Goal: Transaction & Acquisition: Purchase product/service

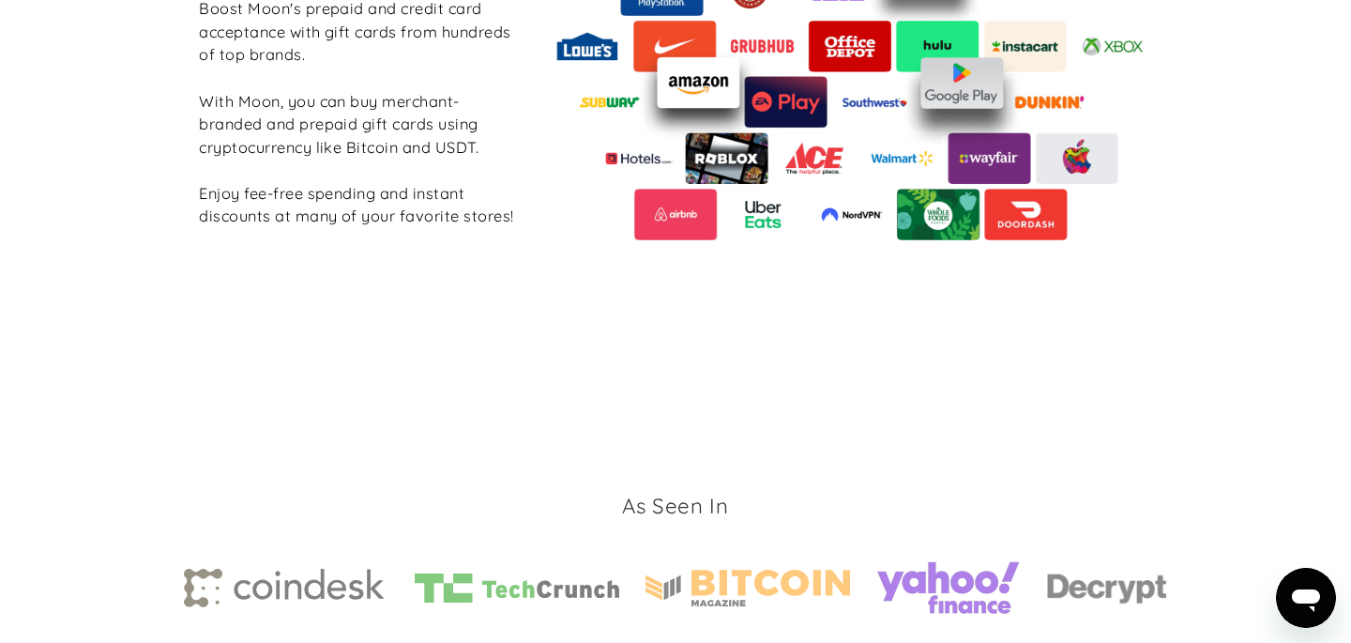
scroll to position [3031, 0]
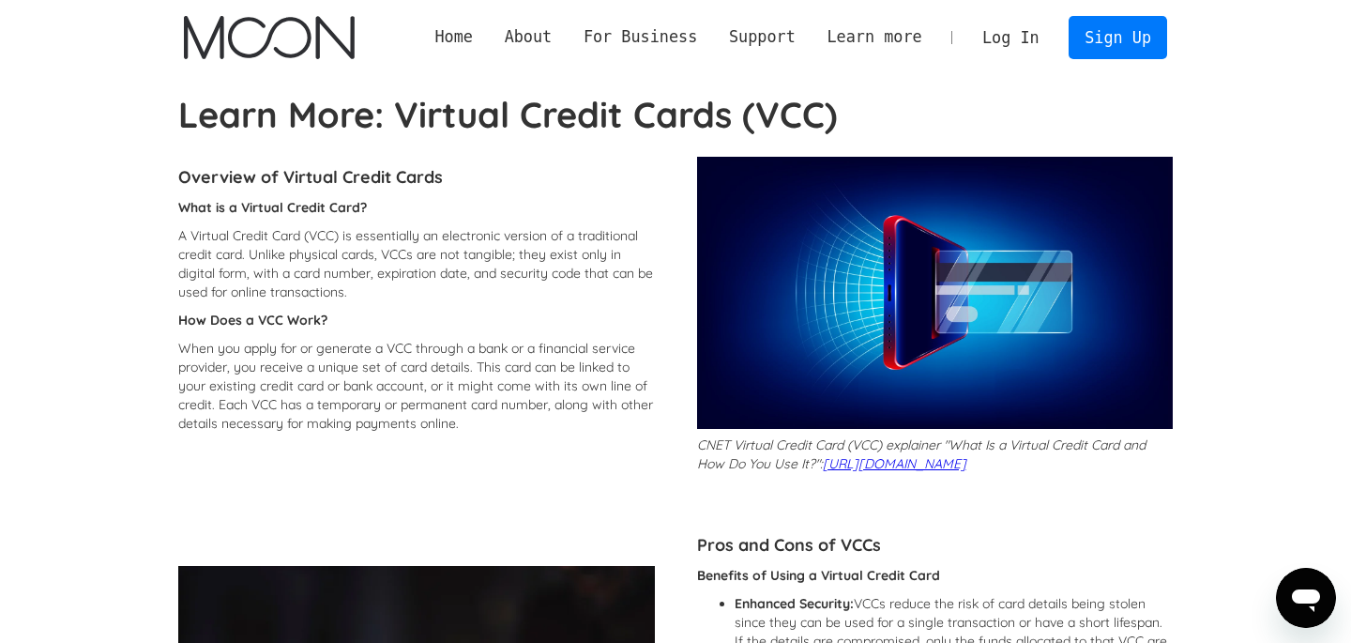
click at [372, 352] on p "When you apply for or generate a VCC through a bank or a financial service prov…" at bounding box center [416, 386] width 477 height 94
click at [414, 255] on p "A Virtual Credit Card (VCC) is essentially an electronic version of a tradition…" at bounding box center [416, 263] width 477 height 75
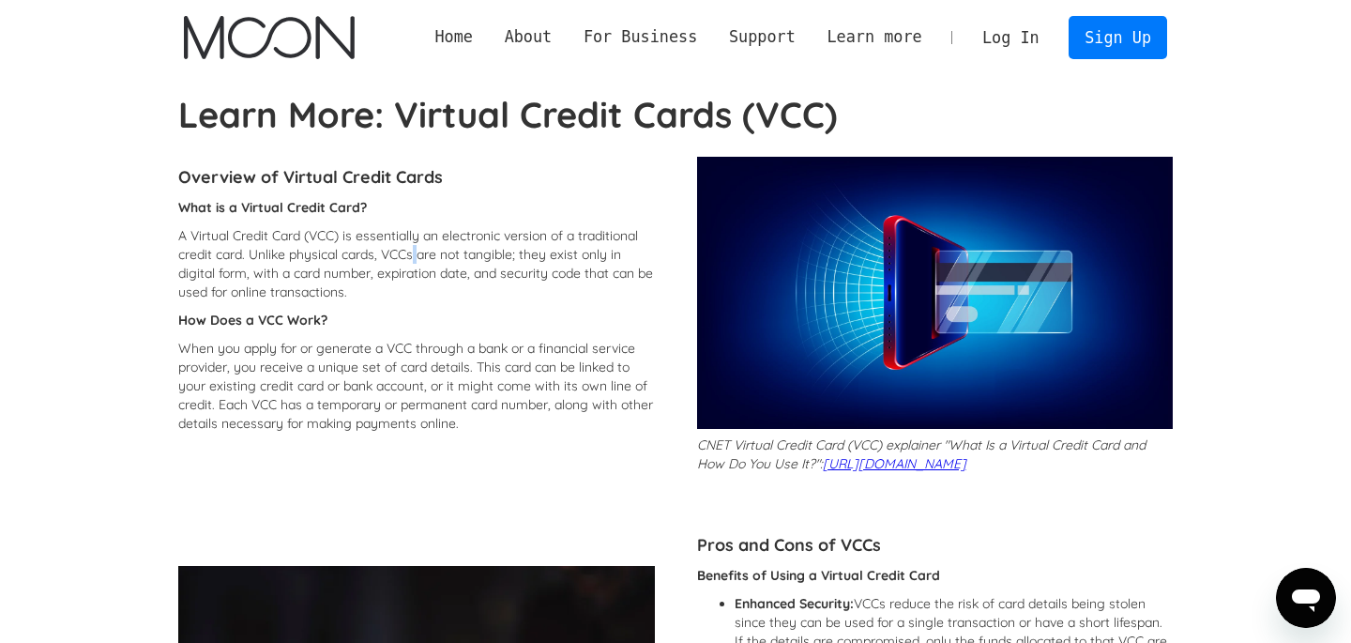
click at [414, 255] on p "A Virtual Credit Card (VCC) is essentially an electronic version of a tradition…" at bounding box center [416, 263] width 477 height 75
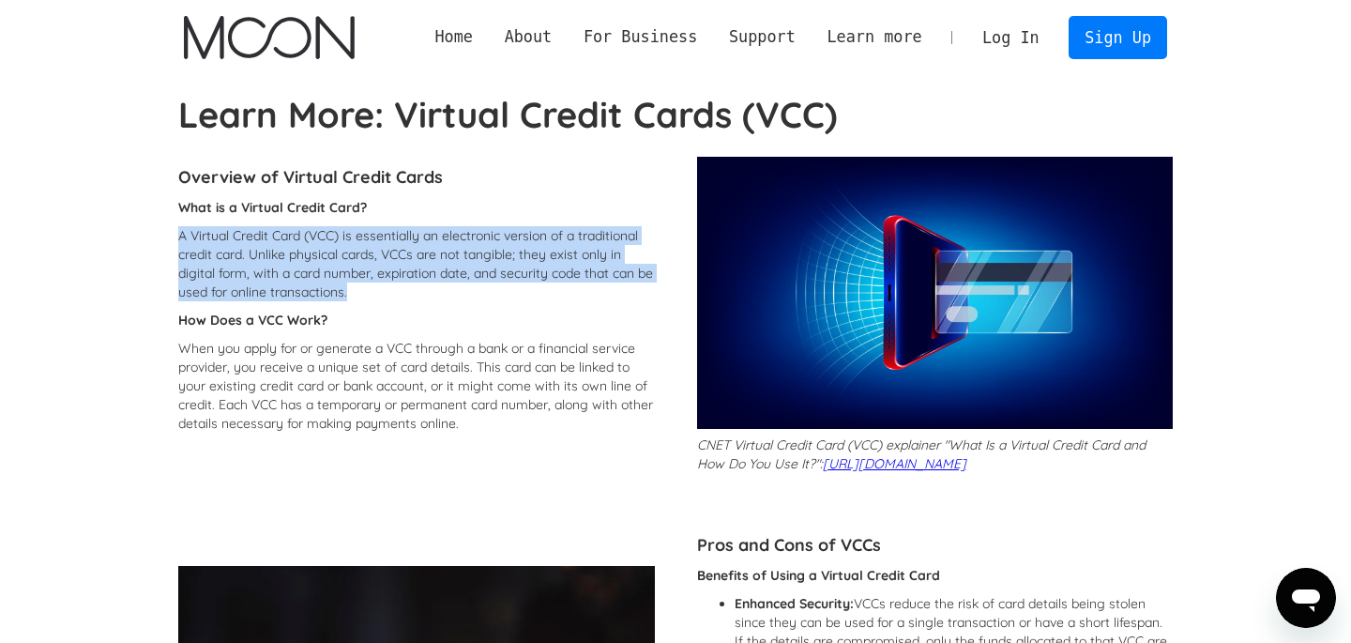
click at [414, 255] on p "A Virtual Credit Card (VCC) is essentially an electronic version of a tradition…" at bounding box center [416, 263] width 477 height 75
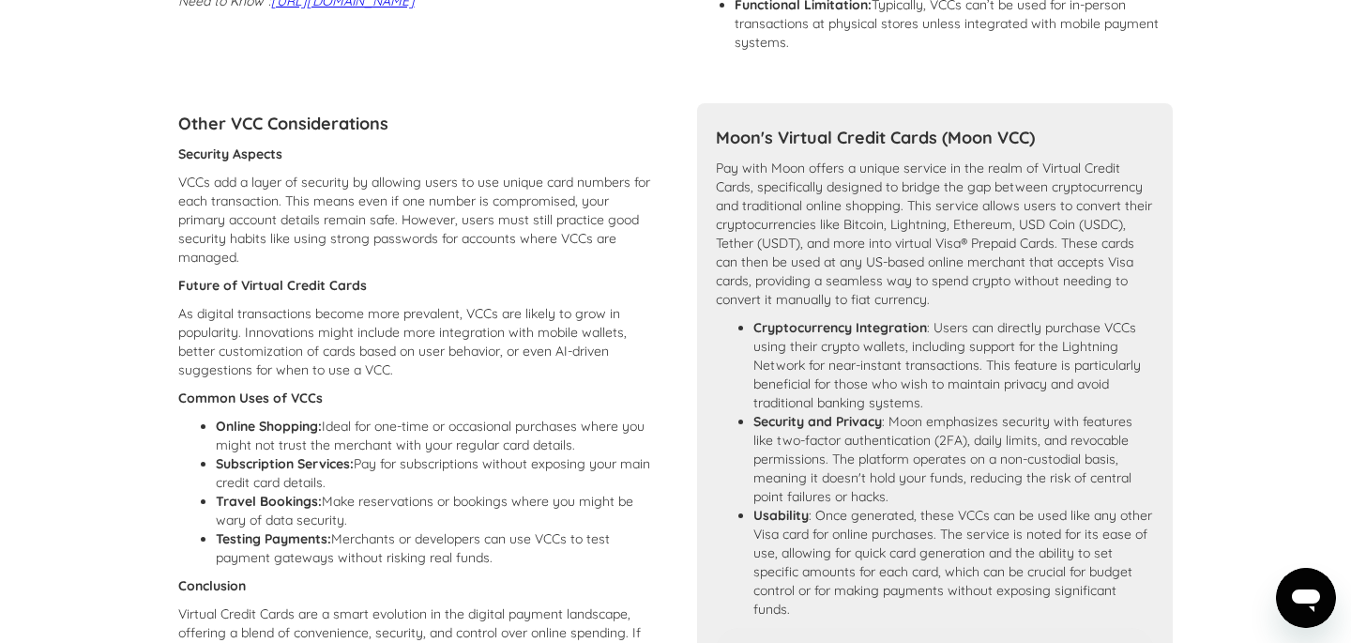
scroll to position [1027, 0]
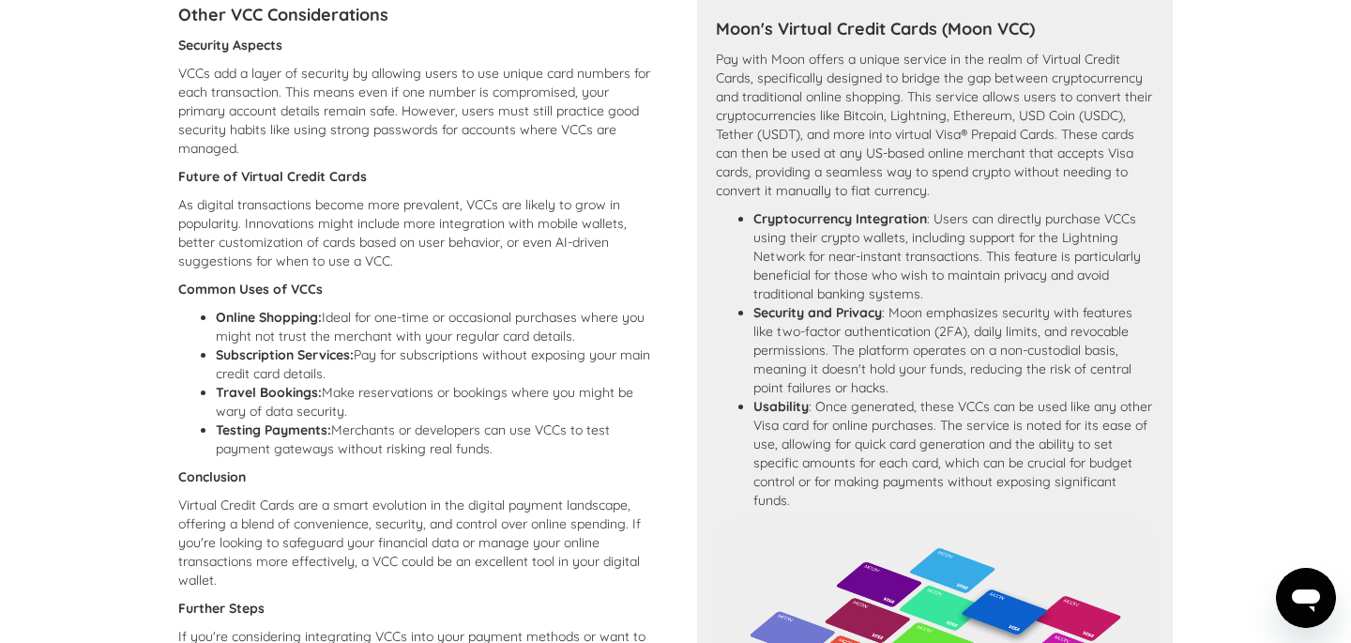
click at [352, 328] on li "Online Shopping: Ideal for one-time or occasional purchases where you might not…" at bounding box center [435, 327] width 439 height 38
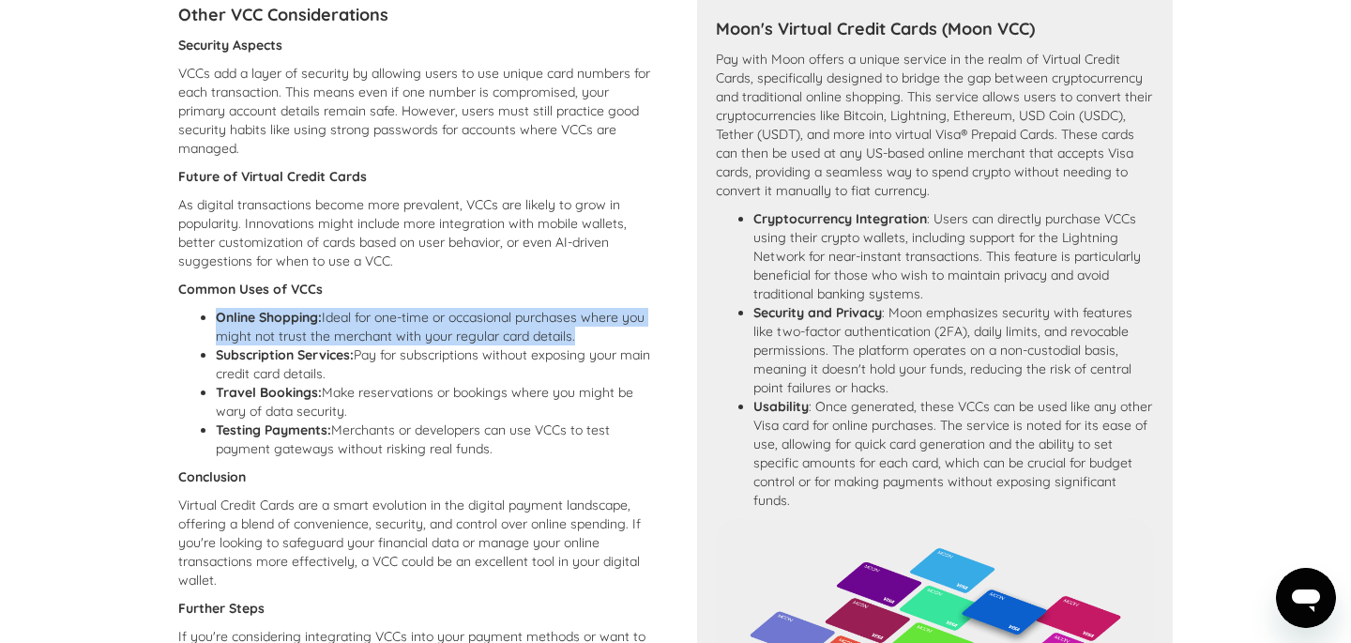
click at [393, 372] on li "Subscription Services: Pay for subscriptions without exposing your main credit …" at bounding box center [435, 364] width 439 height 38
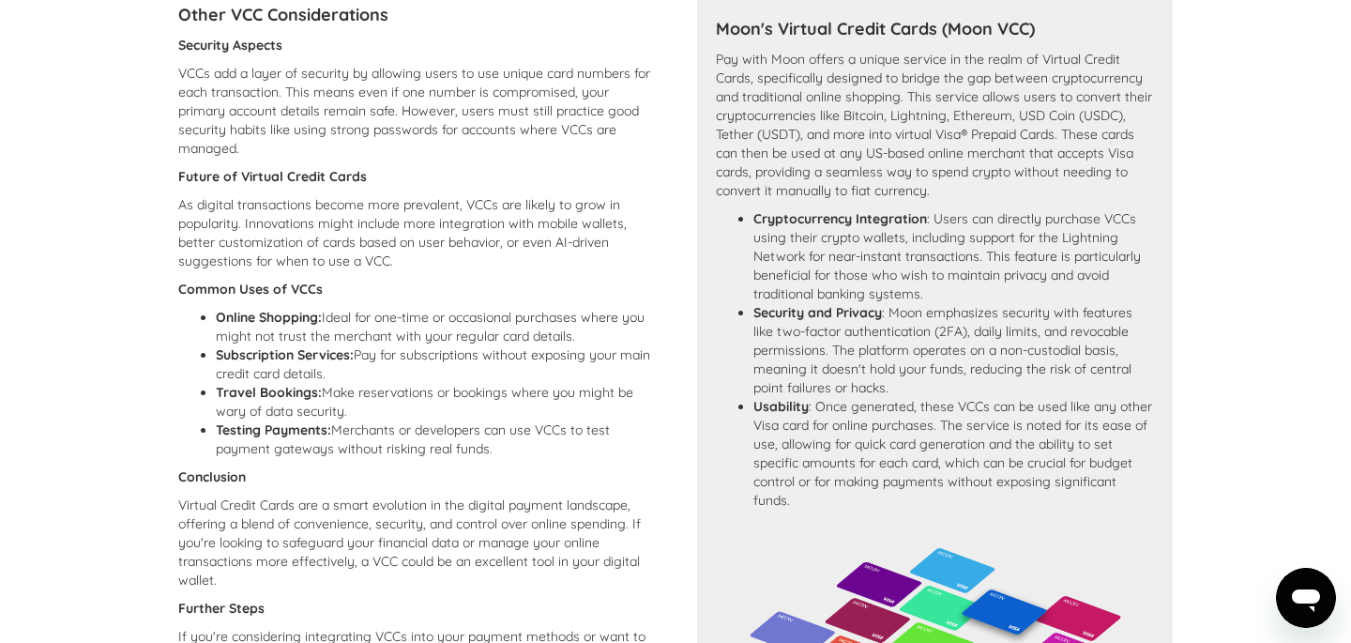
click at [380, 383] on li "Subscription Services: Pay for subscriptions without exposing your main credit …" at bounding box center [435, 364] width 439 height 38
click at [380, 417] on li "Travel Bookings: Make reservations or bookings where you might be wary of data …" at bounding box center [435, 402] width 439 height 38
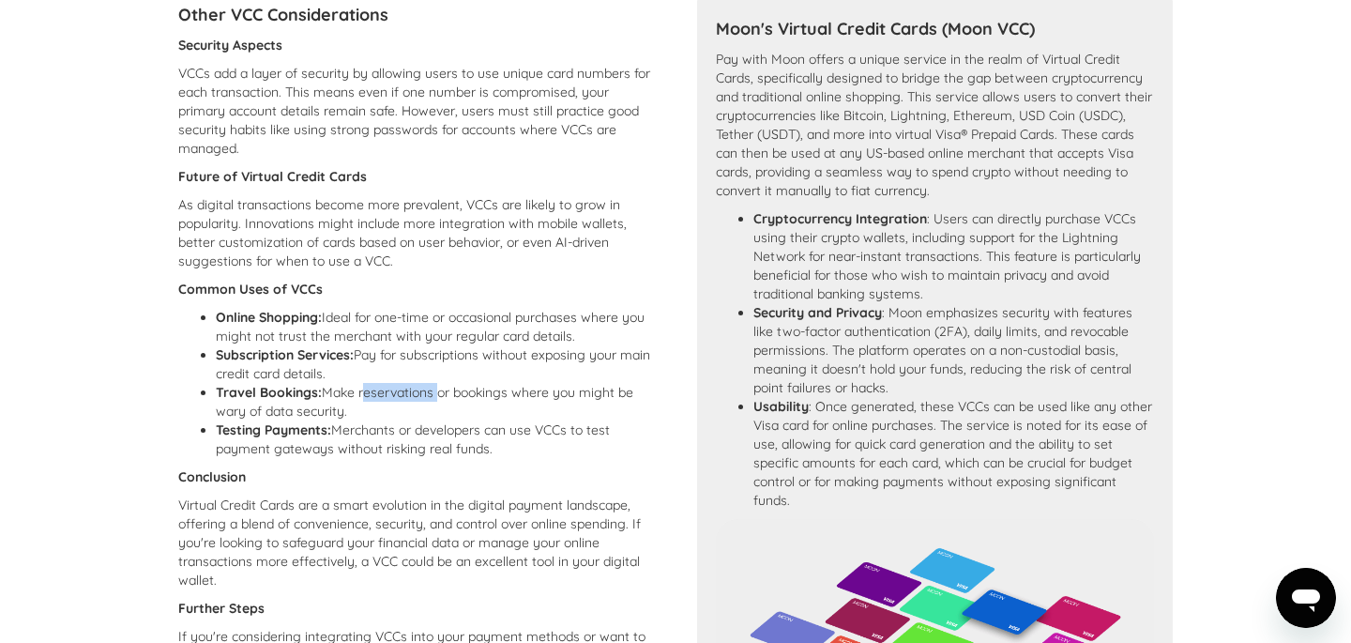
click at [380, 417] on li "Travel Bookings: Make reservations or bookings where you might be wary of data …" at bounding box center [435, 402] width 439 height 38
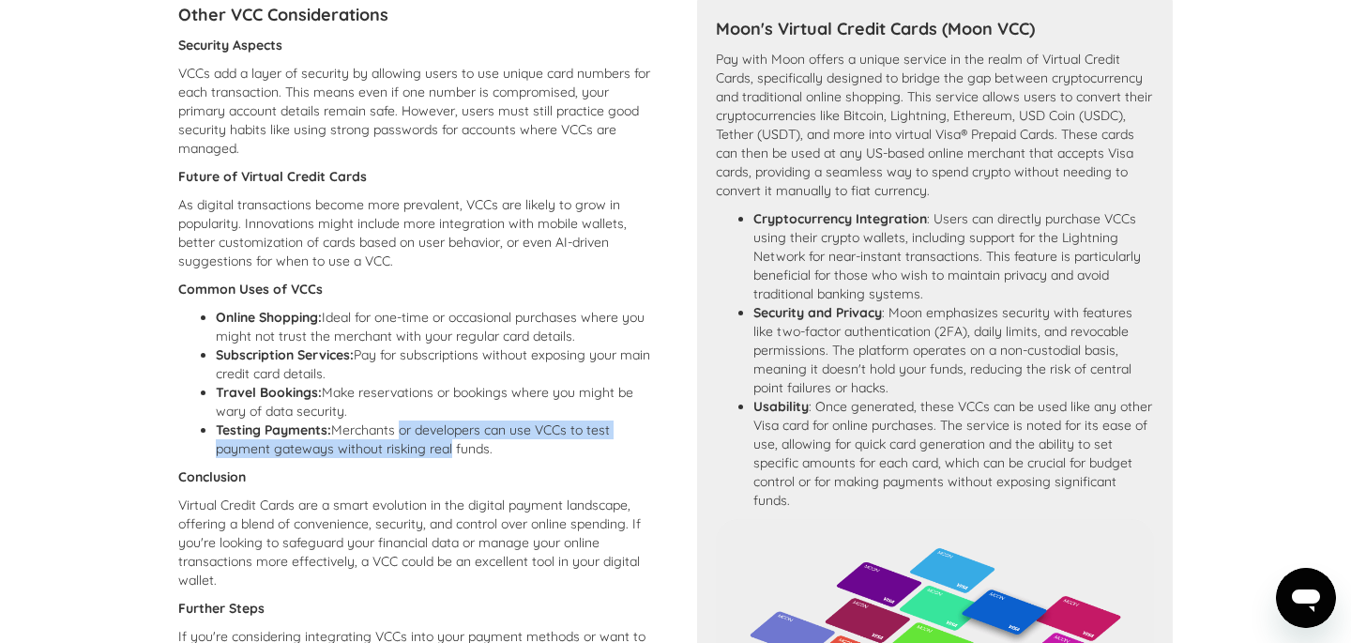
drag, startPoint x: 400, startPoint y: 446, endPoint x: 446, endPoint y: 468, distance: 51.2
click at [446, 458] on li "Testing Payments: Merchants or developers can use VCCs to test payment gateways…" at bounding box center [435, 439] width 439 height 38
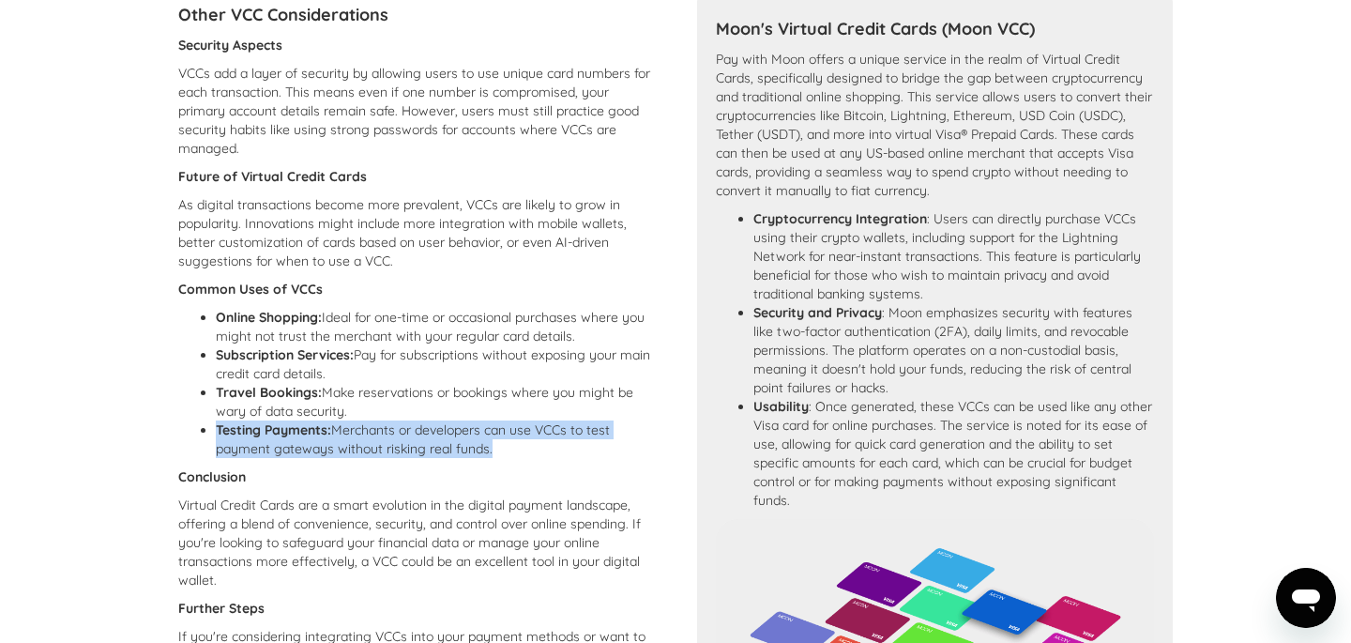
click at [446, 458] on li "Testing Payments: Merchants or developers can use VCCs to test payment gateways…" at bounding box center [435, 439] width 439 height 38
drag, startPoint x: 490, startPoint y: 470, endPoint x: 405, endPoint y: 467, distance: 84.5
click at [405, 458] on li "Testing Payments: Merchants or developers can use VCCs to test payment gateways…" at bounding box center [435, 439] width 439 height 38
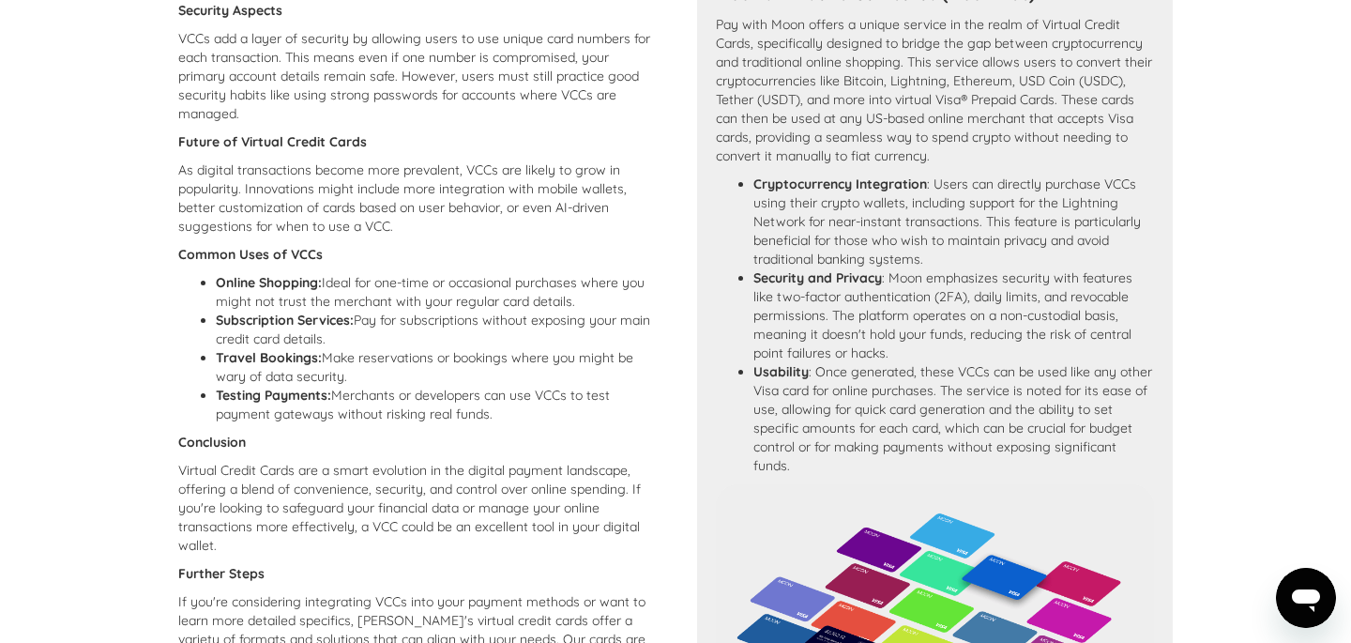
scroll to position [1128, 0]
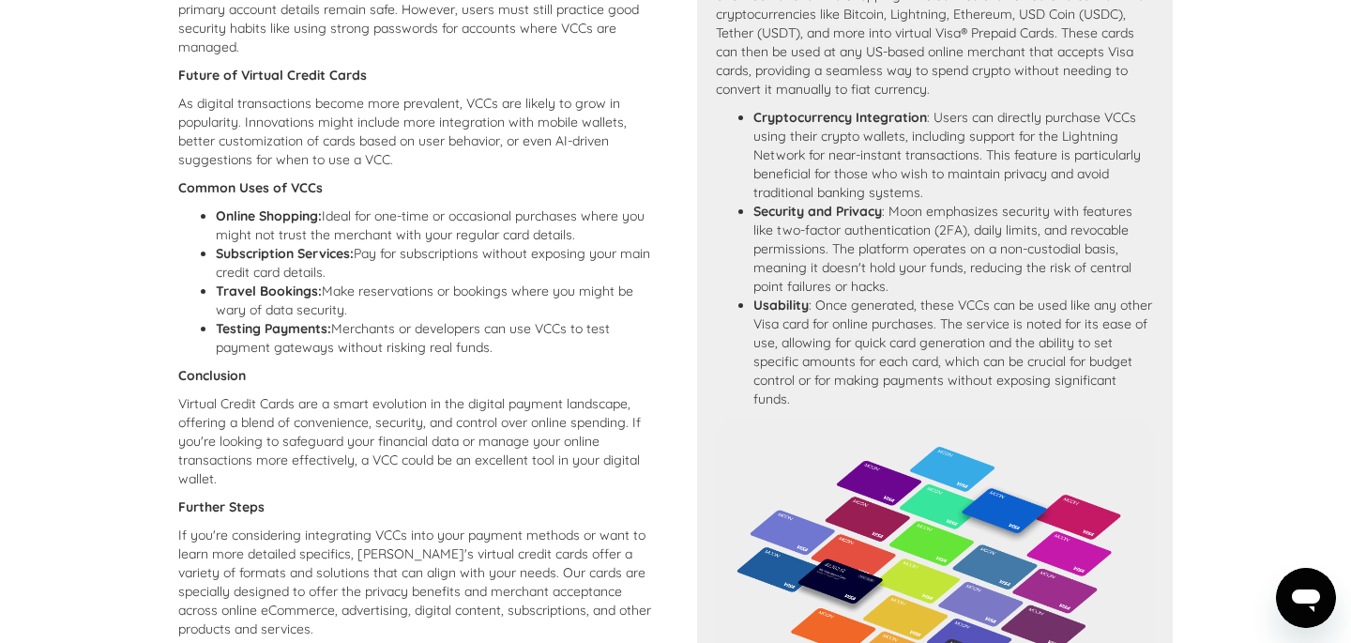
click at [321, 466] on p "Virtual Credit Cards are a smart evolution in the digital payment landscape, of…" at bounding box center [416, 441] width 477 height 94
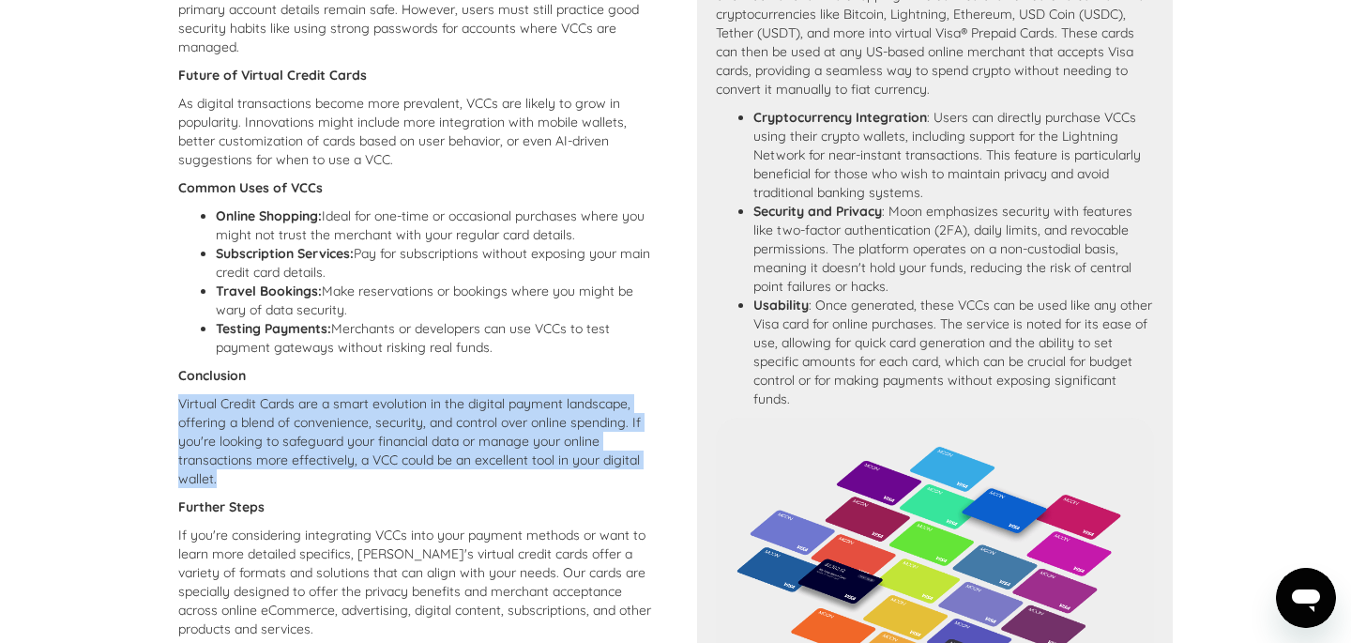
click at [321, 466] on p "Virtual Credit Cards are a smart evolution in the digital payment landscape, of…" at bounding box center [416, 441] width 477 height 94
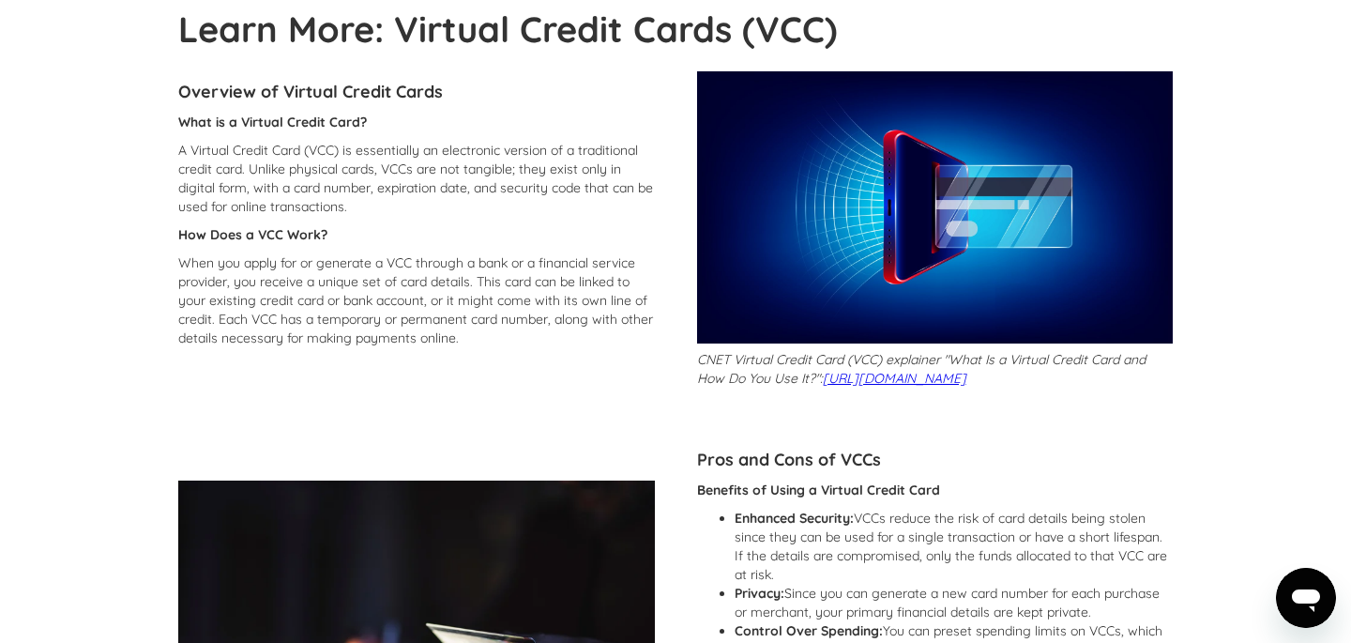
scroll to position [0, 0]
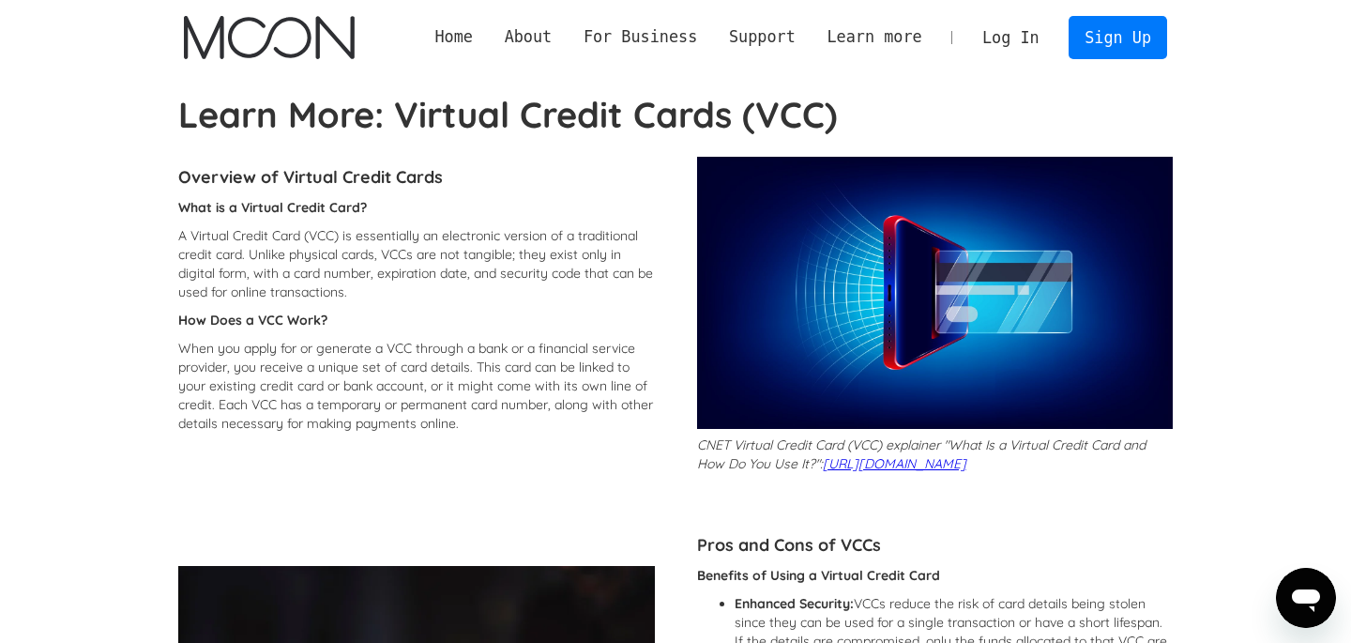
click at [438, 410] on p "When you apply for or generate a VCC through a bank or a financial service prov…" at bounding box center [416, 386] width 477 height 94
click at [479, 404] on p "When you apply for or generate a VCC through a bank or a financial service prov…" at bounding box center [416, 386] width 477 height 94
click at [391, 432] on p "When you apply for or generate a VCC through a bank or a financial service prov…" at bounding box center [416, 386] width 477 height 94
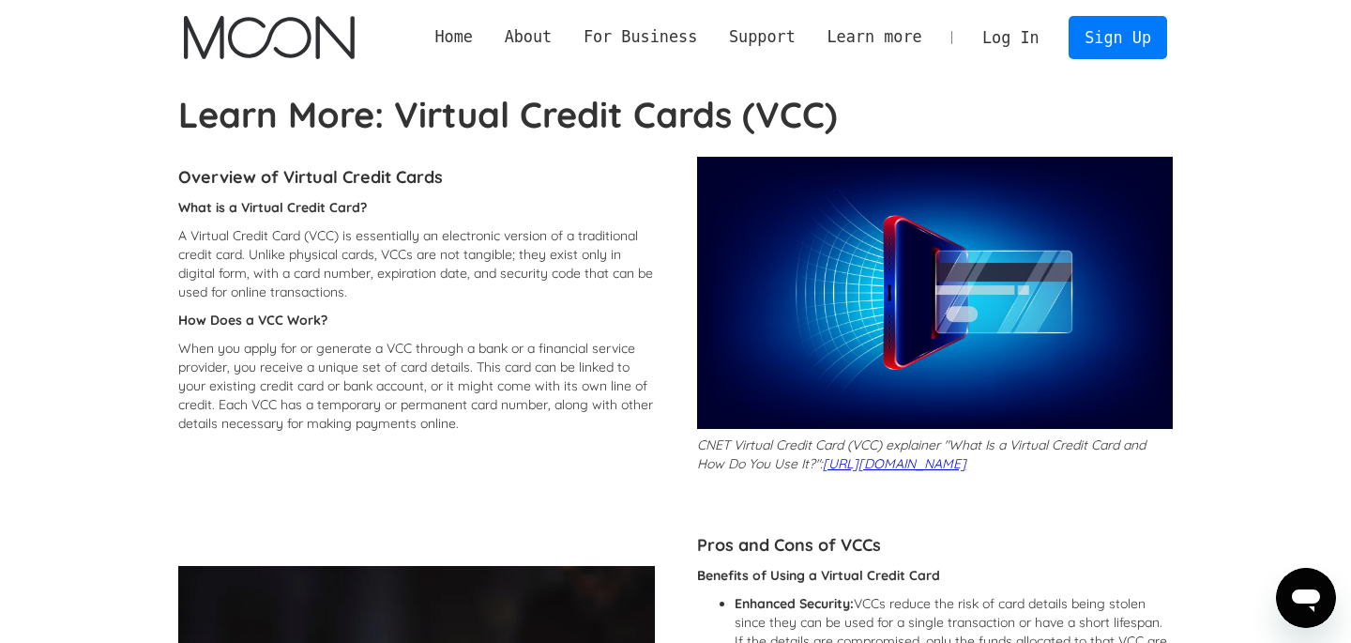
click at [391, 432] on p "When you apply for or generate a VCC through a bank or a financial service prov…" at bounding box center [416, 386] width 477 height 94
click at [350, 245] on p "A Virtual Credit Card (VCC) is essentially an electronic version of a tradition…" at bounding box center [416, 263] width 477 height 75
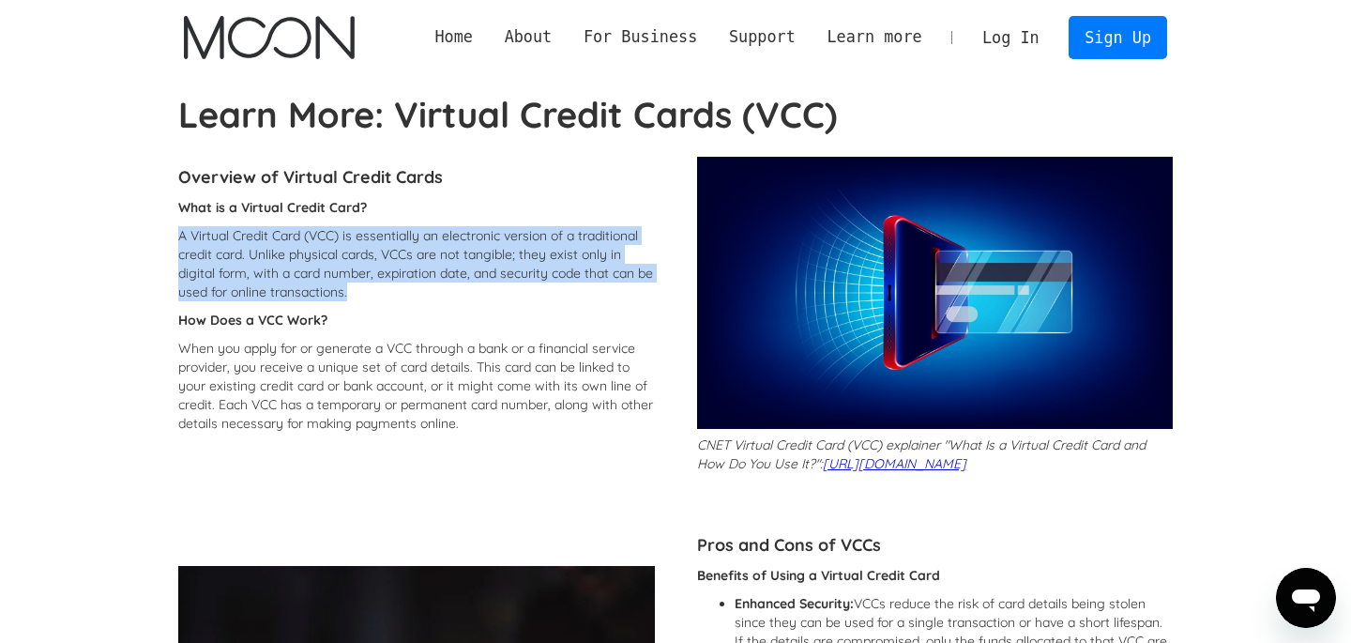
click at [380, 266] on p "A Virtual Credit Card (VCC) is essentially an electronic version of a tradition…" at bounding box center [416, 263] width 477 height 75
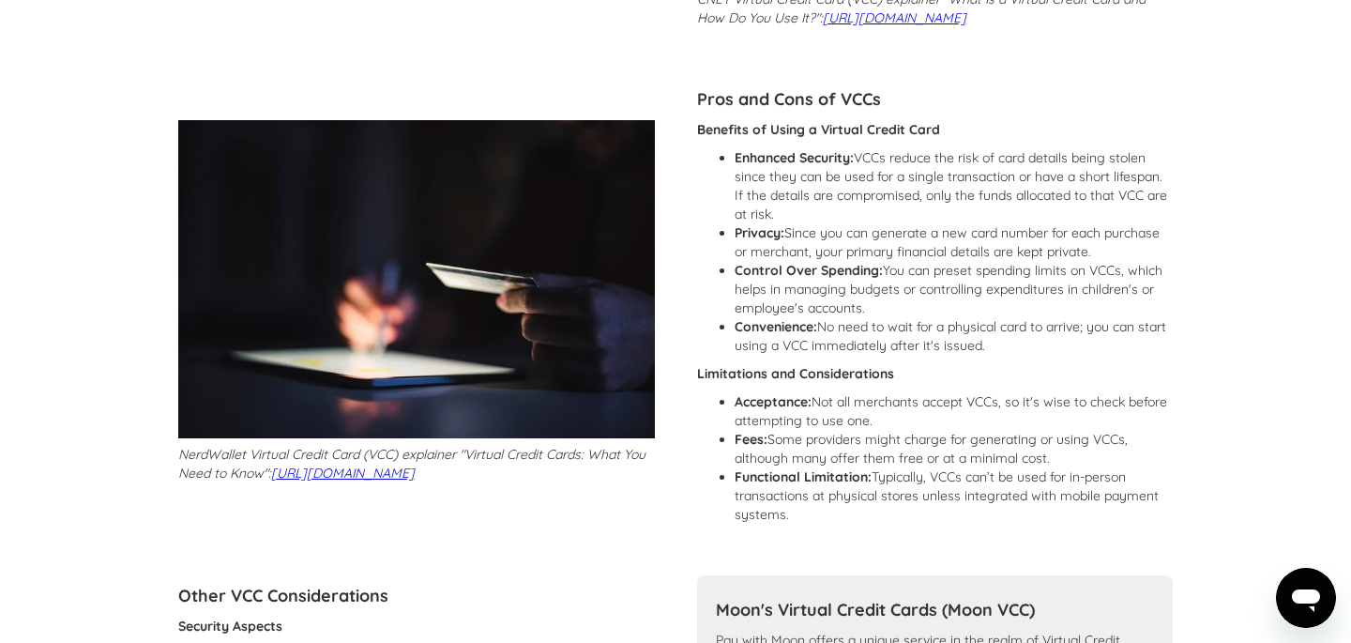
scroll to position [526, 0]
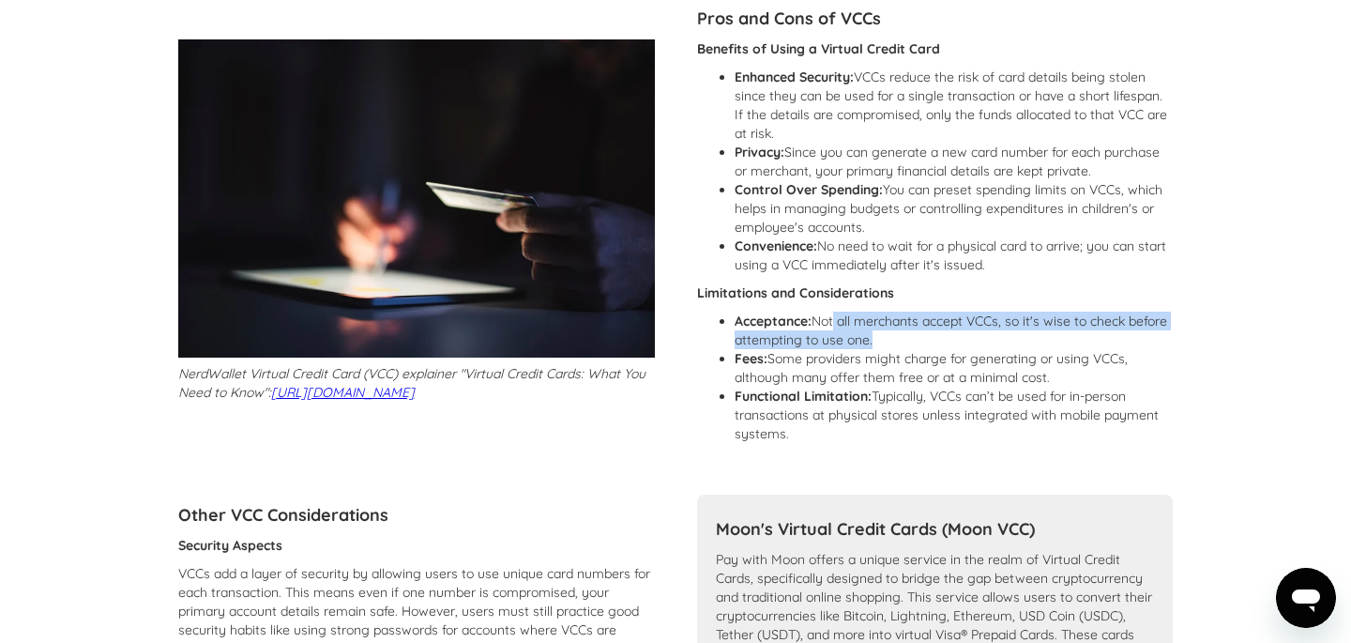
drag, startPoint x: 834, startPoint y: 338, endPoint x: 869, endPoint y: 360, distance: 41.4
click at [869, 349] on li "Acceptance: Not all merchants accept VCCs, so it's wise to check before attempt…" at bounding box center [954, 331] width 439 height 38
drag, startPoint x: 869, startPoint y: 360, endPoint x: 825, endPoint y: 365, distance: 44.4
click at [825, 349] on li "Acceptance: Not all merchants accept VCCs, so it's wise to check before attempt…" at bounding box center [954, 331] width 439 height 38
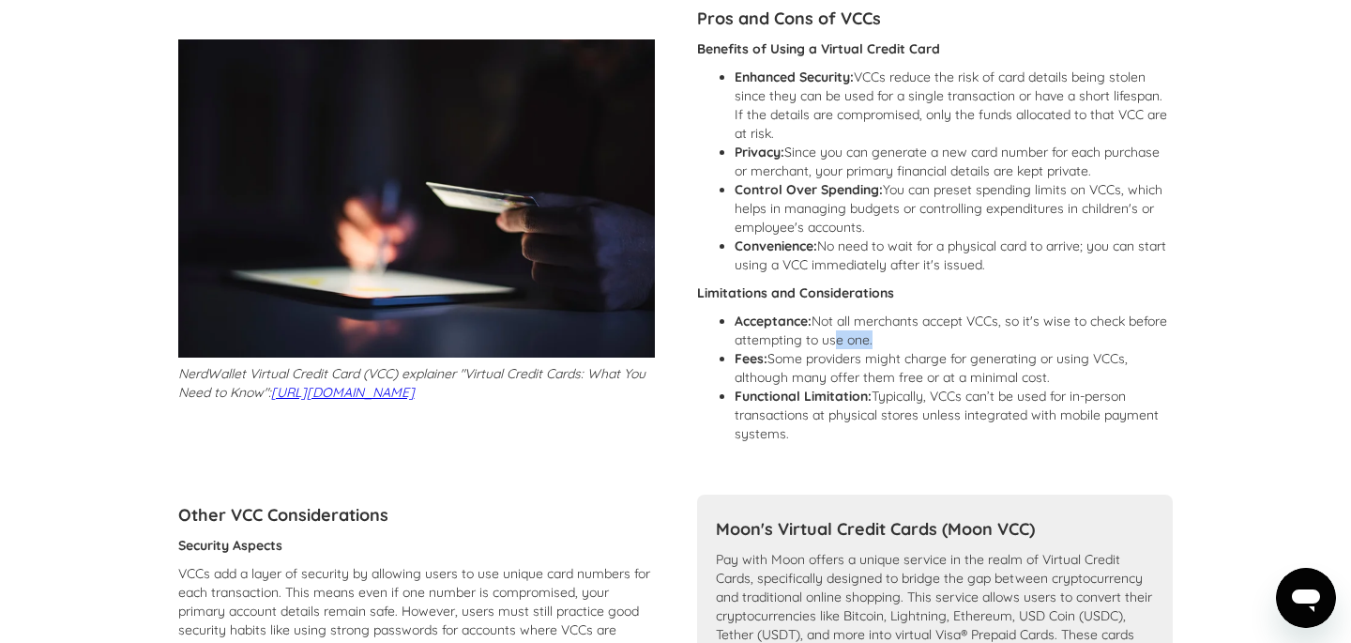
click at [825, 349] on li "Acceptance: Not all merchants accept VCCs, so it's wise to check before attempt…" at bounding box center [954, 331] width 439 height 38
click at [944, 382] on li "Fees: Some providers might charge for generating or using VCCs, although many o…" at bounding box center [954, 368] width 439 height 38
drag, startPoint x: 888, startPoint y: 395, endPoint x: 803, endPoint y: 406, distance: 85.2
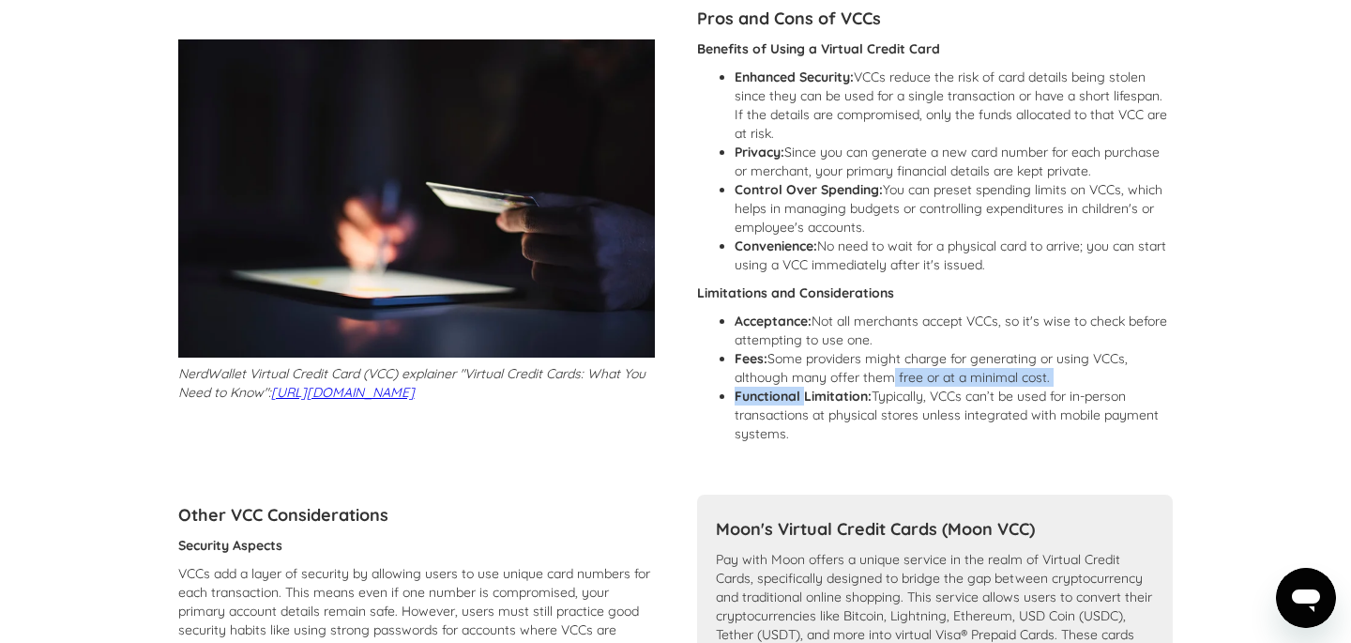
click at [803, 406] on ul "Acceptance: Not all merchants accept VCCs, so it's wise to check before attempt…" at bounding box center [935, 377] width 477 height 131
click at [803, 404] on strong "Functional Limitation:" at bounding box center [803, 396] width 137 height 17
drag, startPoint x: 784, startPoint y: 403, endPoint x: 913, endPoint y: 394, distance: 129.8
click at [913, 387] on li "Fees: Some providers might charge for generating or using VCCs, although many o…" at bounding box center [954, 368] width 439 height 38
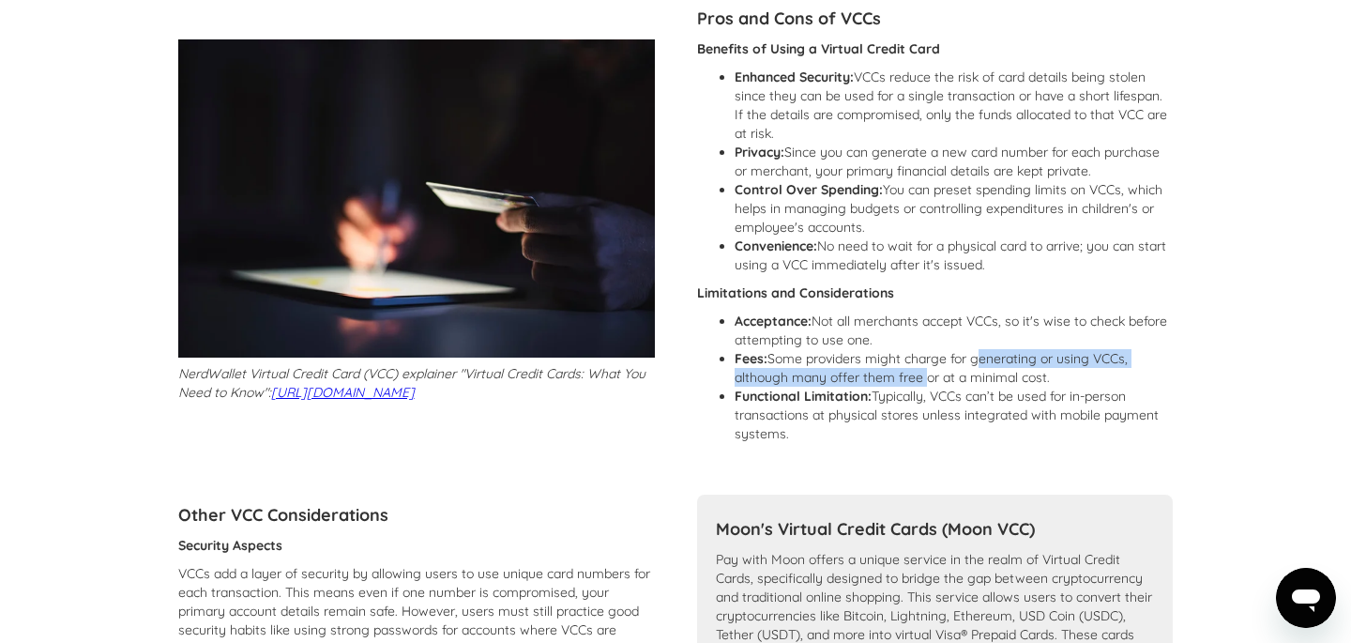
drag, startPoint x: 913, startPoint y: 394, endPoint x: 997, endPoint y: 380, distance: 84.7
click at [997, 380] on li "Fees: Some providers might charge for generating or using VCCs, although many o…" at bounding box center [954, 368] width 439 height 38
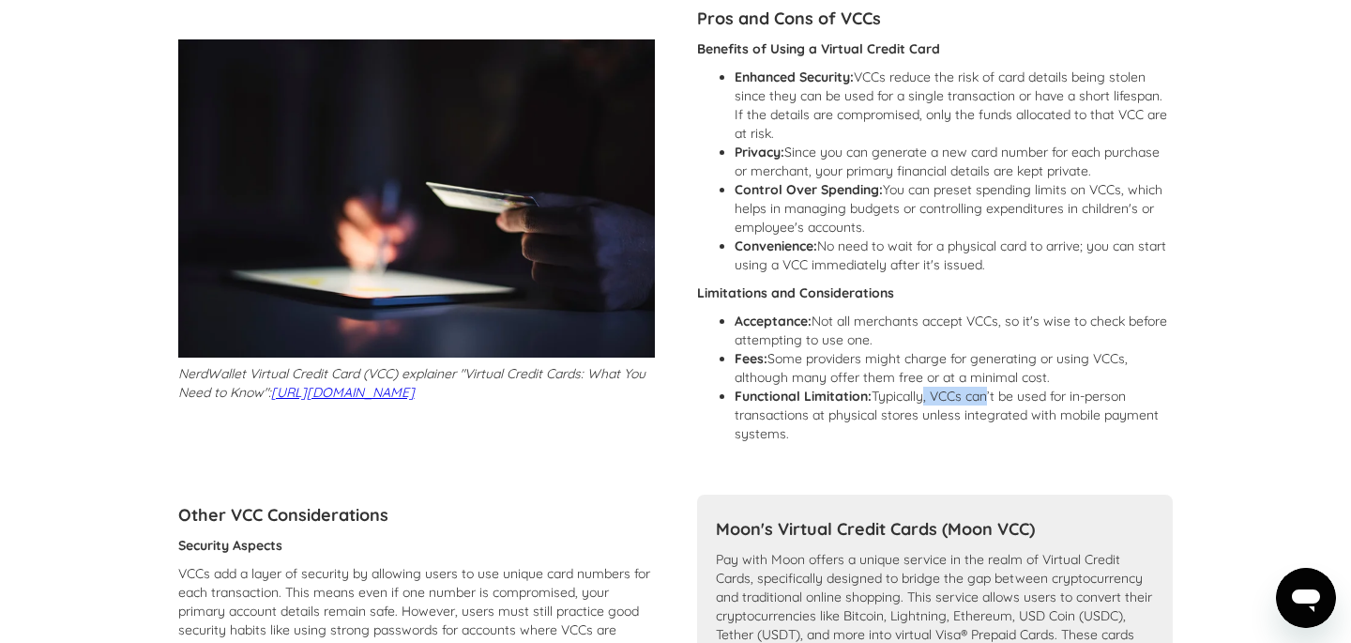
drag, startPoint x: 921, startPoint y: 416, endPoint x: 982, endPoint y: 413, distance: 61.1
click at [982, 413] on li "Functional Limitation: Typically, VCCs can’t be used for in-person transactions…" at bounding box center [954, 415] width 439 height 56
drag, startPoint x: 870, startPoint y: 440, endPoint x: 896, endPoint y: 448, distance: 27.3
click at [896, 443] on li "Functional Limitation: Typically, VCCs can’t be used for in-person transactions…" at bounding box center [954, 415] width 439 height 56
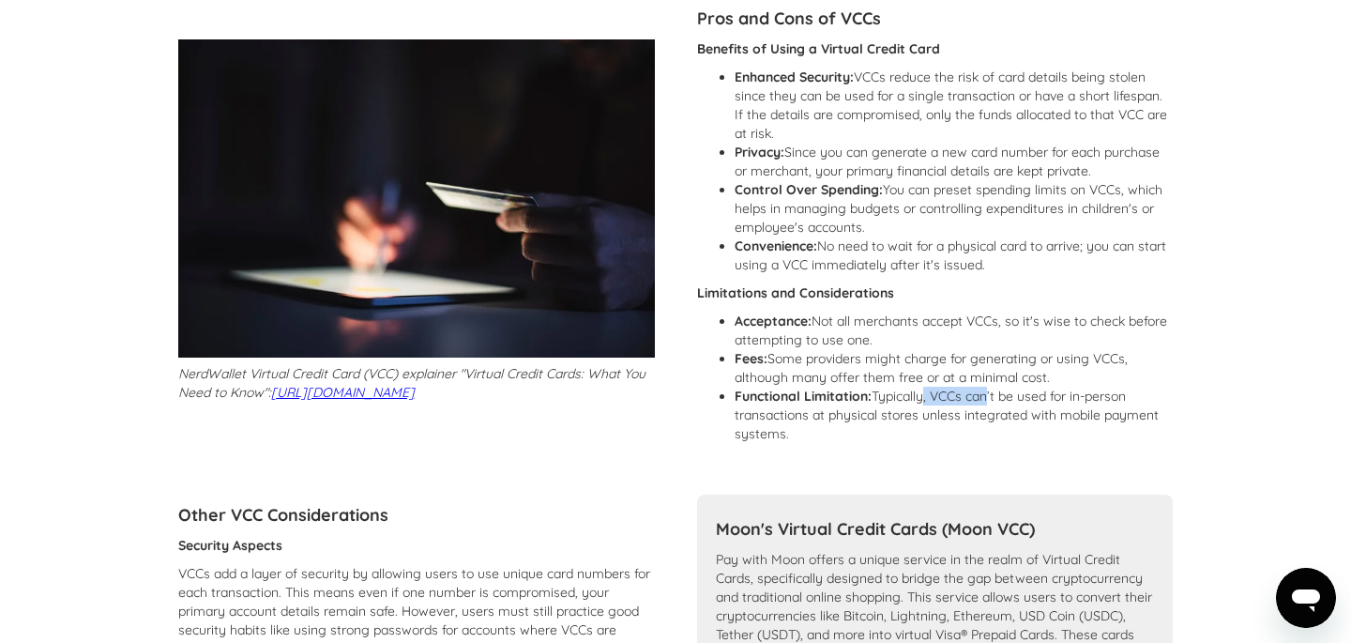
click at [896, 443] on li "Functional Limitation: Typically, VCCs can’t be used for in-person transactions…" at bounding box center [954, 415] width 439 height 56
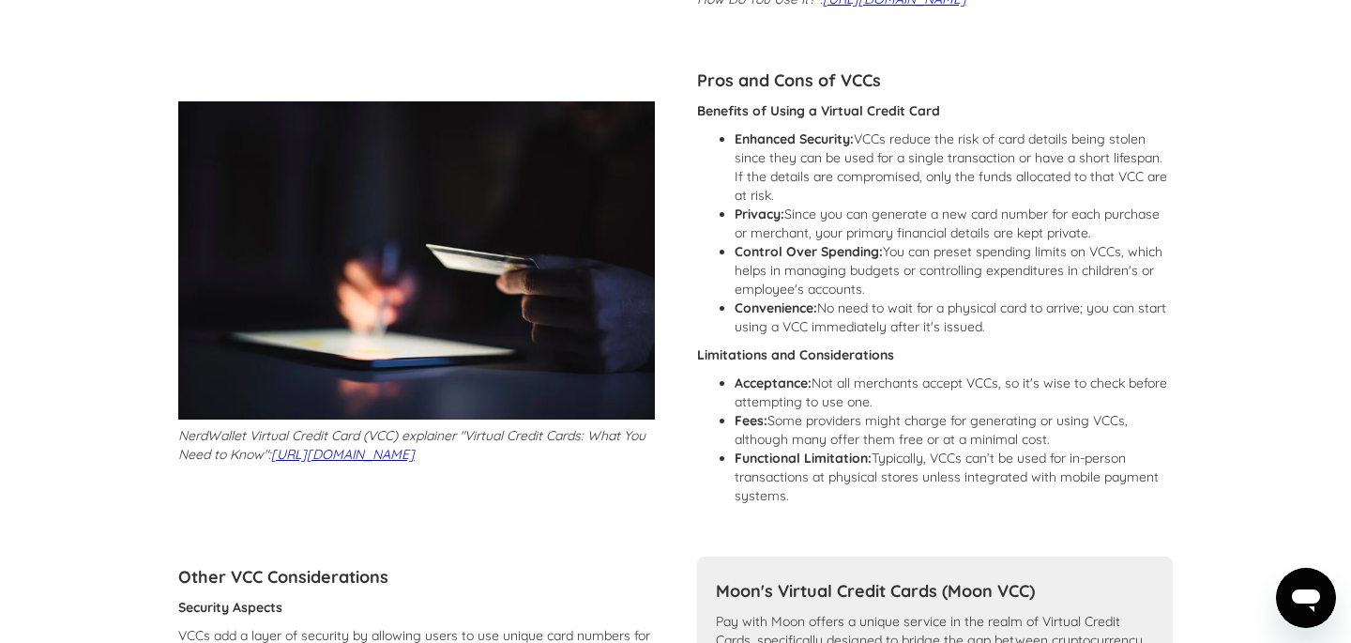
scroll to position [0, 0]
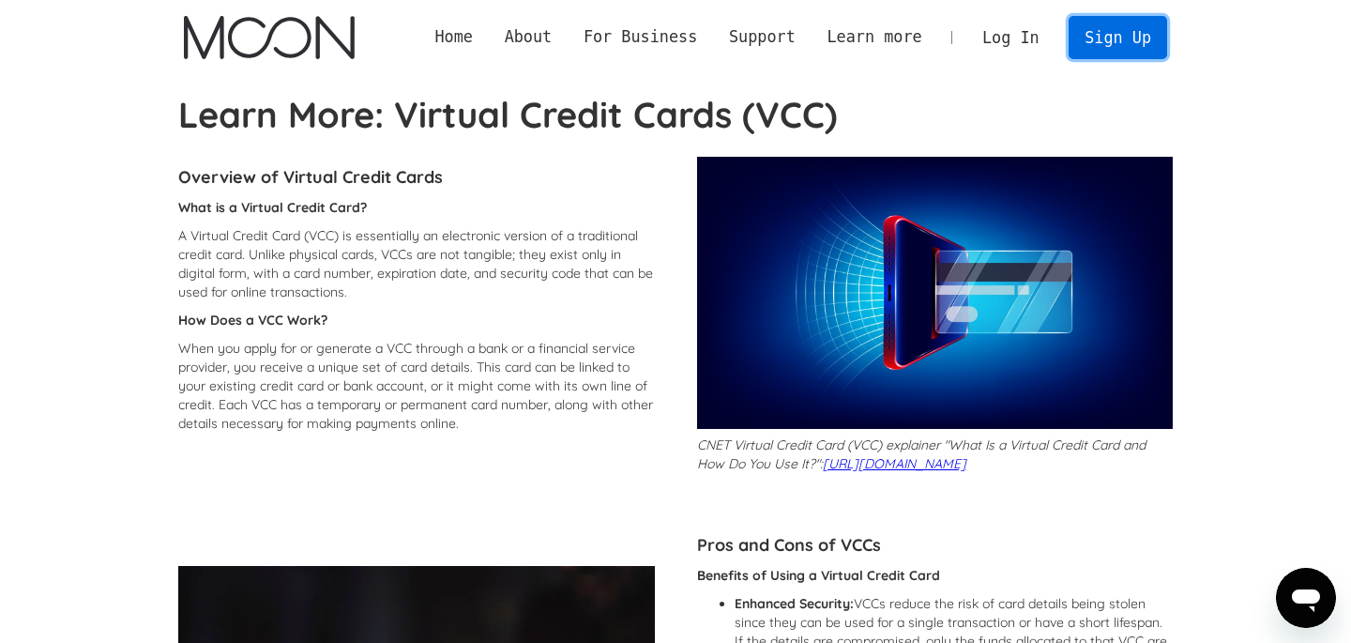
click at [1136, 26] on link "Sign Up" at bounding box center [1118, 37] width 98 height 42
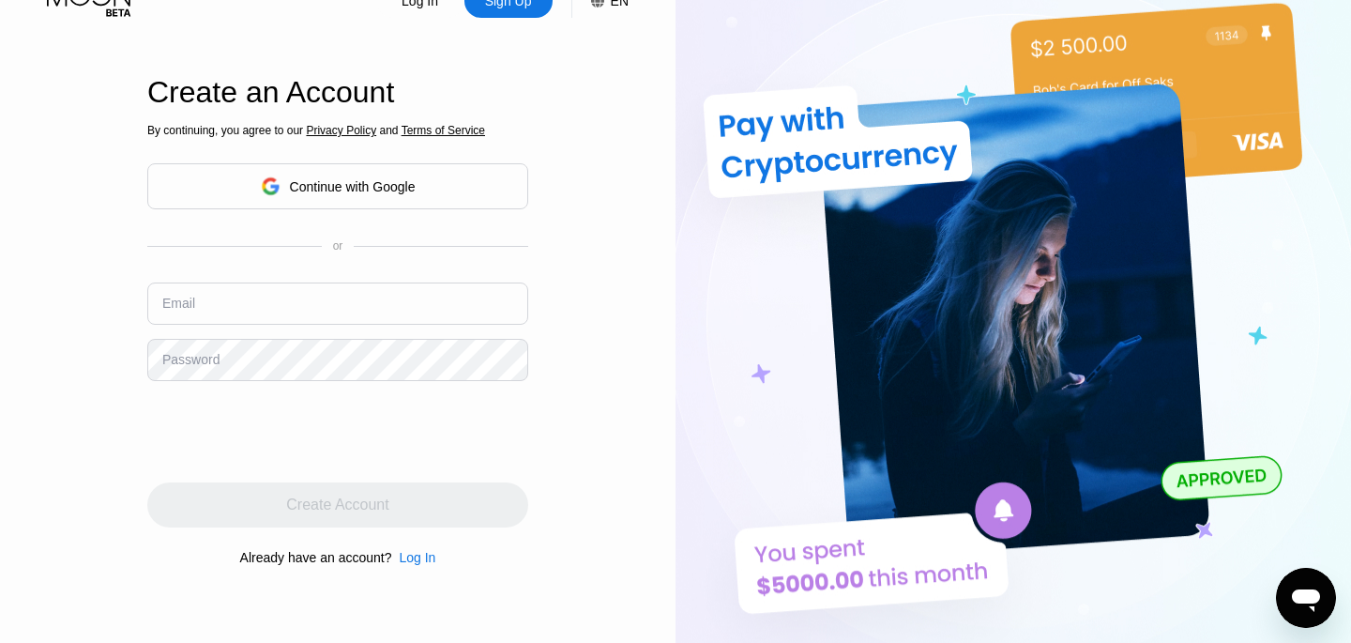
scroll to position [38, 0]
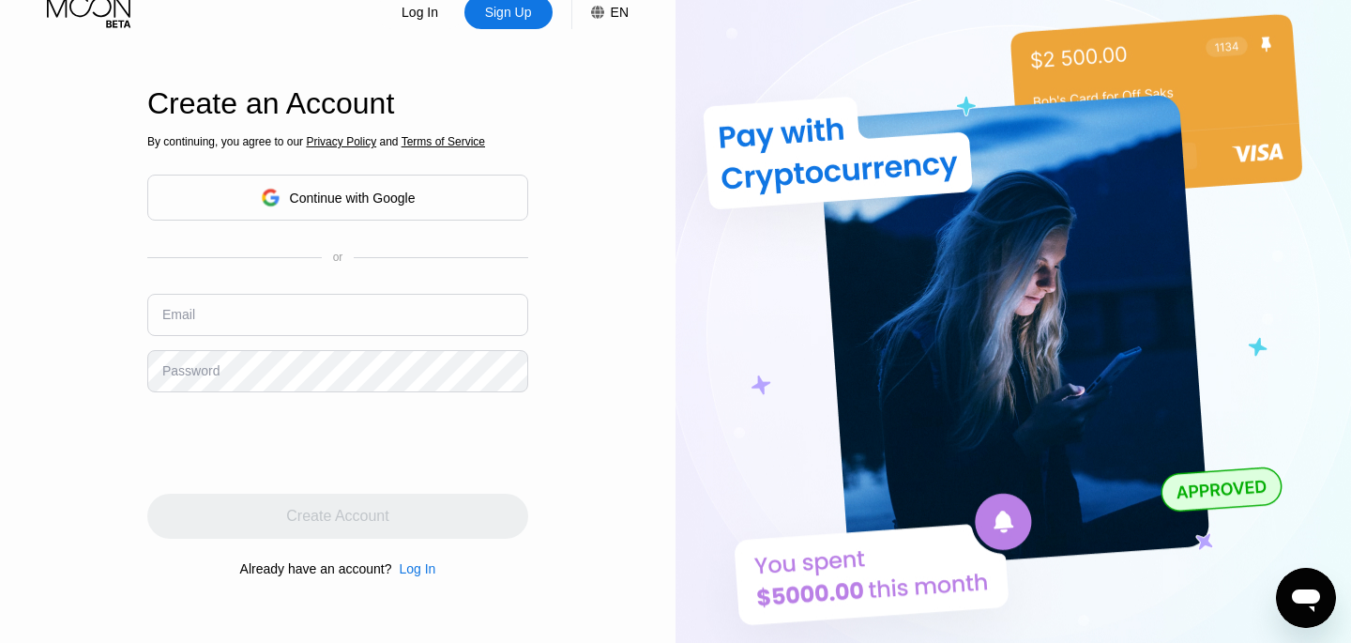
click at [350, 305] on input "text" at bounding box center [337, 315] width 381 height 42
type input "[EMAIL_ADDRESS][DOMAIN_NAME]"
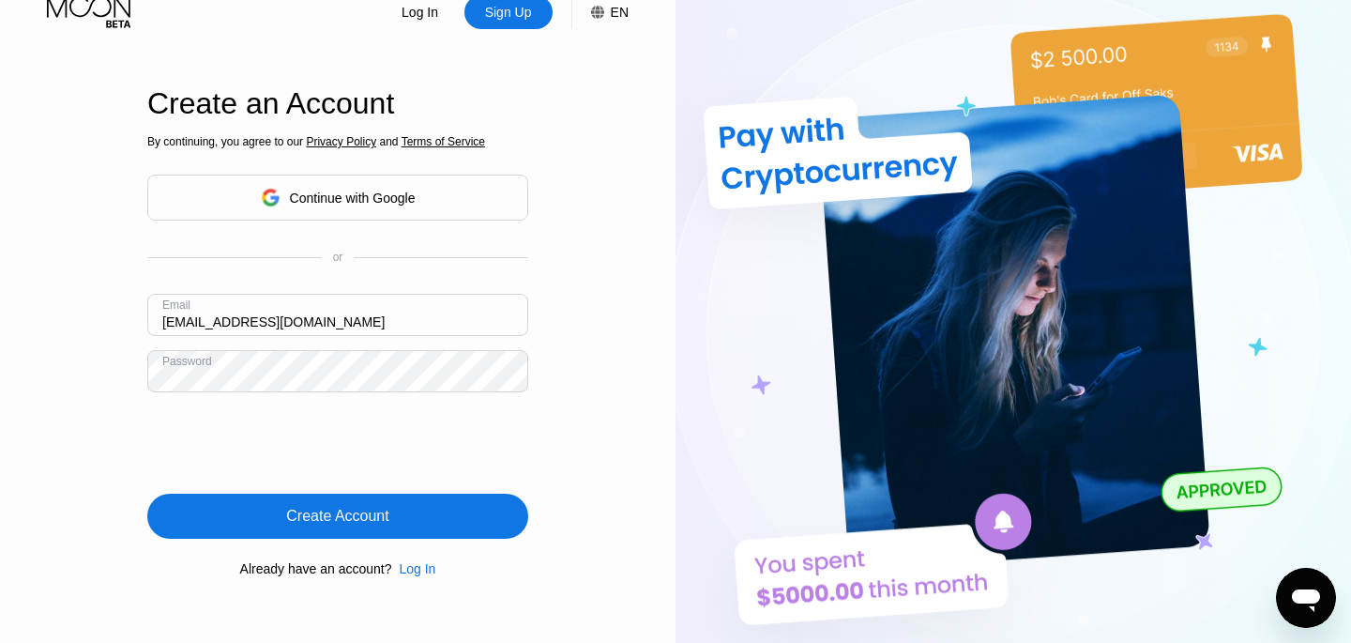
click at [298, 505] on div "Create Account" at bounding box center [337, 516] width 381 height 45
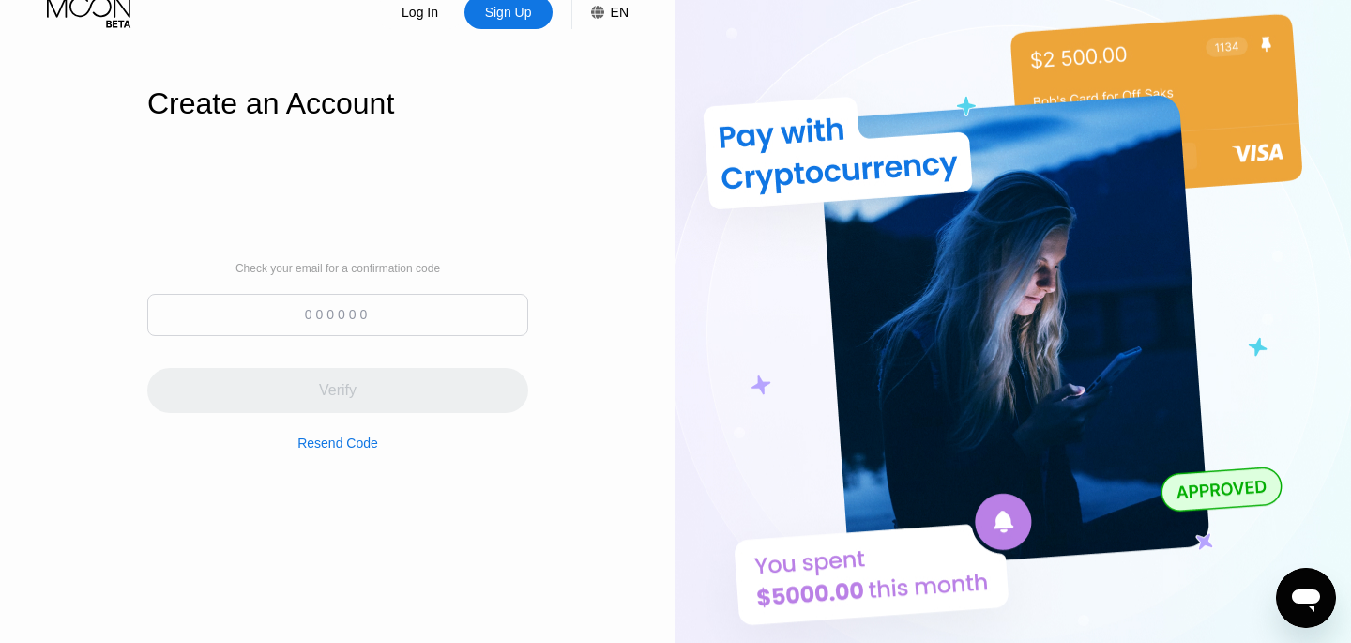
click at [375, 315] on input at bounding box center [337, 315] width 381 height 42
paste input "847329"
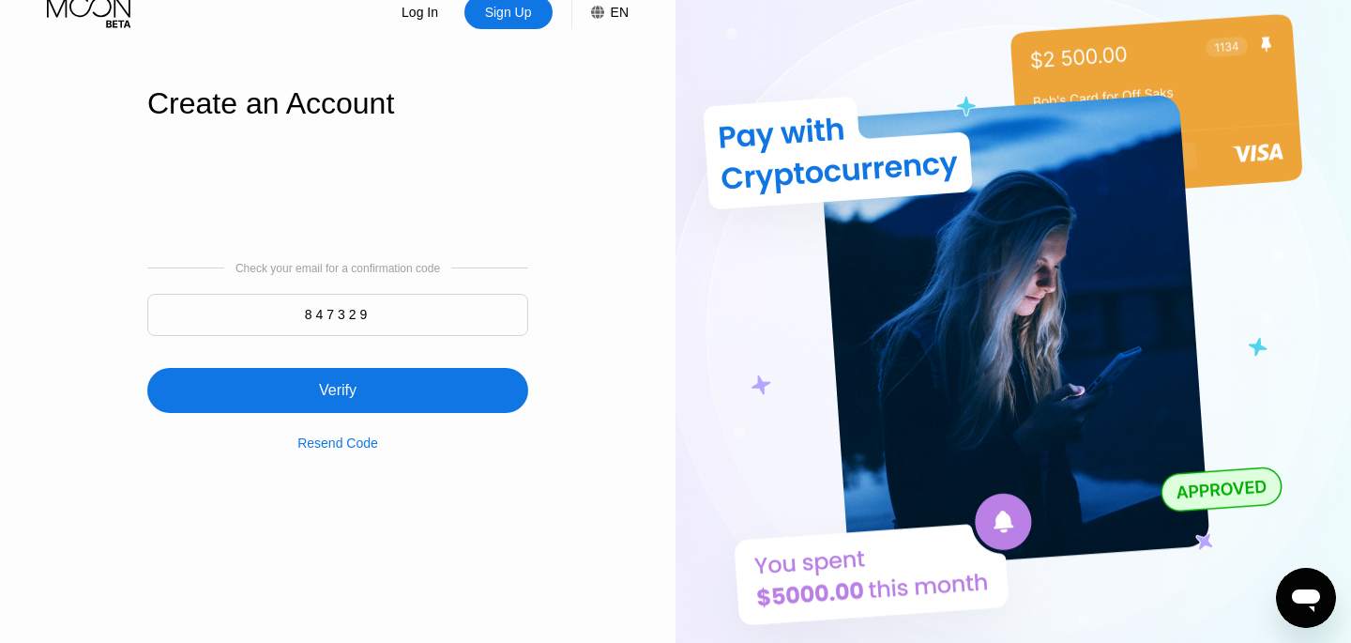
type input "847329"
click at [334, 389] on div "Verify" at bounding box center [338, 390] width 38 height 19
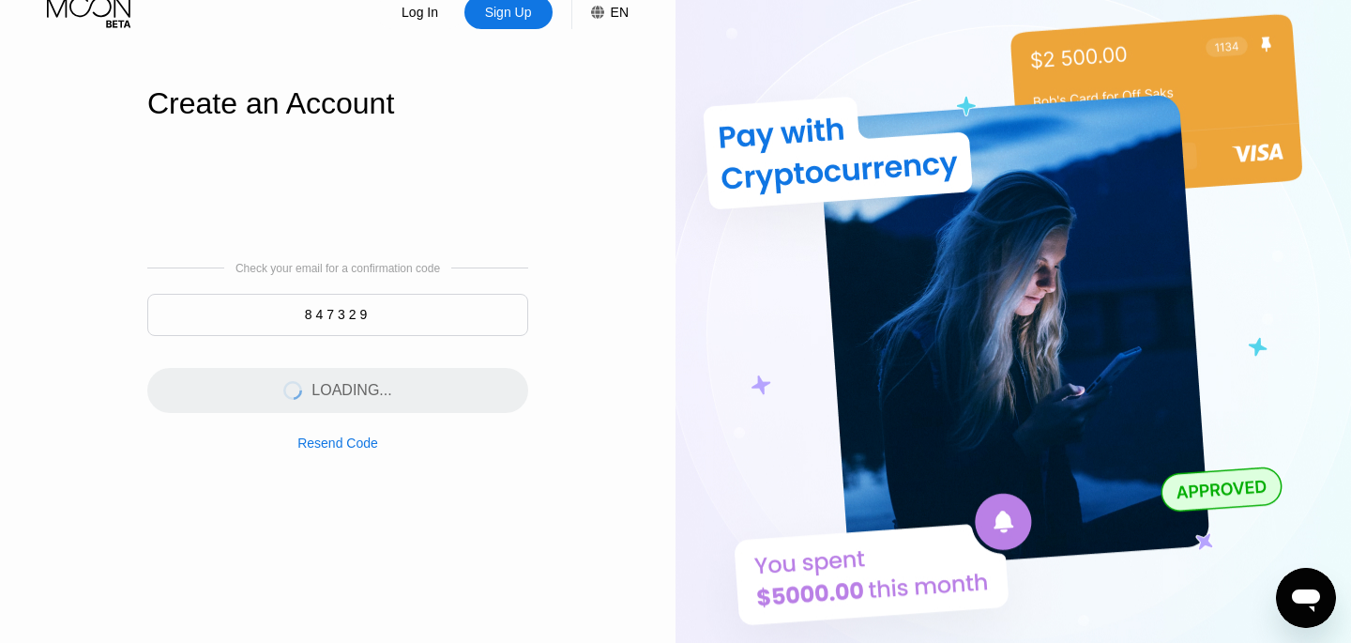
scroll to position [0, 0]
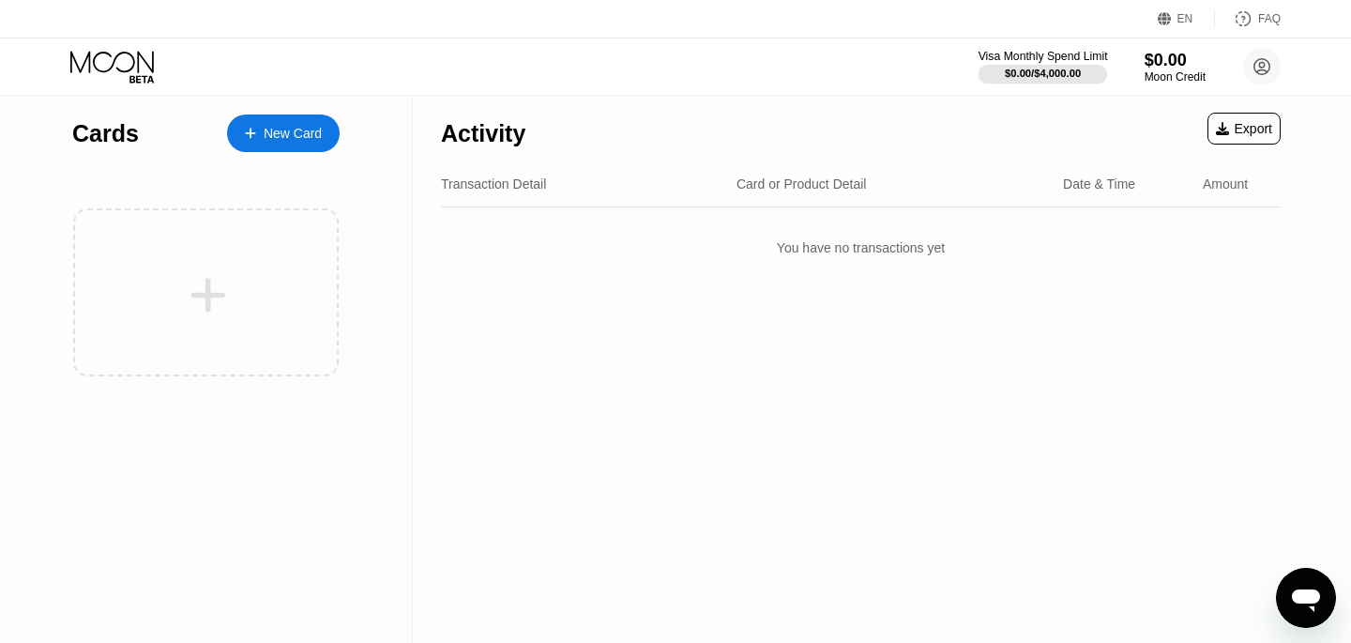
click at [1063, 56] on div "Visa Monthly Spend Limit" at bounding box center [1044, 56] width 130 height 13
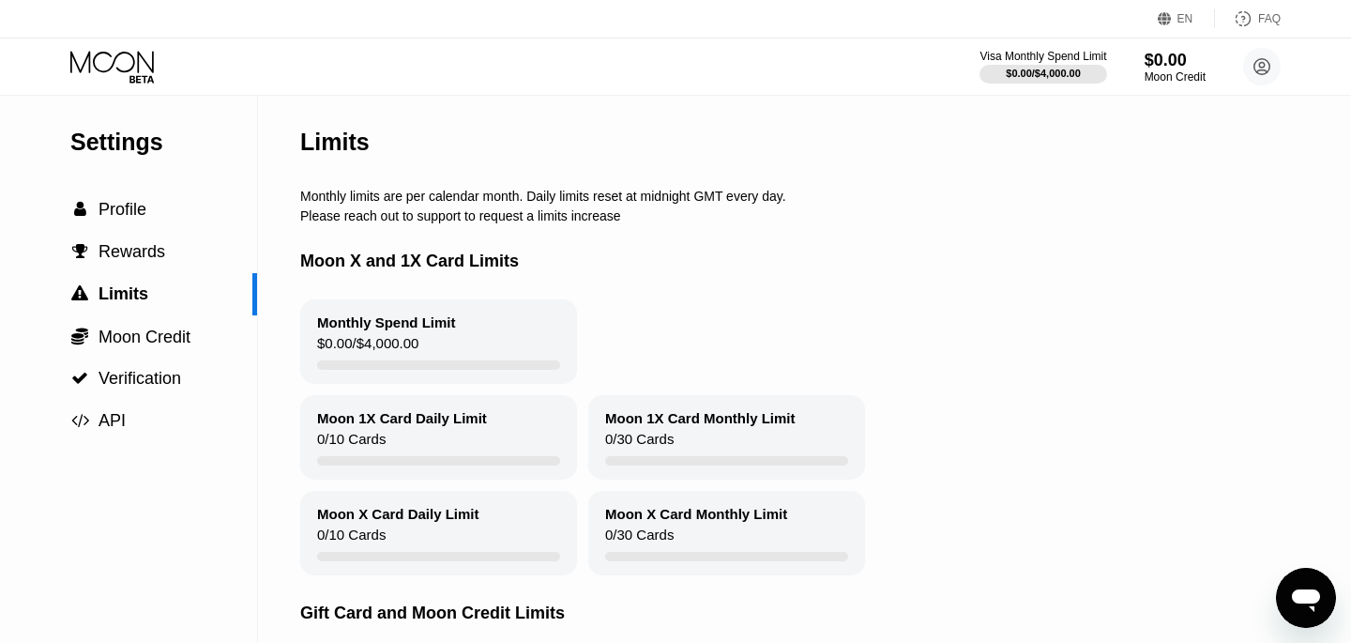
click at [434, 204] on div "Monthly limits are per calendar month. Daily limits reset at midnight GMT every…" at bounding box center [840, 196] width 1081 height 15
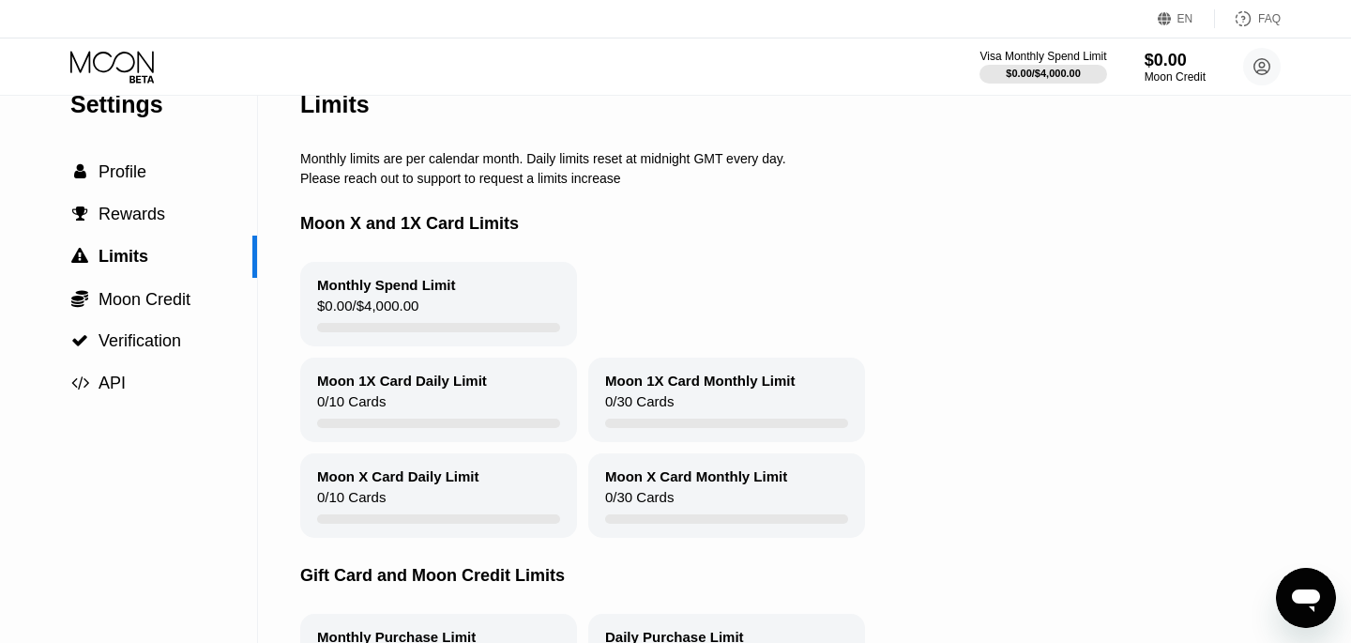
scroll to position [84, 0]
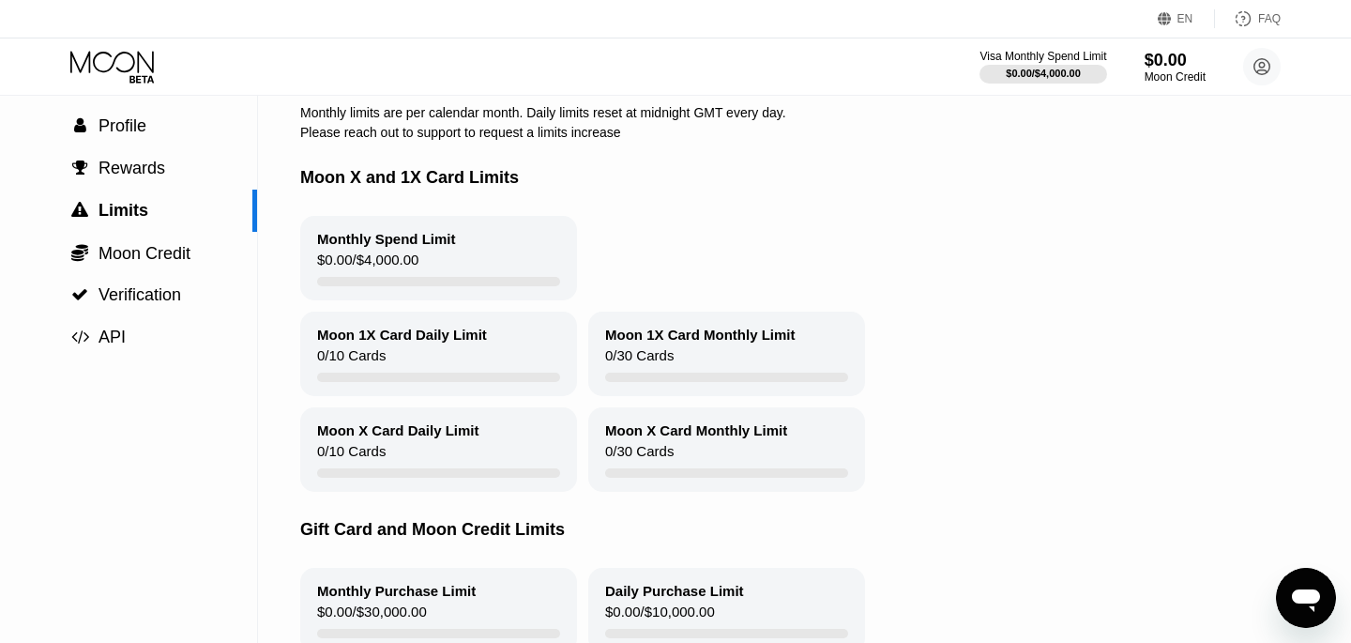
click at [416, 333] on div "Moon 1X Card Daily Limit" at bounding box center [402, 335] width 170 height 16
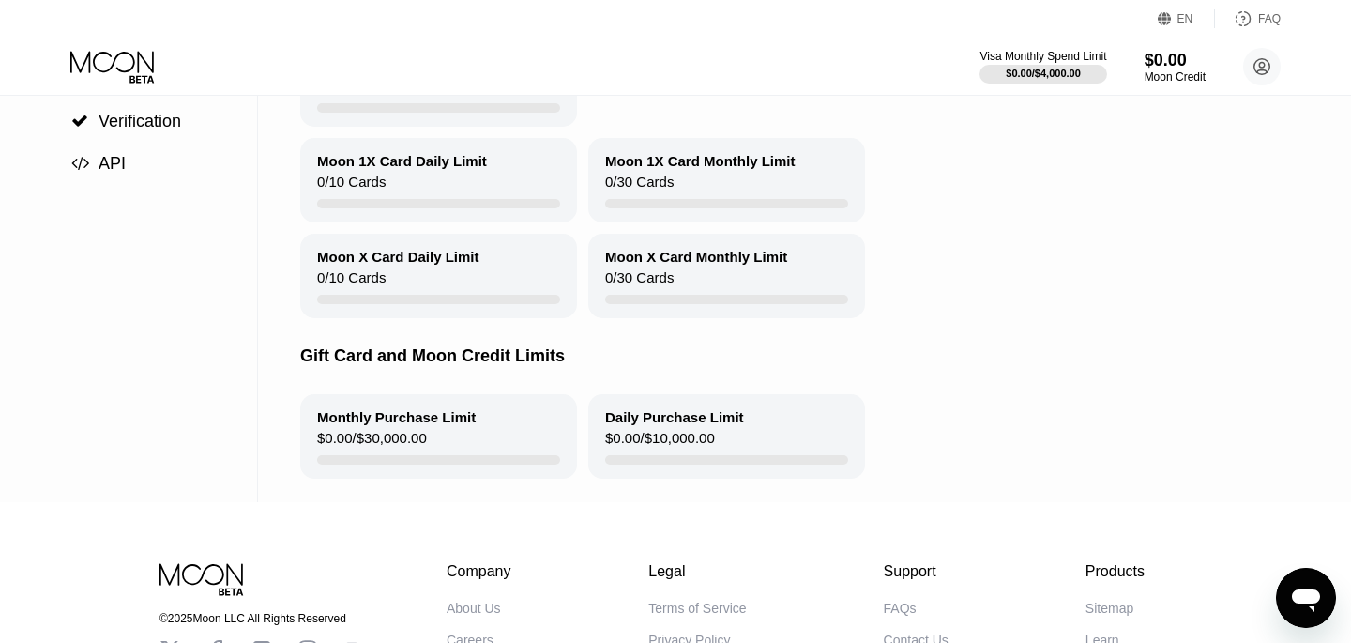
scroll to position [0, 0]
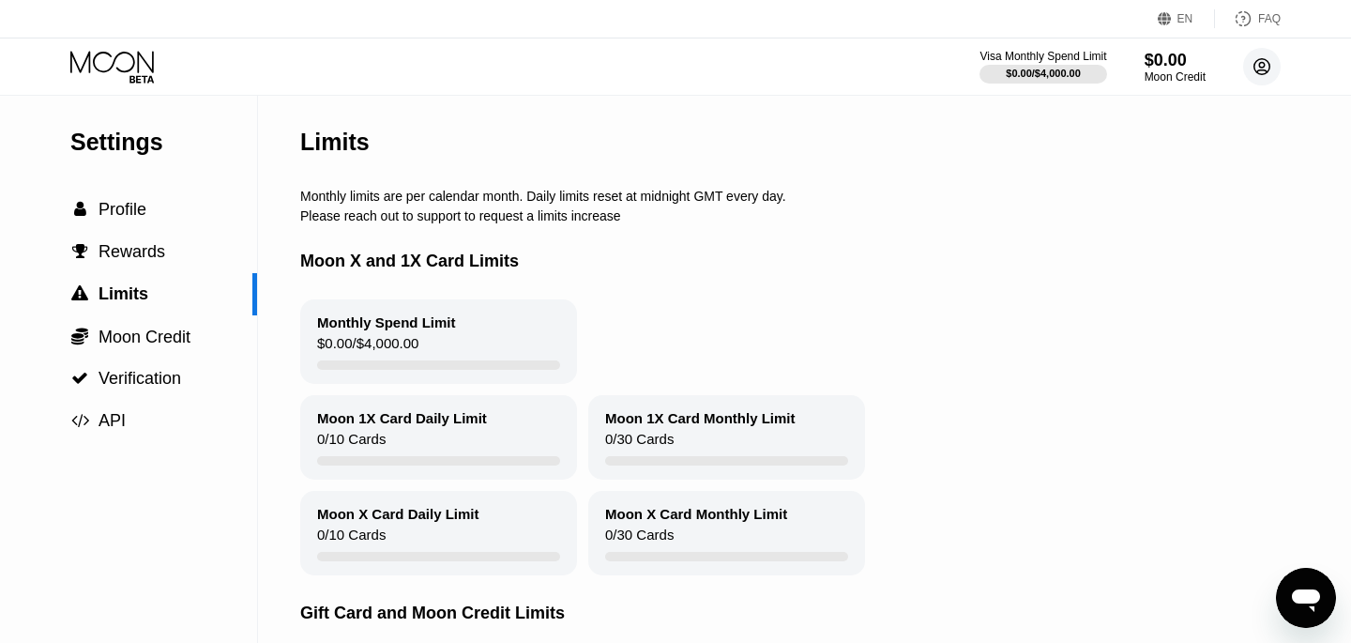
click at [1255, 65] on circle at bounding box center [1263, 67] width 38 height 38
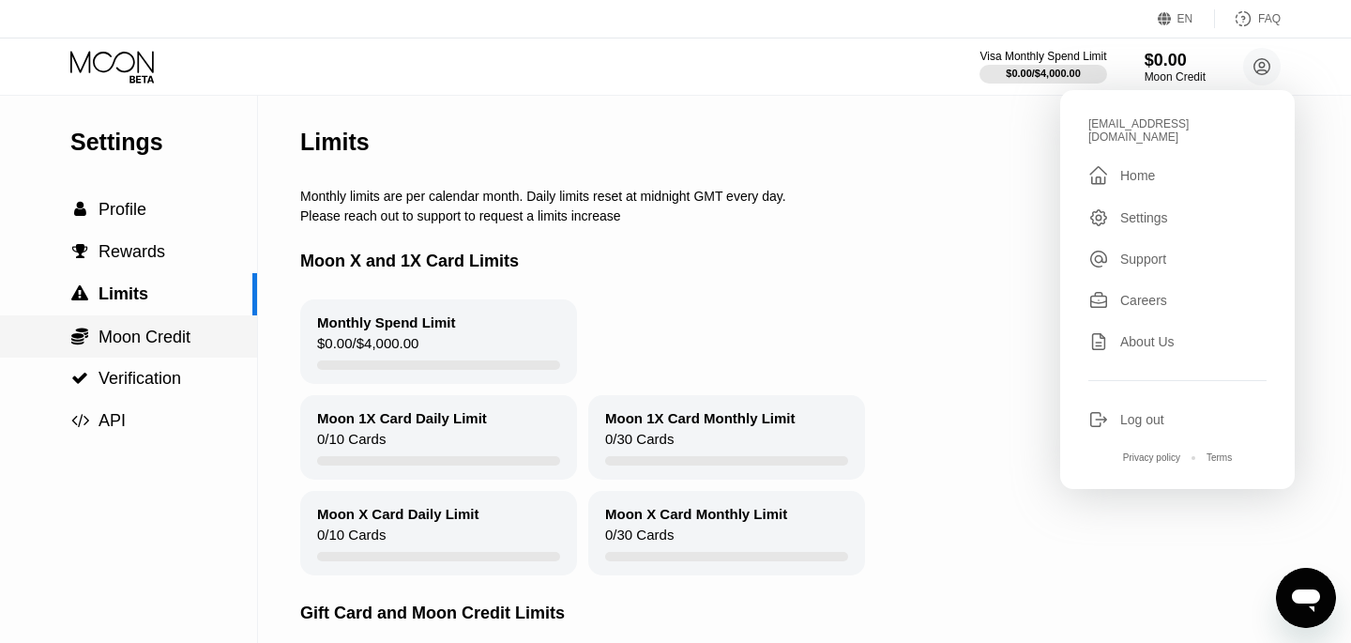
click at [138, 345] on span "Moon Credit" at bounding box center [145, 337] width 92 height 19
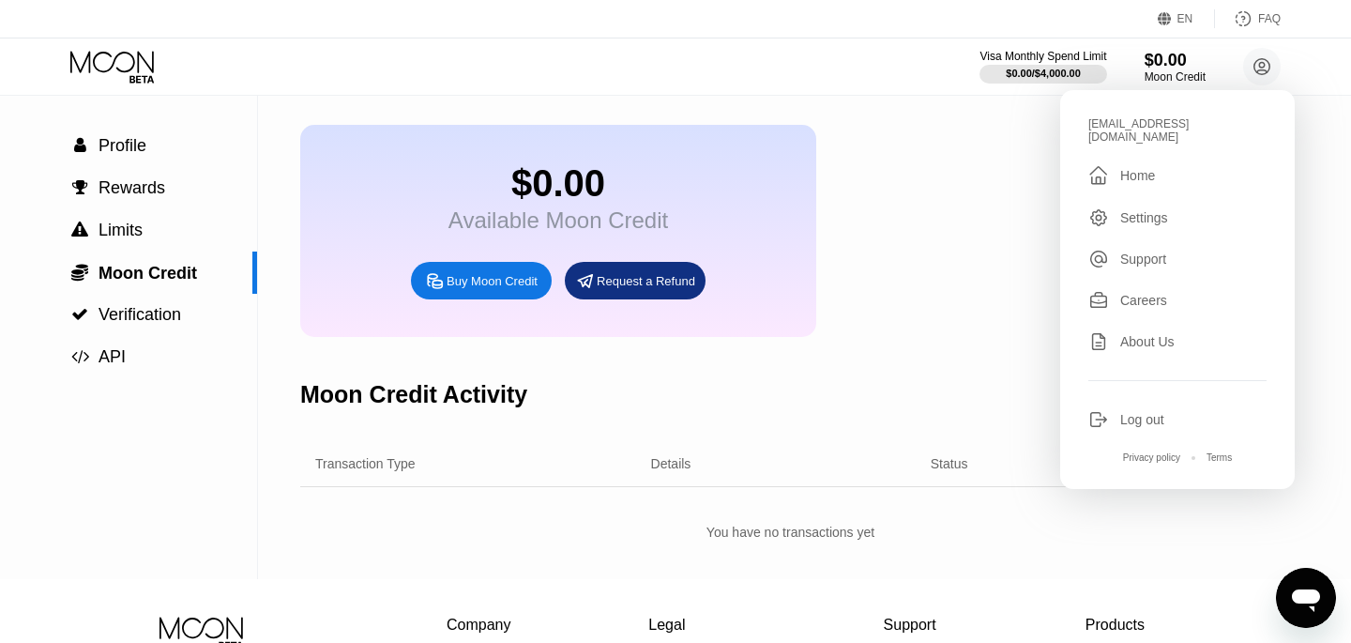
scroll to position [67, 0]
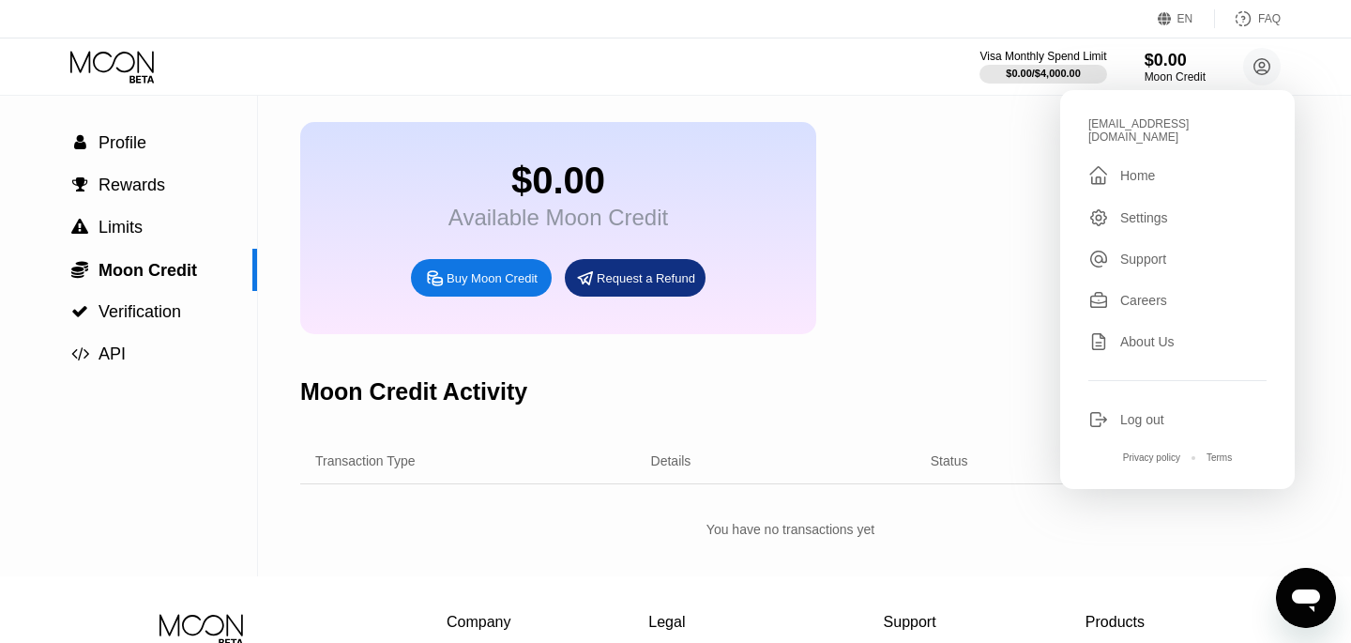
click at [421, 395] on div "Moon Credit Activity" at bounding box center [413, 391] width 227 height 27
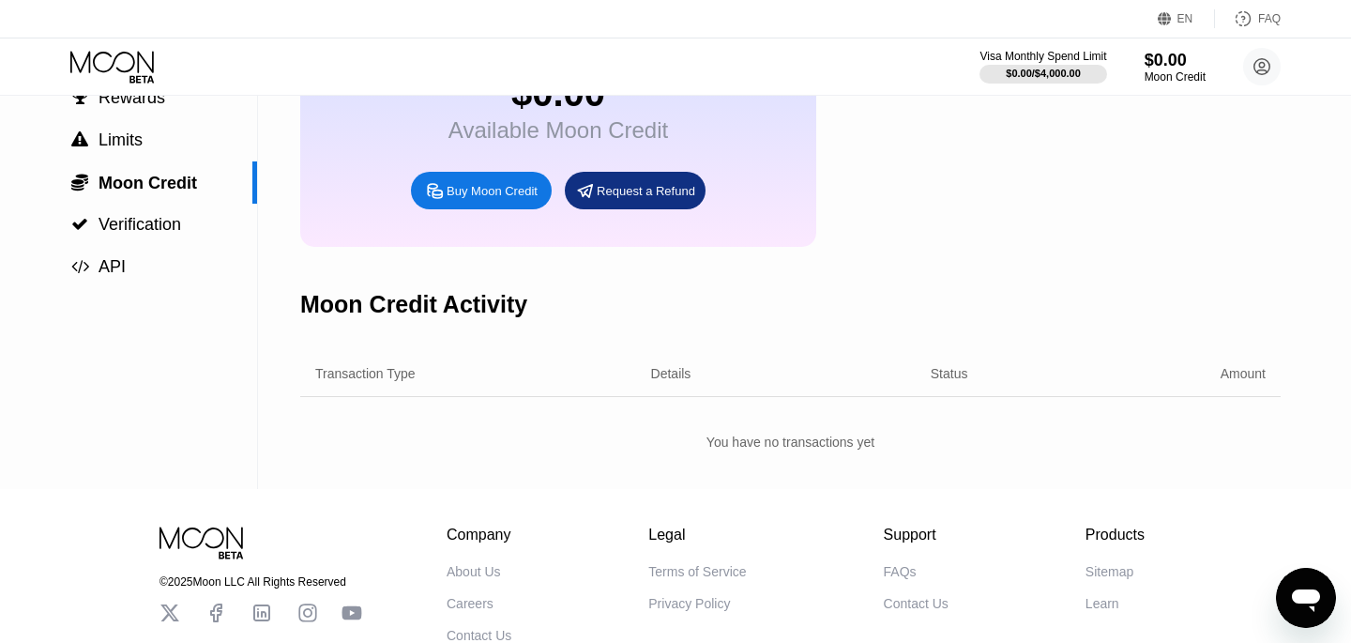
scroll to position [163, 0]
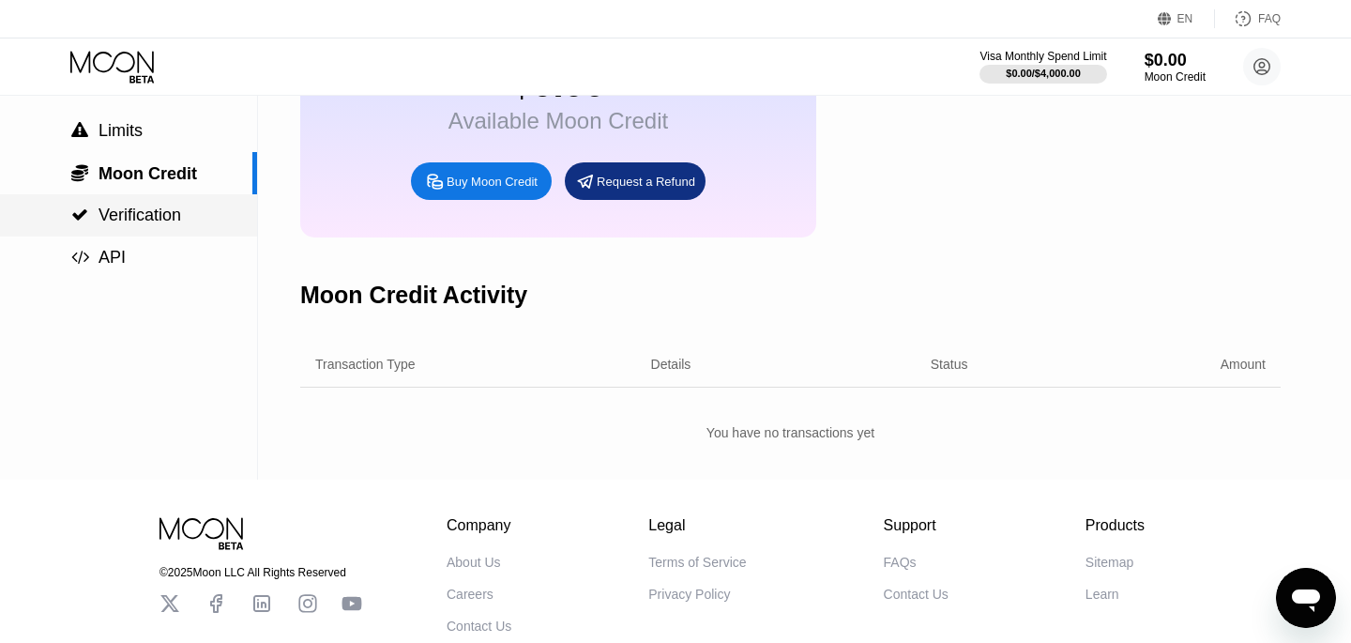
click at [134, 219] on span "Verification" at bounding box center [140, 215] width 83 height 19
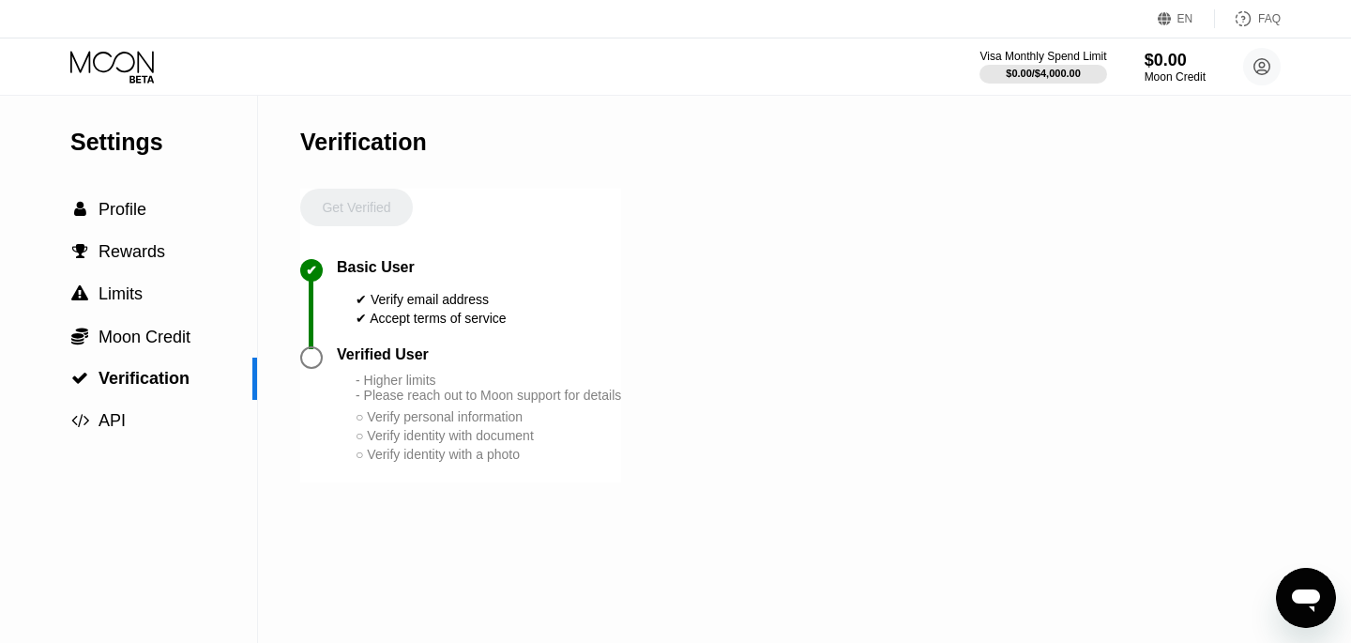
click at [405, 363] on div "Verified User" at bounding box center [383, 354] width 92 height 17
click at [422, 396] on div "- Higher limits - Please reach out to Moon support for details" at bounding box center [489, 388] width 266 height 30
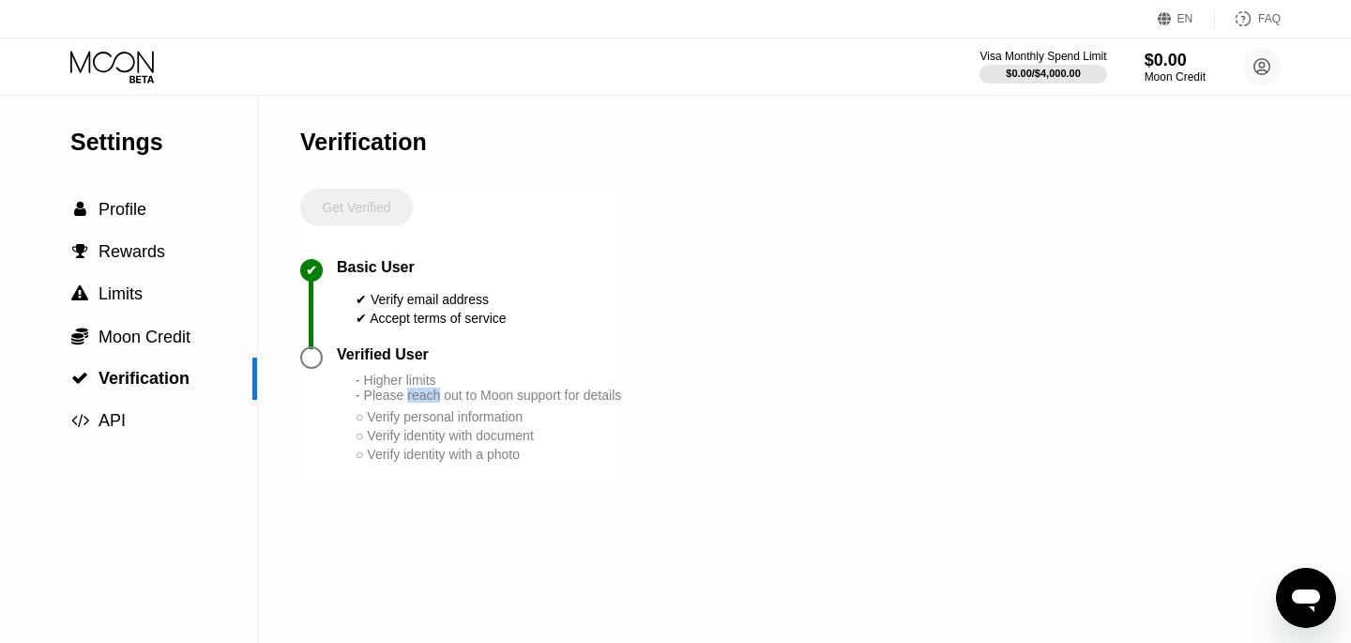
click at [422, 396] on div "- Higher limits - Please reach out to Moon support for details" at bounding box center [489, 388] width 266 height 30
click at [443, 435] on div "○ Verify identity with document" at bounding box center [489, 435] width 266 height 15
click at [466, 462] on div "○ Verify identity with a photo" at bounding box center [489, 454] width 266 height 15
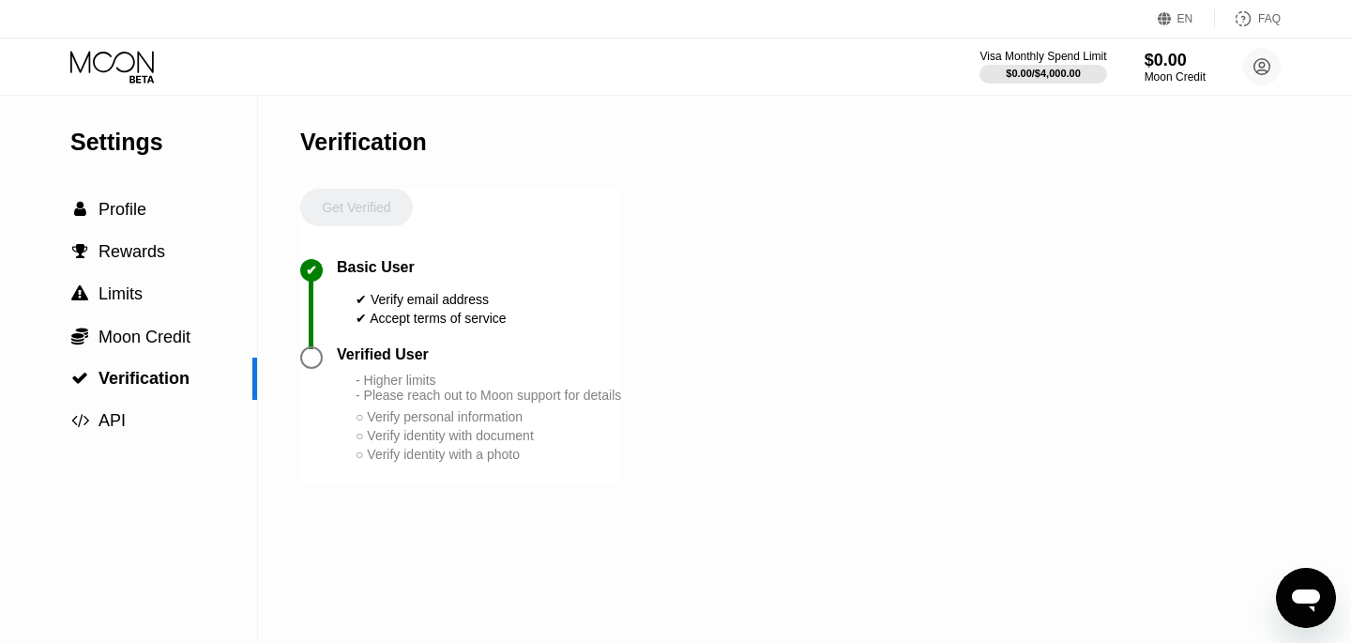
click at [466, 462] on div "○ Verify identity with a photo" at bounding box center [489, 454] width 266 height 15
click at [438, 392] on div "- Higher limits - Please reach out to Moon support for details" at bounding box center [489, 388] width 266 height 30
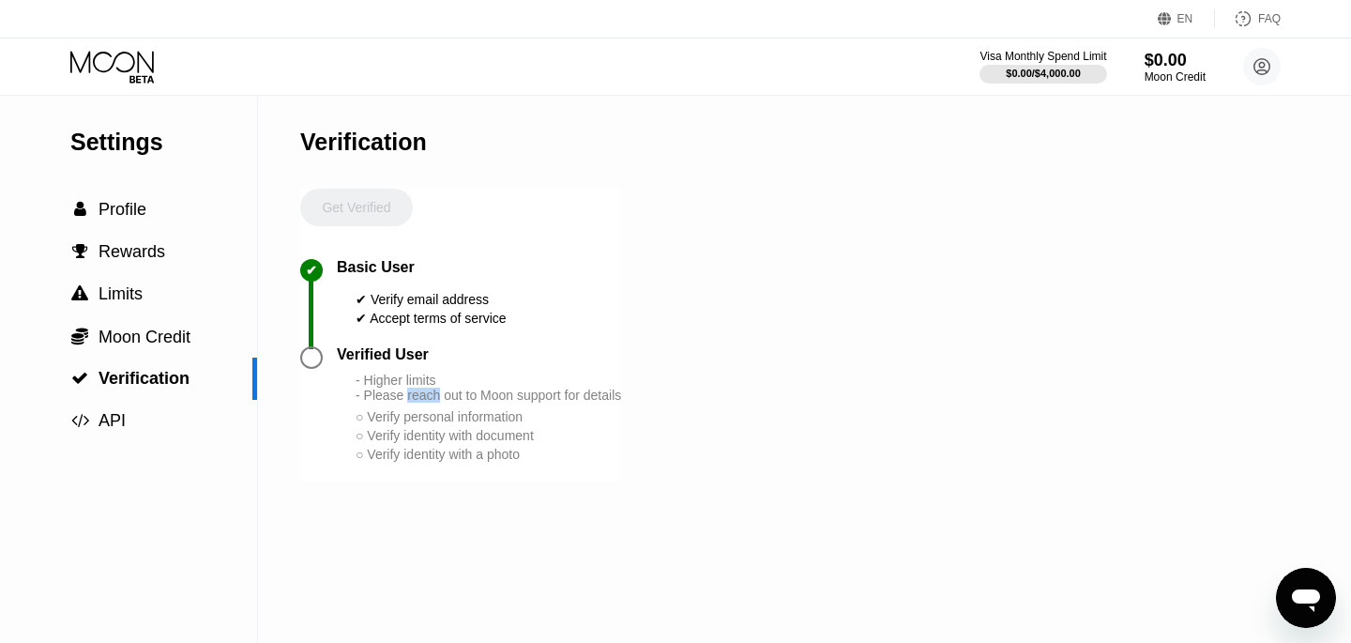
click at [438, 392] on div "- Higher limits - Please reach out to Moon support for details" at bounding box center [489, 388] width 266 height 30
click at [131, 299] on span "Limits" at bounding box center [121, 293] width 44 height 19
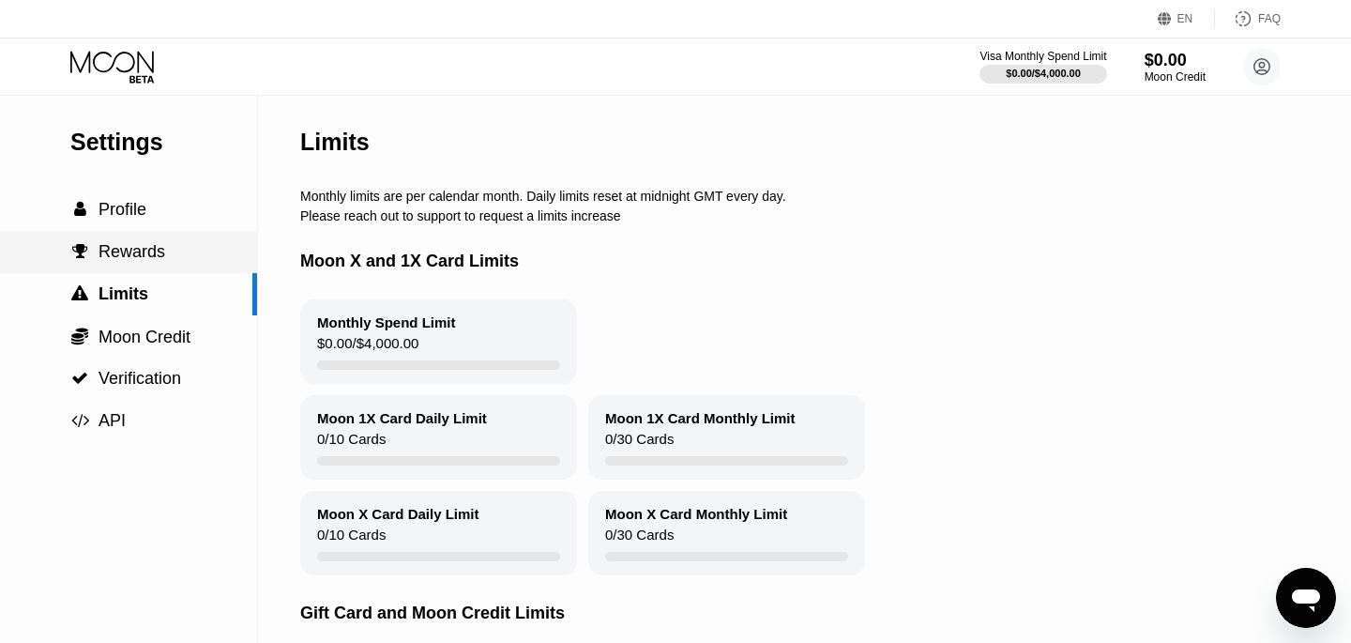
click at [125, 245] on span "Rewards" at bounding box center [132, 251] width 67 height 19
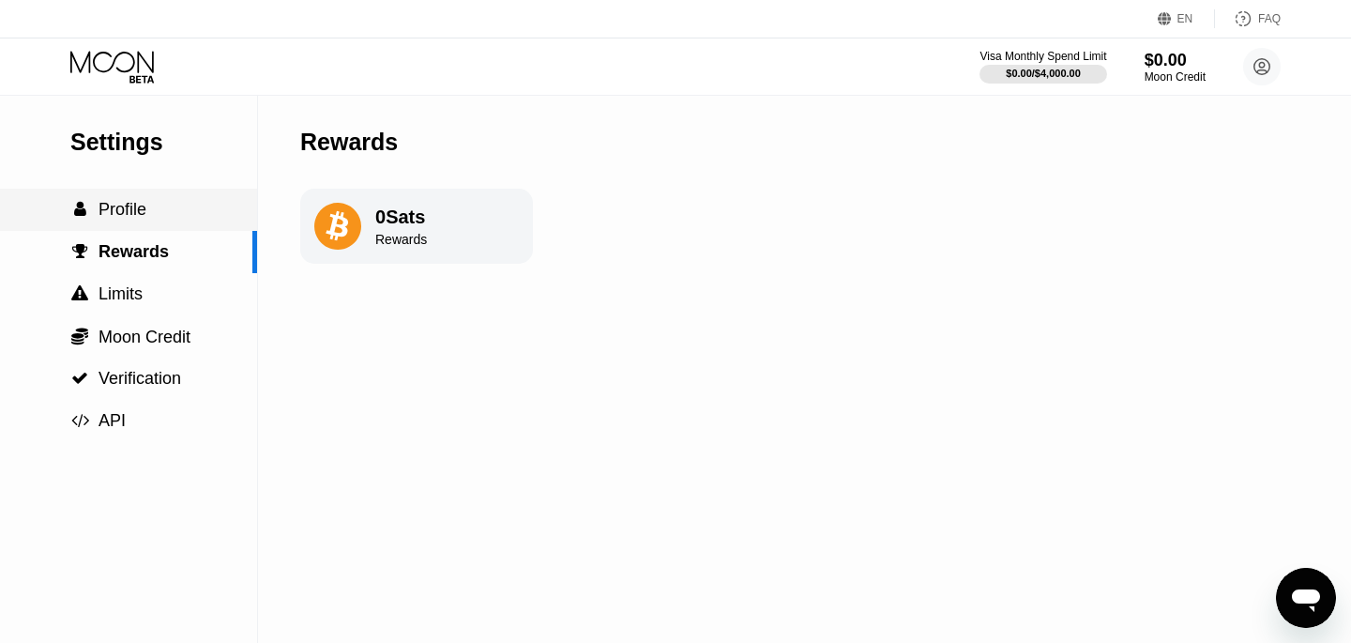
click at [151, 210] on div " Profile" at bounding box center [128, 210] width 257 height 20
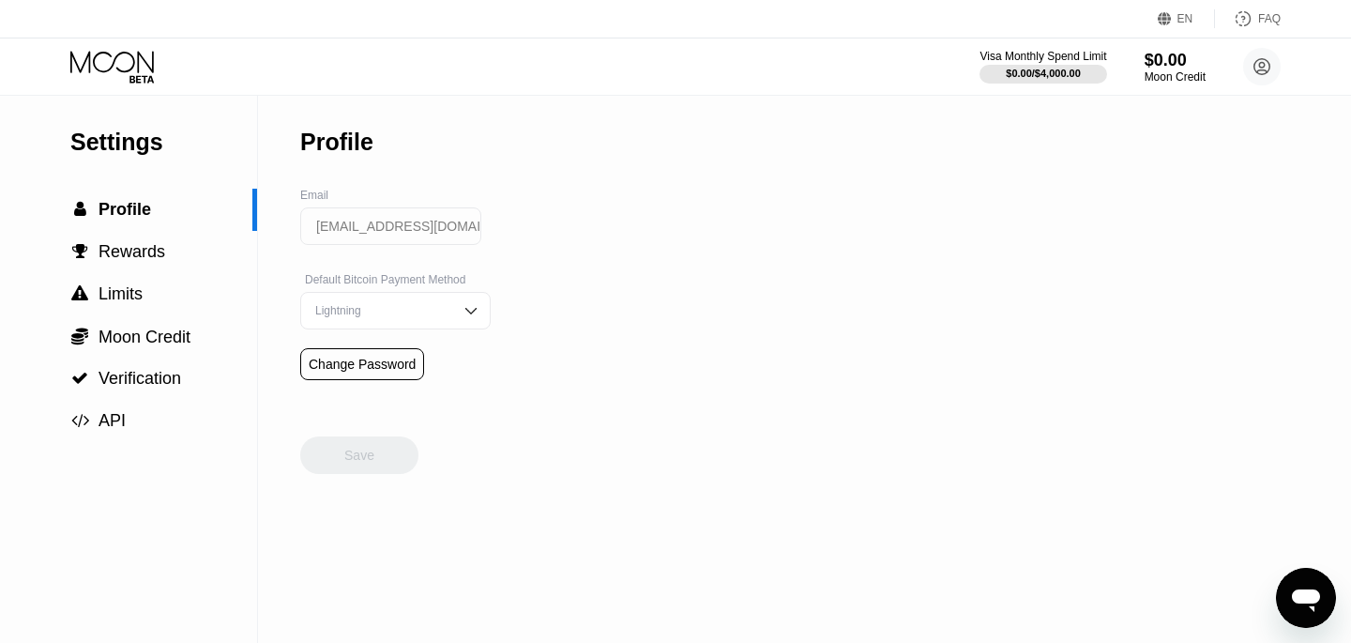
click at [374, 291] on div "Default Bitcoin Payment Method Lightning" at bounding box center [395, 310] width 191 height 75
click at [407, 310] on div "Lightning" at bounding box center [382, 310] width 142 height 13
click at [426, 220] on input "paywithmoon.excluding022@passmail.net" at bounding box center [390, 226] width 181 height 38
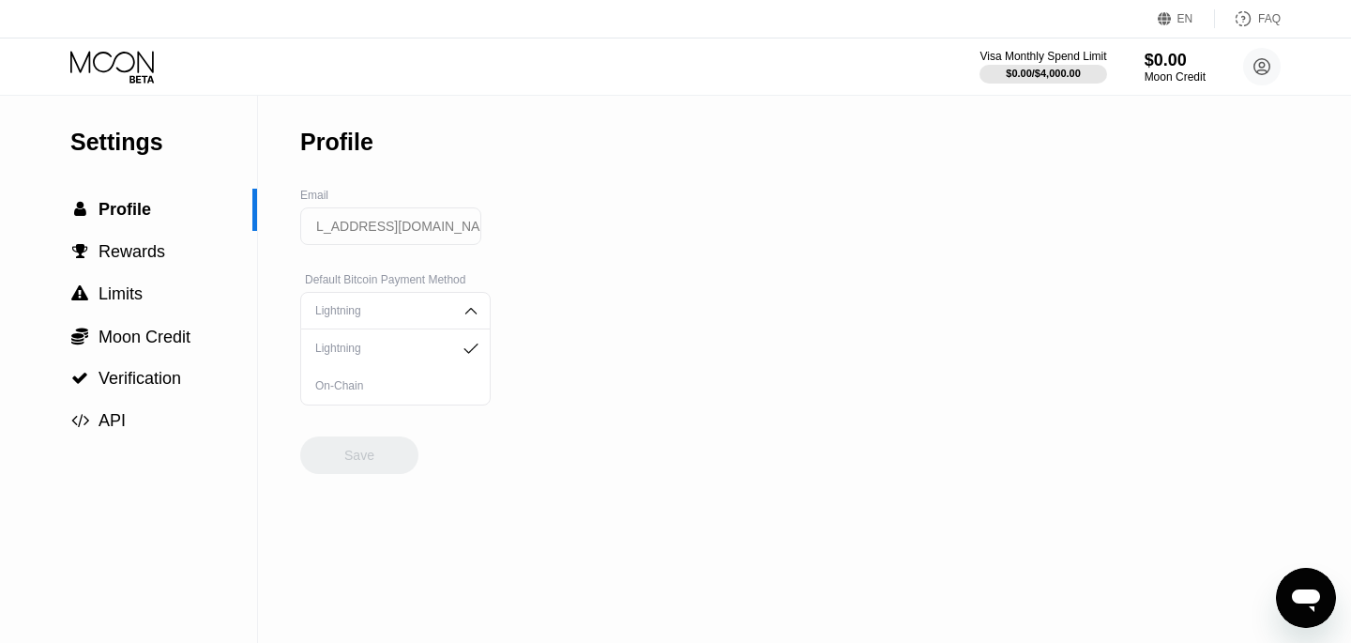
scroll to position [0, 105]
click at [424, 263] on div "paywithmoon.excluding022@passmail.net" at bounding box center [390, 235] width 181 height 56
click at [1261, 61] on circle at bounding box center [1263, 67] width 38 height 38
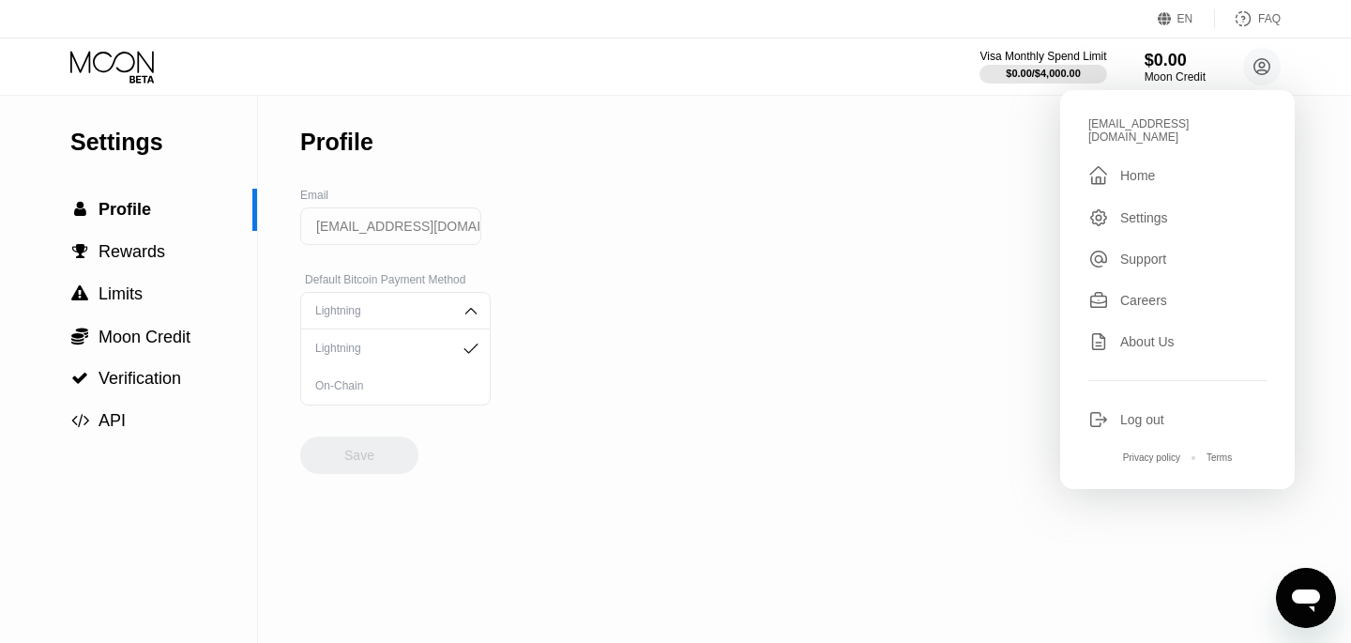
click at [1127, 216] on div "Settings" at bounding box center [1145, 217] width 48 height 15
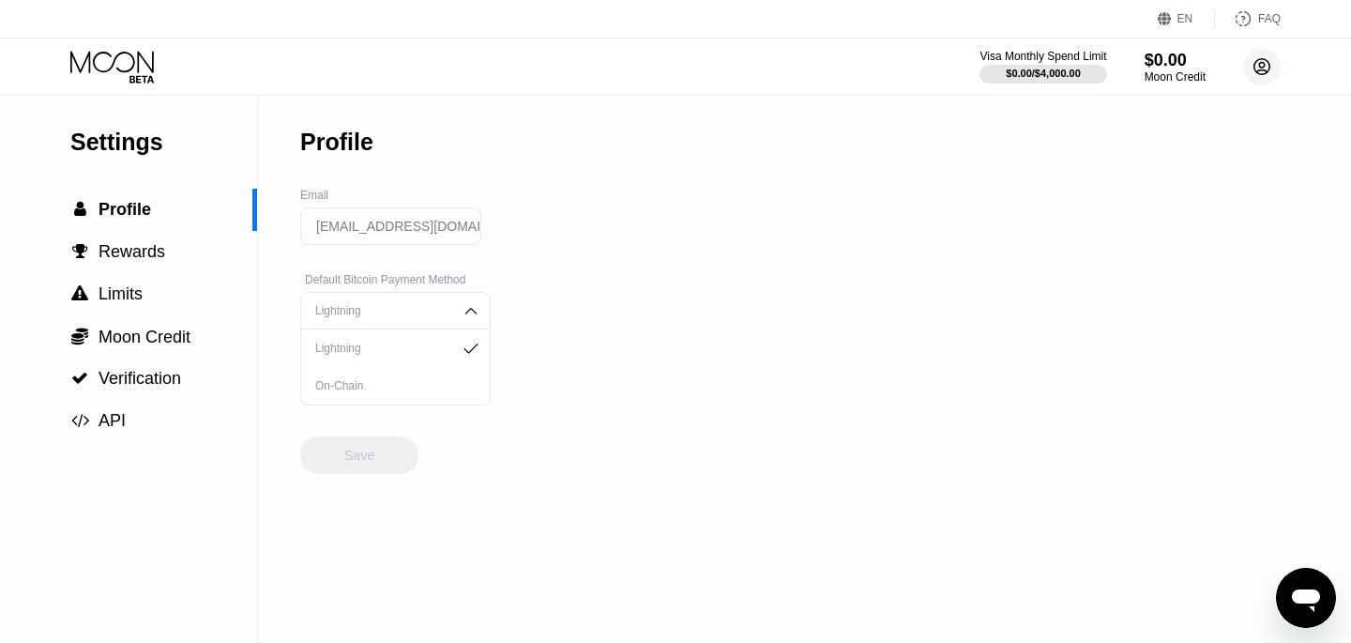
click at [1263, 62] on icon at bounding box center [1263, 67] width 10 height 10
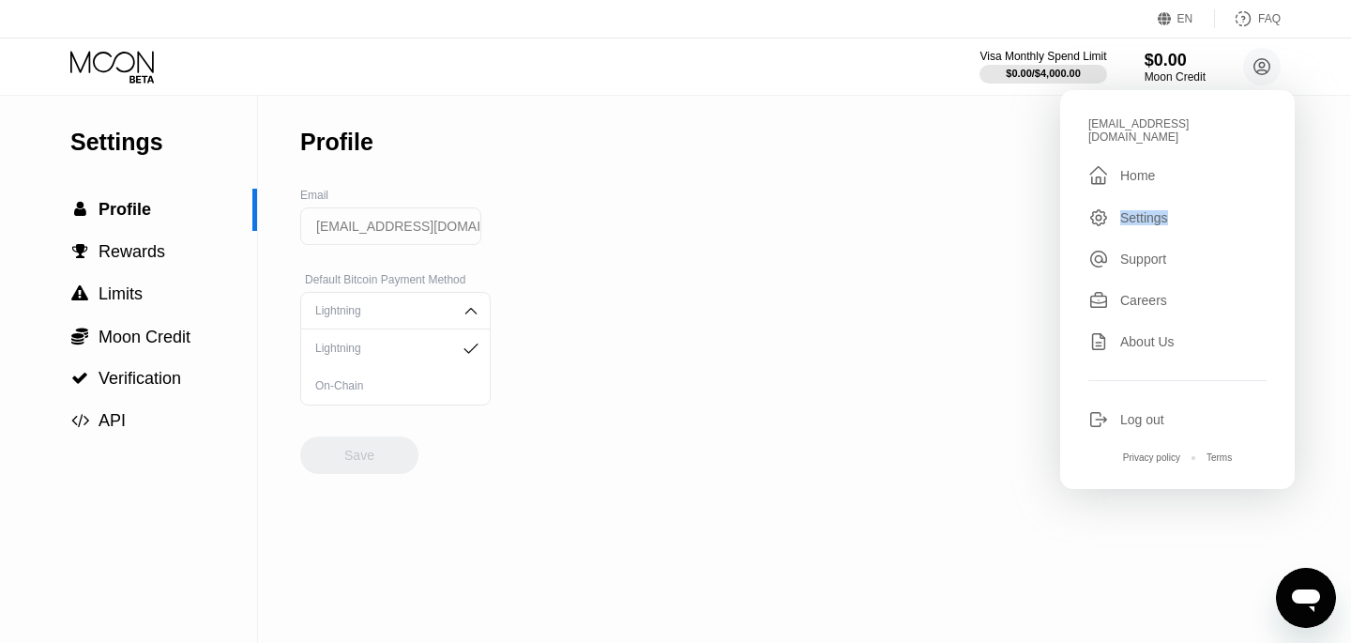
drag, startPoint x: 1138, startPoint y: 232, endPoint x: 1101, endPoint y: 217, distance: 40.4
click at [1101, 217] on div "paywithmoon.excluding022@passmail.net  Home Settings Support Careers About Us …" at bounding box center [1178, 289] width 235 height 399
click at [1101, 215] on icon at bounding box center [1099, 217] width 21 height 21
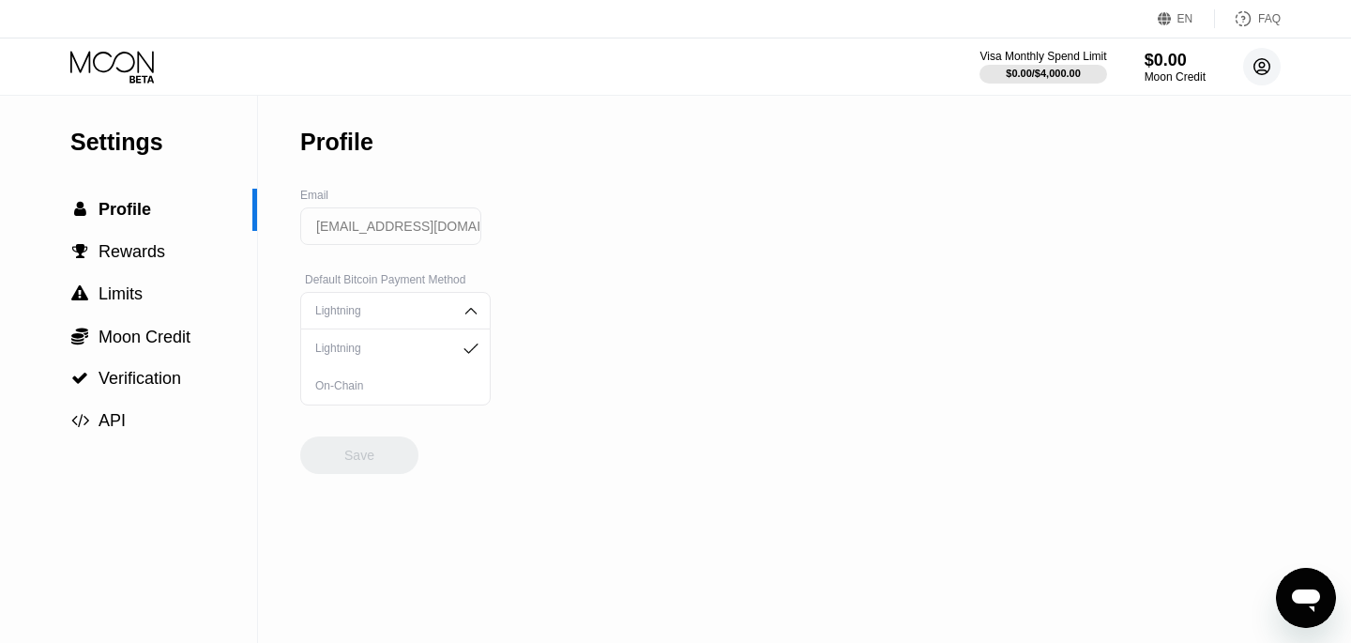
click at [1259, 67] on circle at bounding box center [1263, 67] width 38 height 38
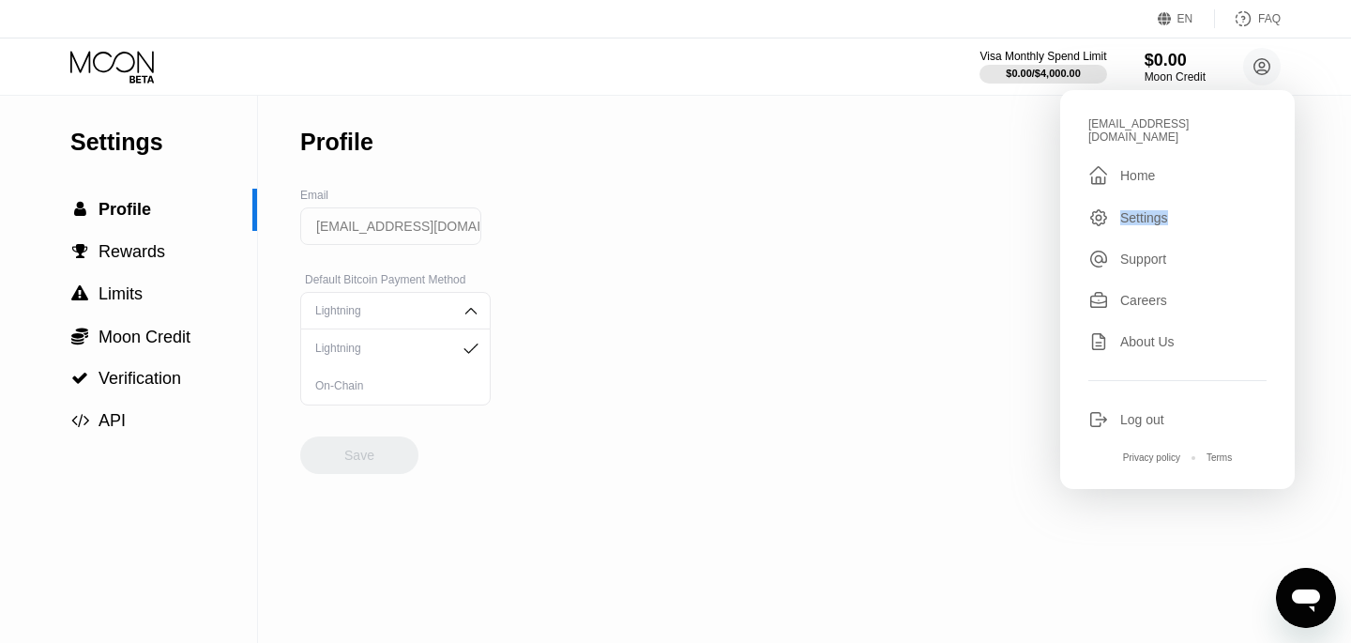
click at [1115, 177] on div "" at bounding box center [1105, 175] width 32 height 23
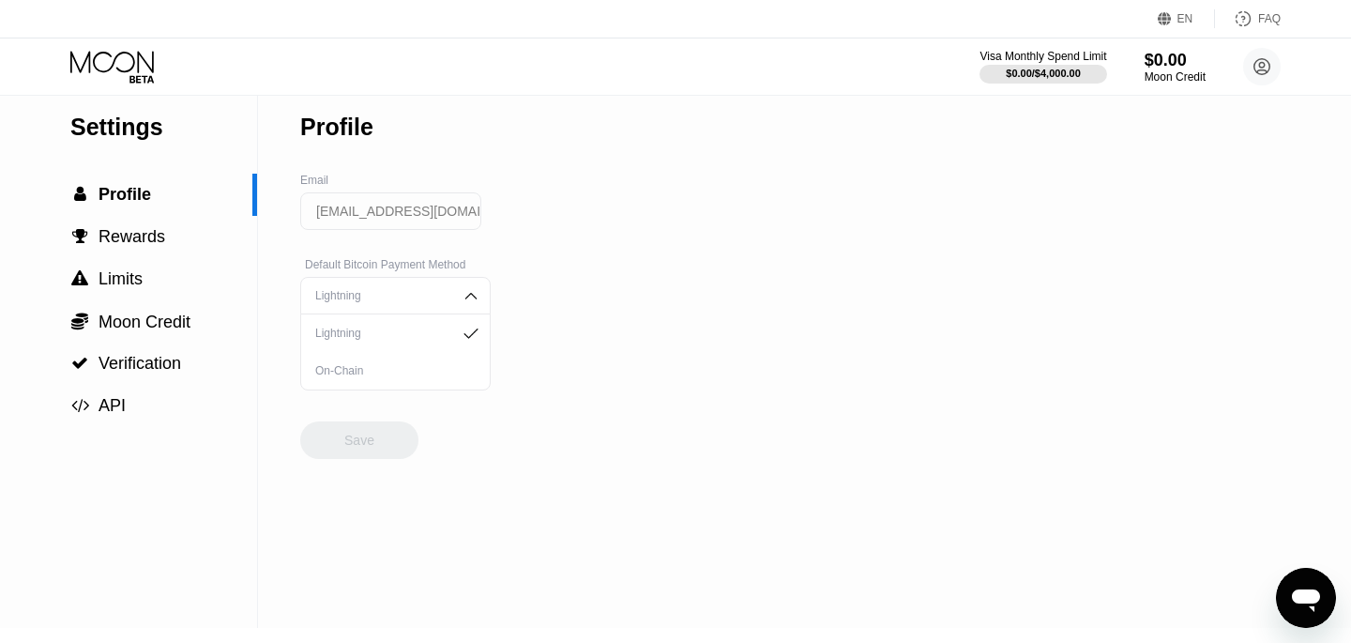
scroll to position [20, 0]
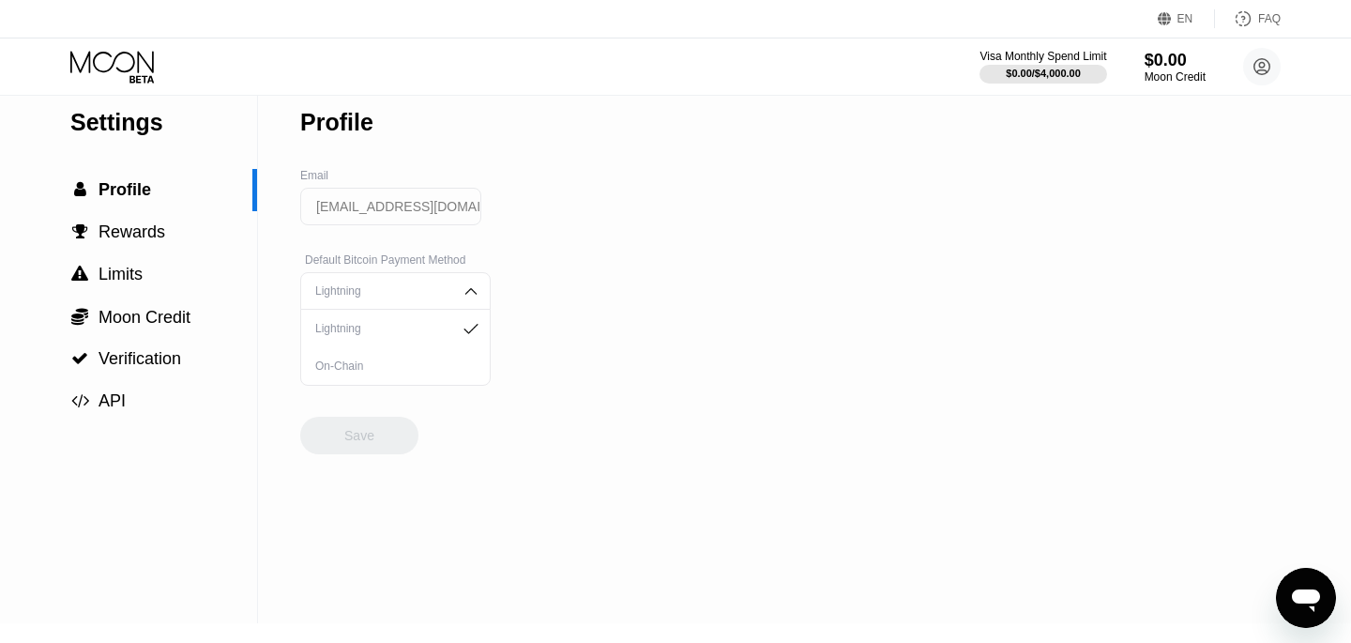
click at [462, 282] on img at bounding box center [471, 291] width 19 height 19
click at [1059, 63] on div "$0.00 / $4,000.00" at bounding box center [1044, 73] width 130 height 21
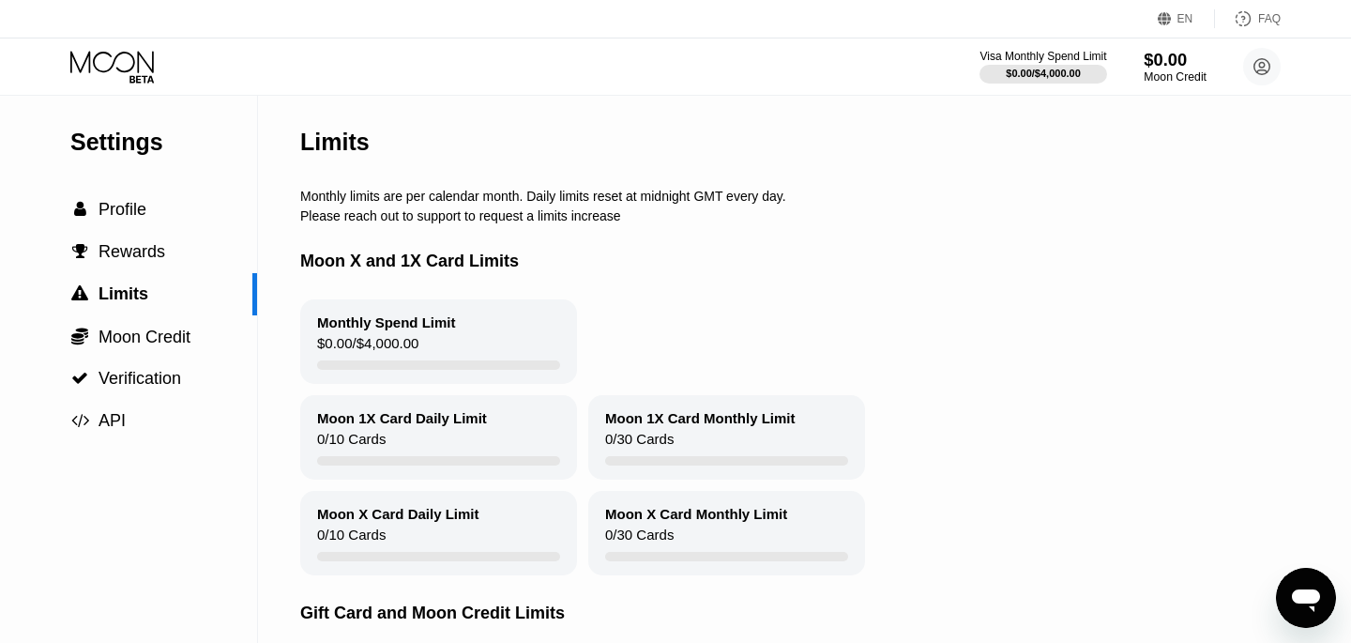
click at [1161, 63] on div "$0.00" at bounding box center [1175, 60] width 63 height 20
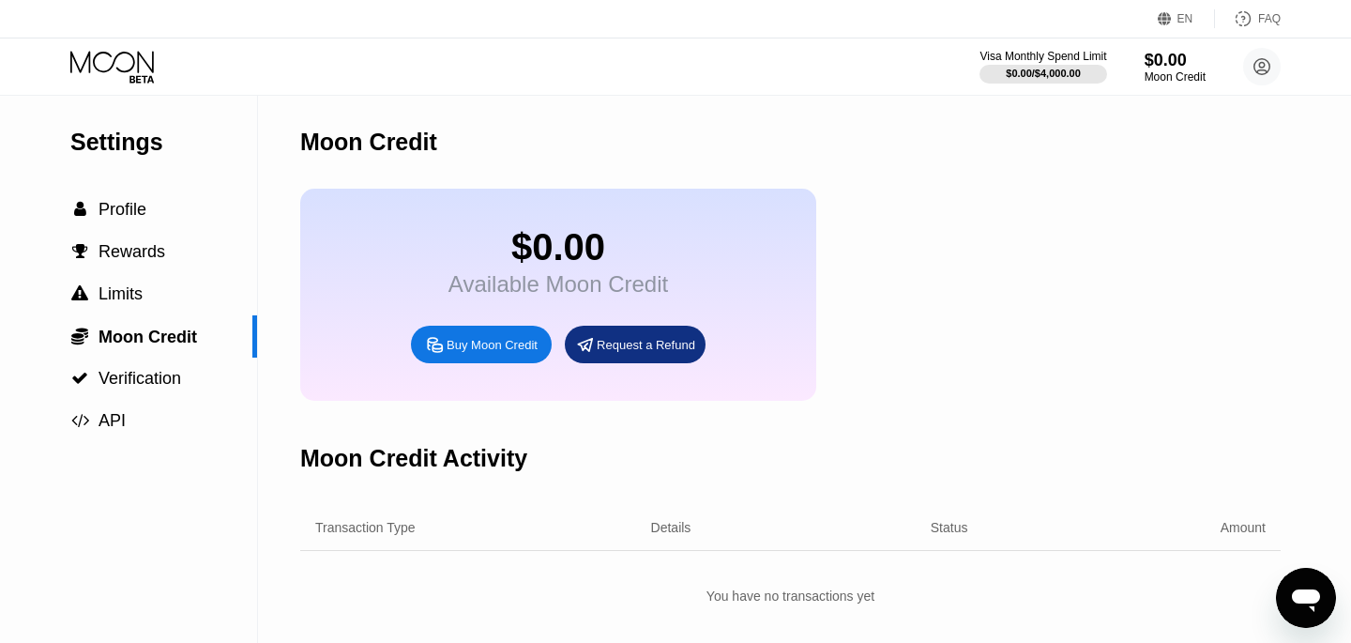
click at [496, 348] on div "Buy Moon Credit" at bounding box center [492, 345] width 91 height 16
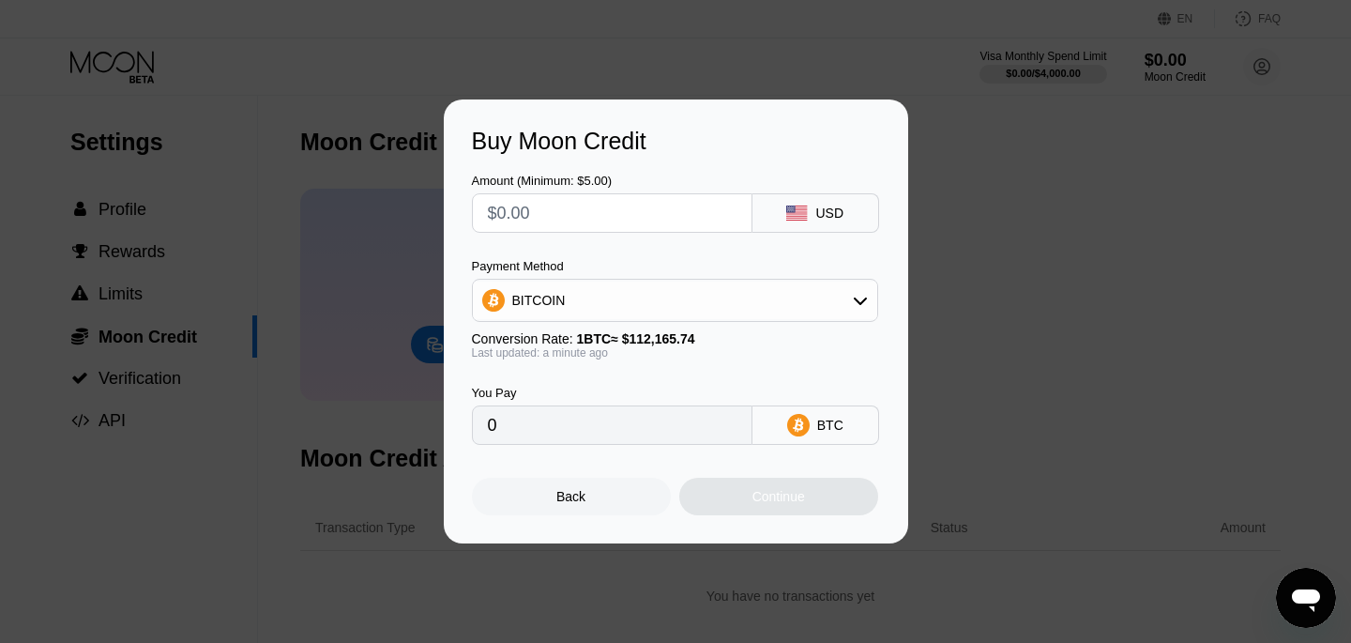
click at [572, 289] on div "BITCOIN" at bounding box center [675, 301] width 404 height 38
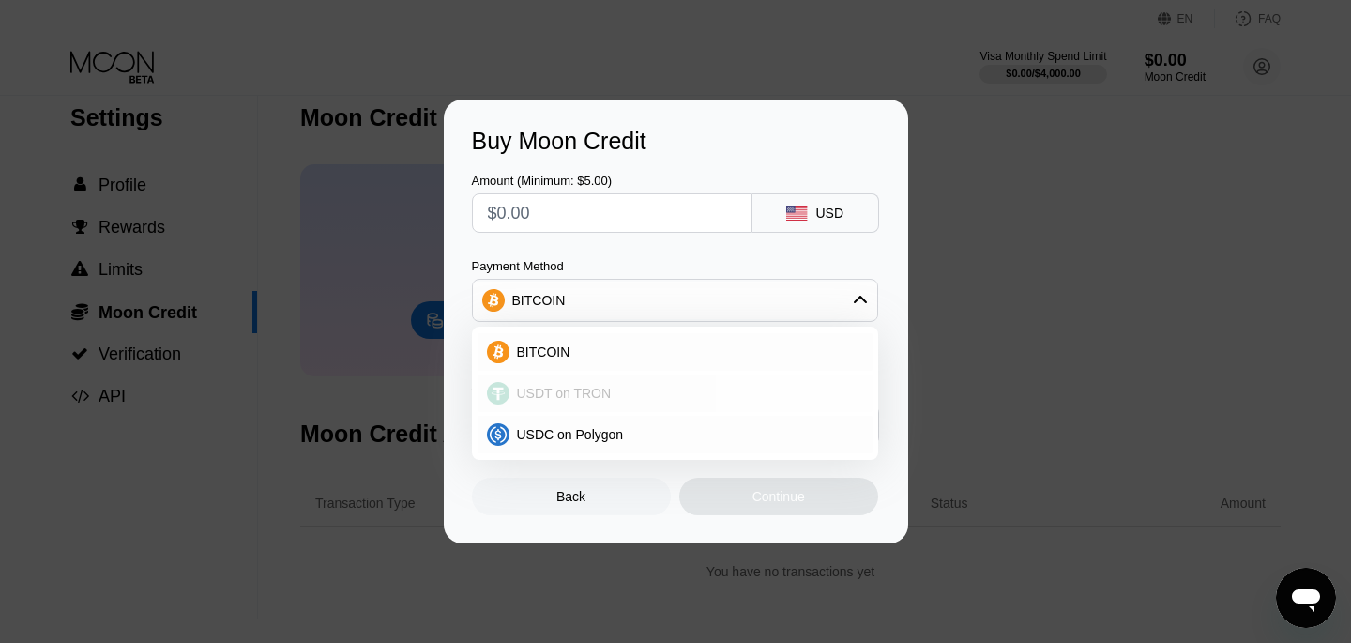
scroll to position [27, 0]
click at [580, 432] on span "USDC on Polygon" at bounding box center [570, 434] width 107 height 15
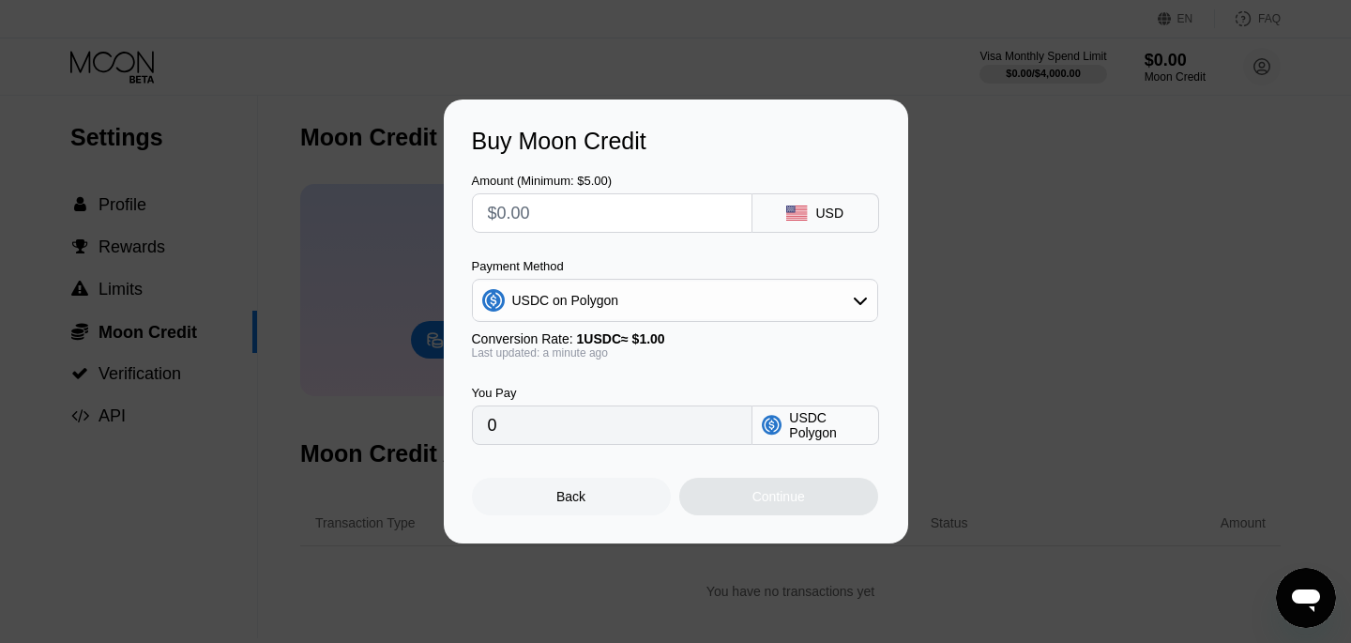
scroll to position [2, 0]
click at [573, 218] on input "text" at bounding box center [612, 213] width 249 height 38
type input "$1"
type input "1.00000000"
type input "$10"
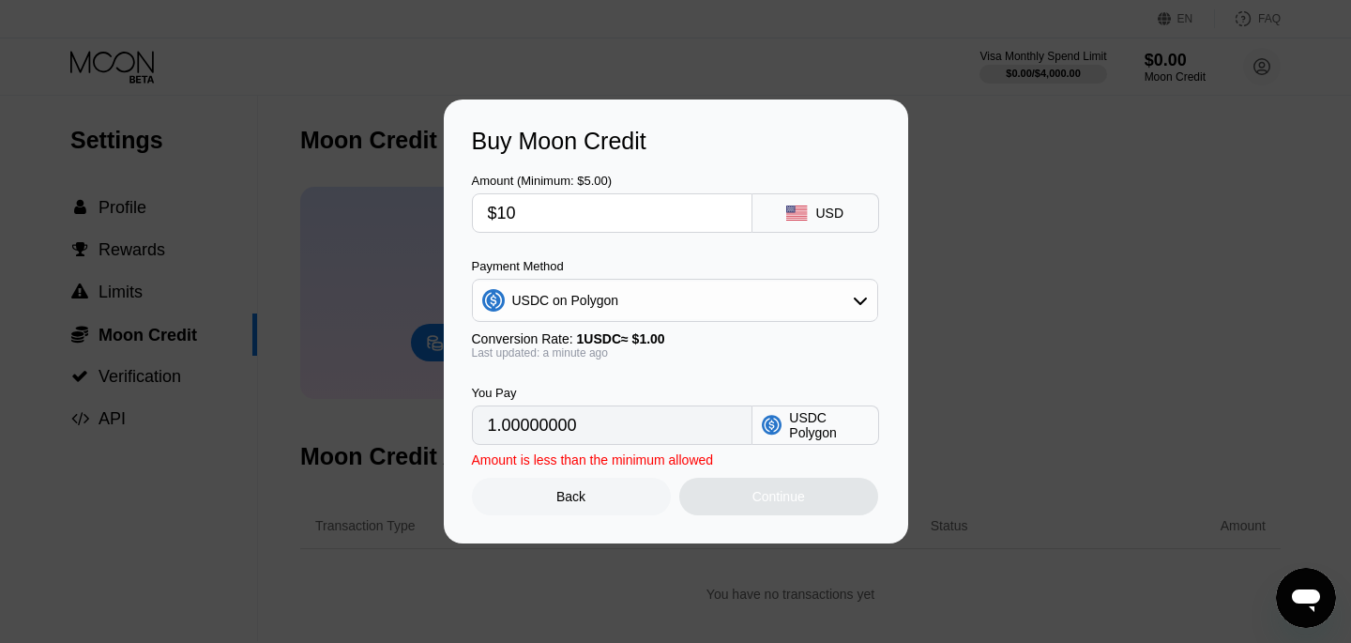
type input "10.00000000"
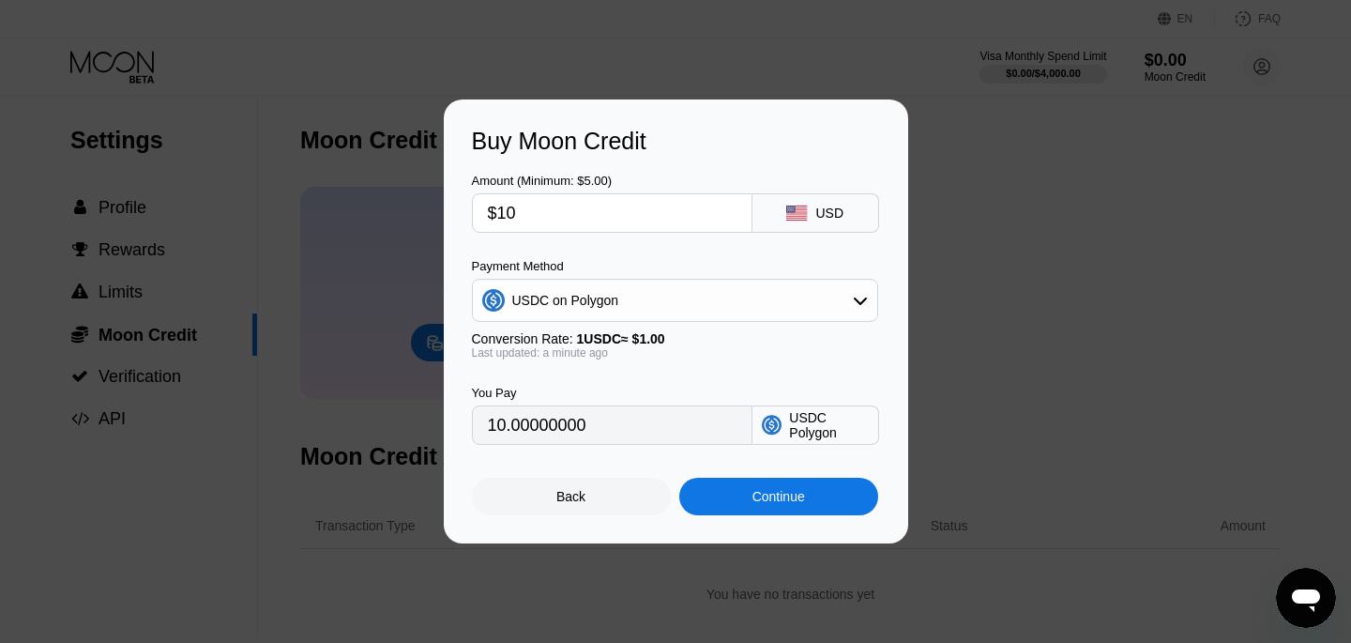
type input "$100"
type input "100.00000000"
type input "$100"
click at [566, 505] on div "Back" at bounding box center [571, 497] width 199 height 38
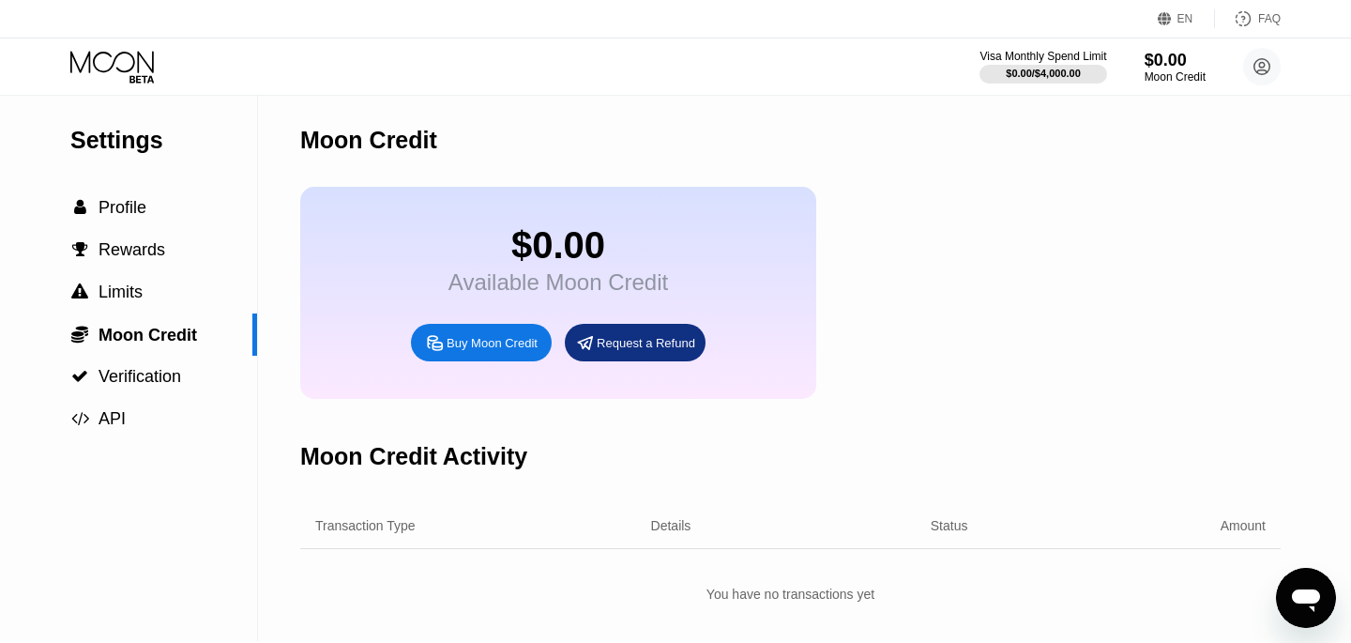
scroll to position [0, 0]
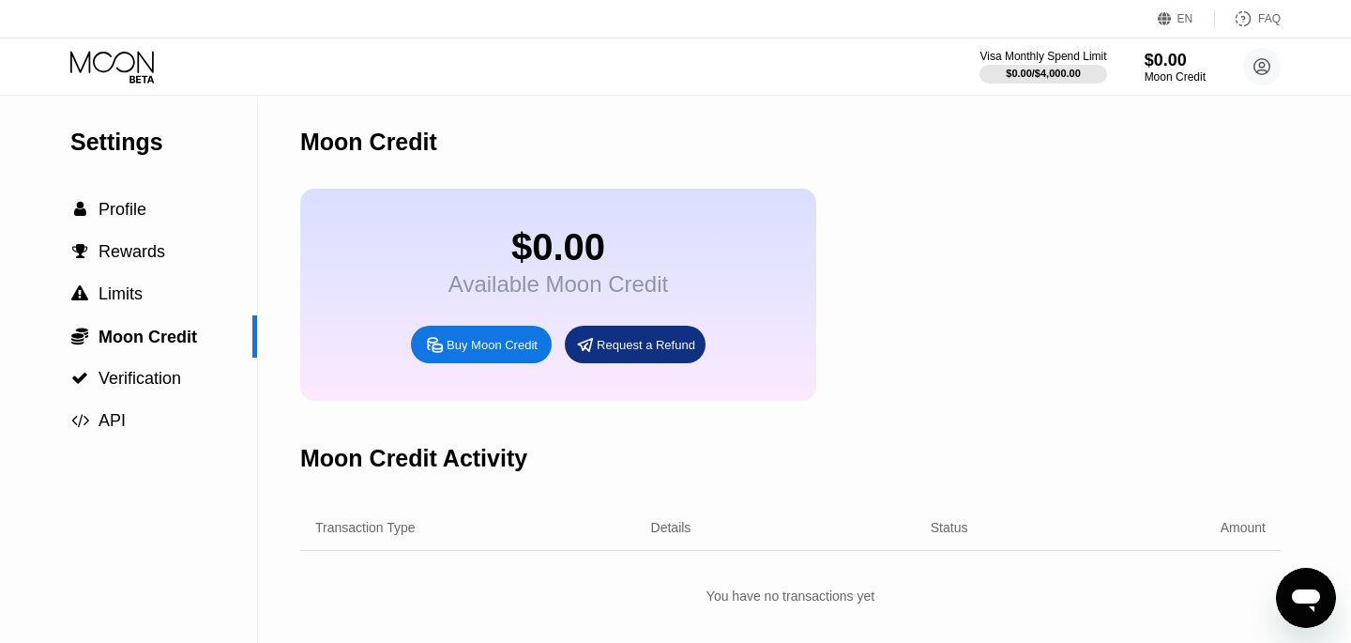
click at [95, 46] on div "Visa Monthly Spend Limit $0.00 / $4,000.00 $0.00 Moon Credit paywithmoon.exclud…" at bounding box center [675, 66] width 1351 height 56
click at [118, 60] on icon at bounding box center [113, 67] width 87 height 33
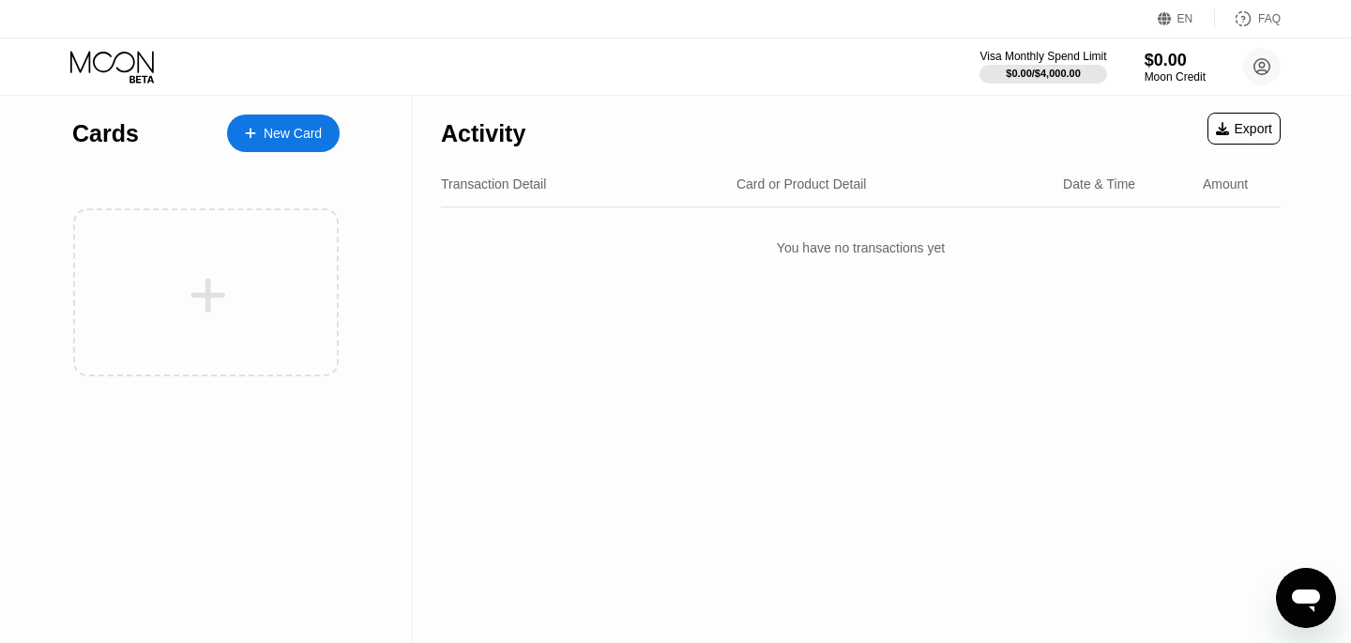
click at [259, 127] on div at bounding box center [260, 134] width 8 height 16
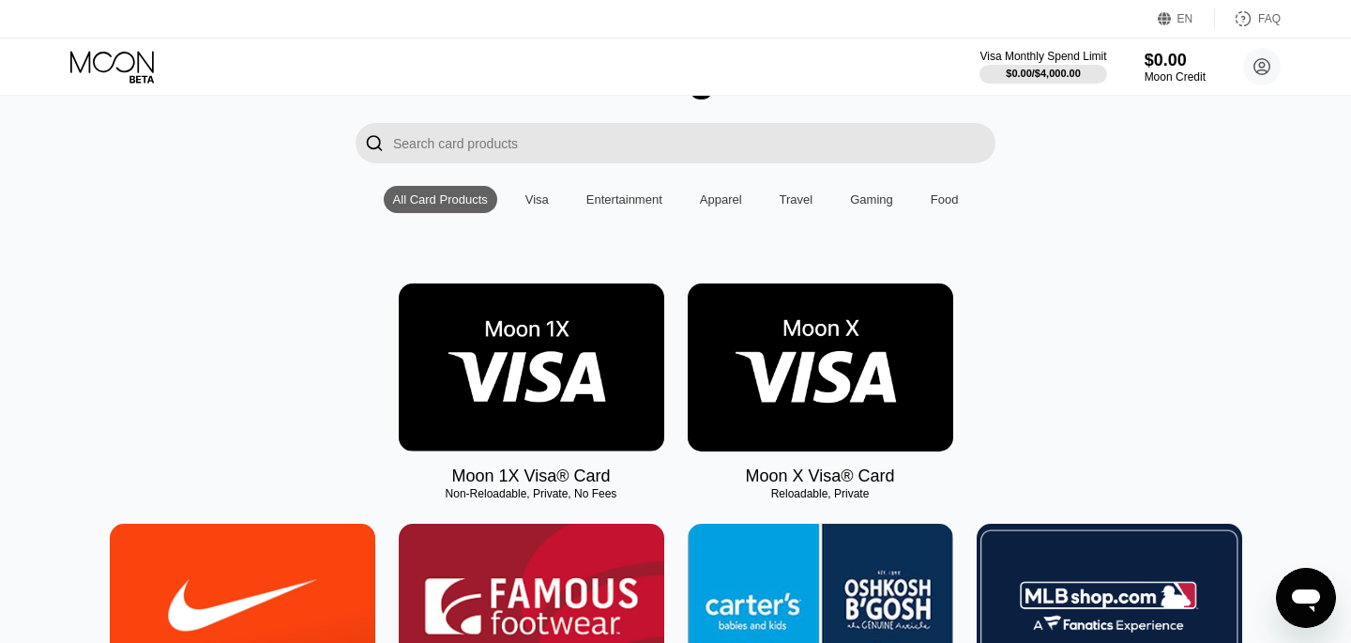
scroll to position [133, 0]
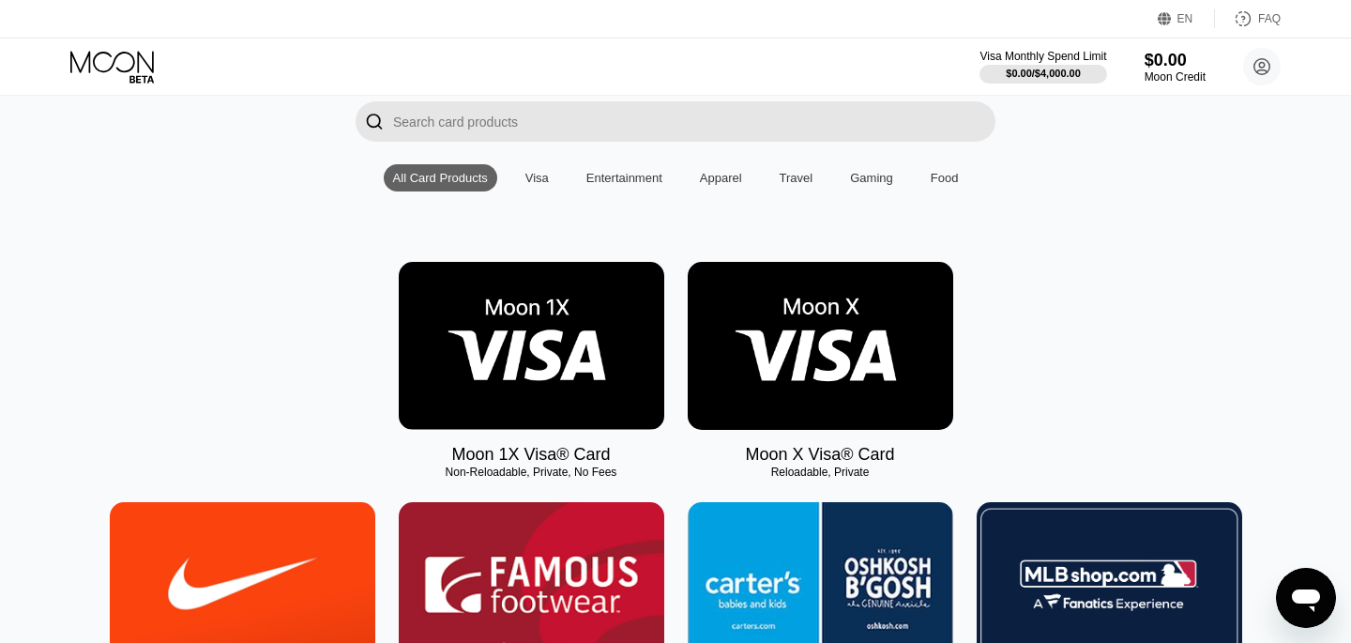
click at [616, 352] on img at bounding box center [532, 346] width 266 height 168
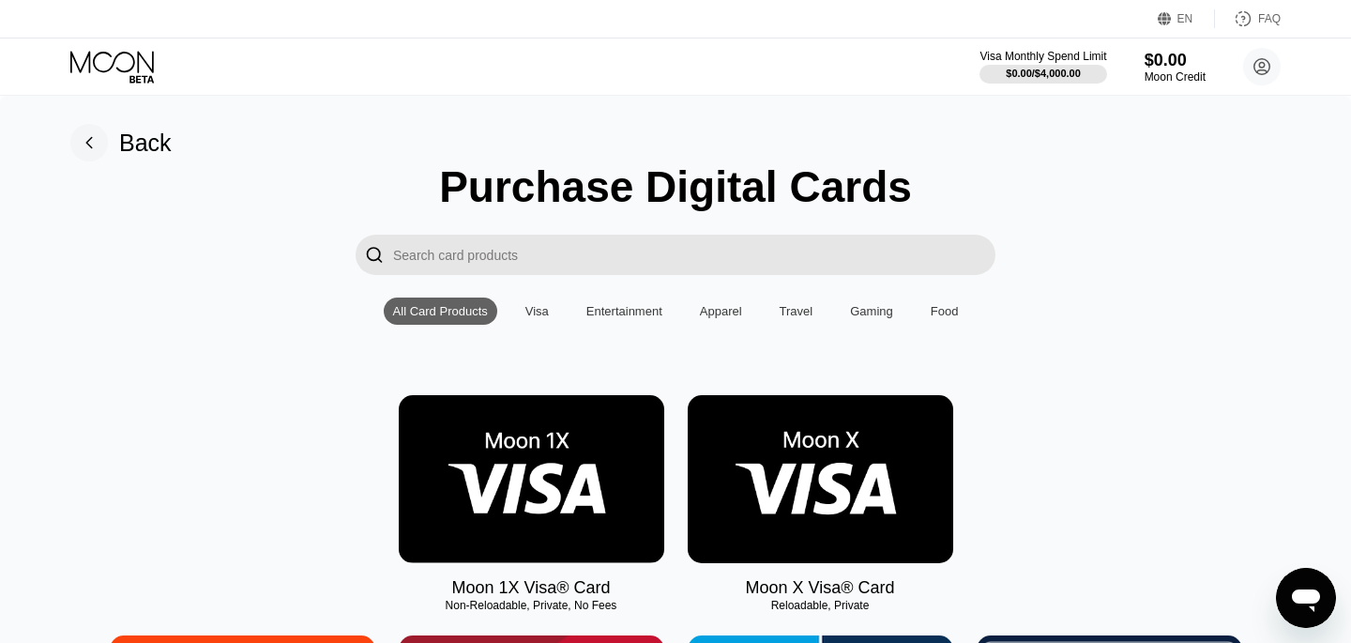
click at [815, 461] on img at bounding box center [821, 479] width 266 height 168
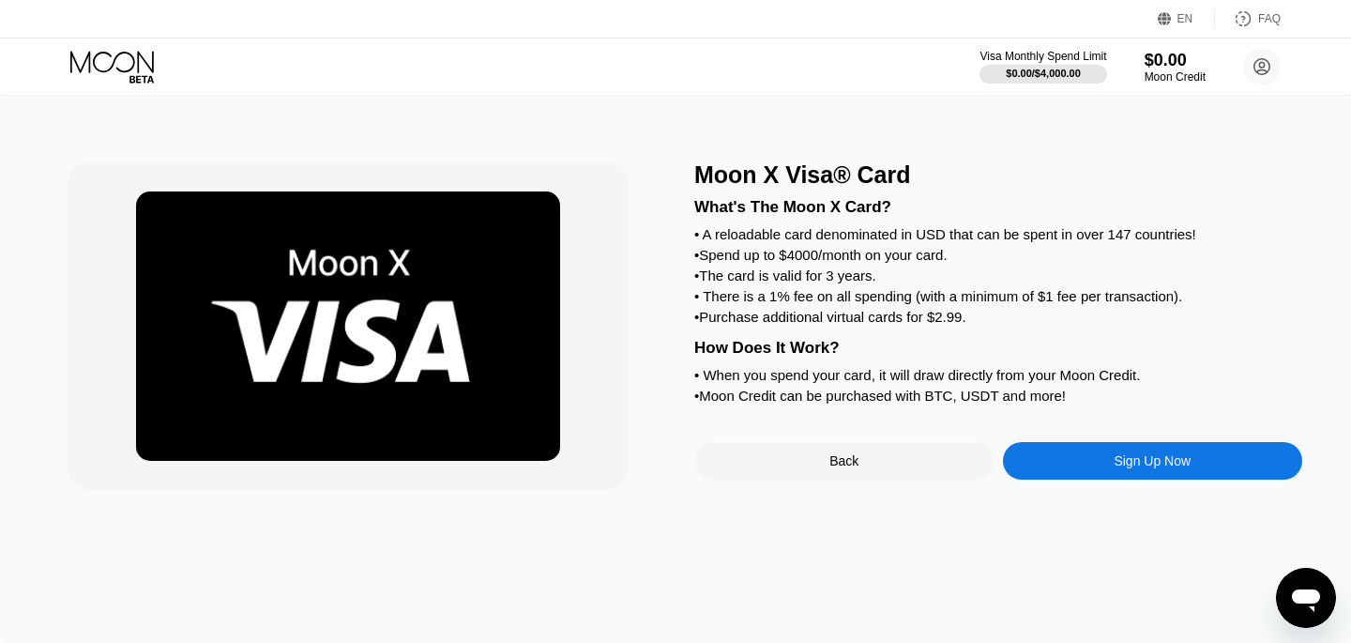
click at [798, 243] on div "What's The Moon X Card? • A reloadable card denominated in USD that can be spen…" at bounding box center [998, 299] width 608 height 220
click at [874, 238] on div "• A reloadable card denominated in USD that can be spent in over 147 countries!" at bounding box center [998, 234] width 608 height 16
drag, startPoint x: 874, startPoint y: 238, endPoint x: 941, endPoint y: 238, distance: 67.6
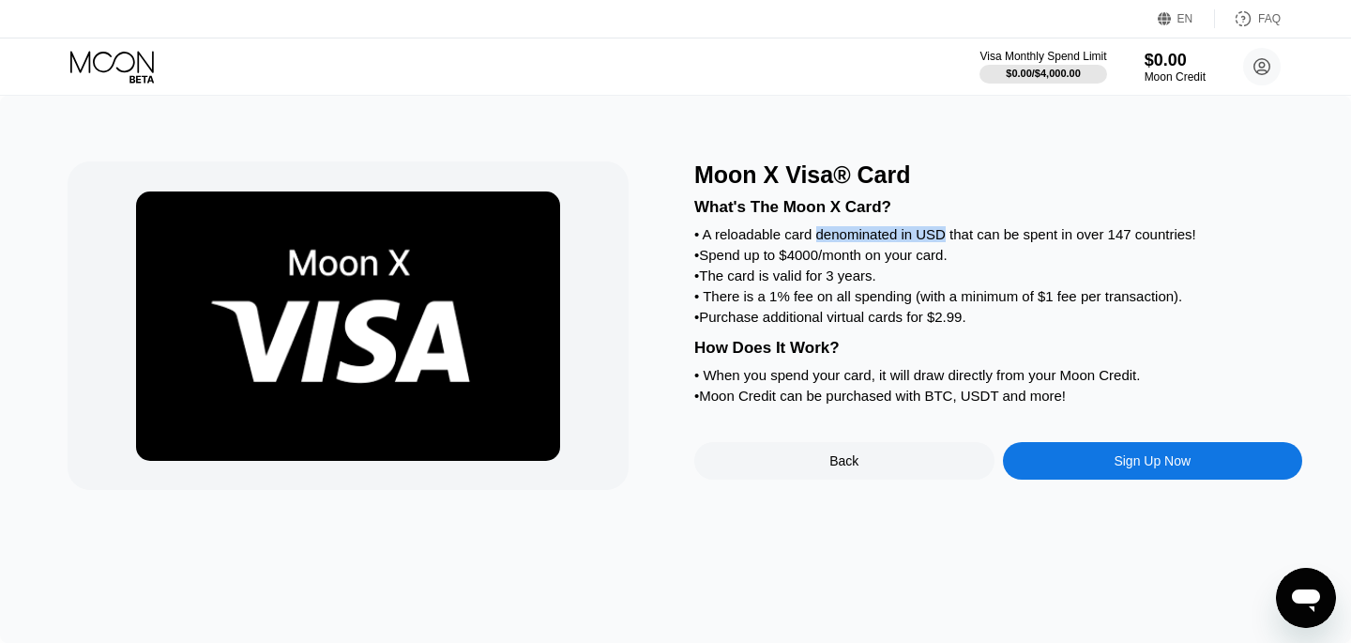
click at [941, 238] on div "• A reloadable card denominated in USD that can be spent in over 147 countries!" at bounding box center [998, 234] width 608 height 16
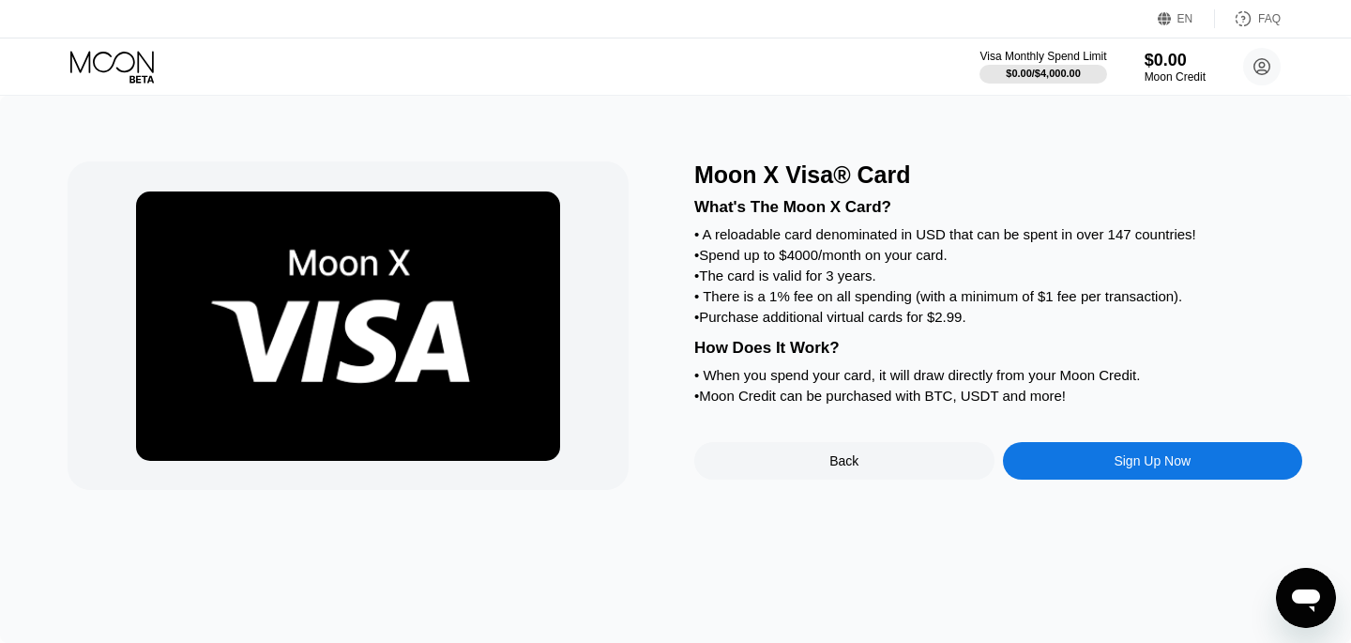
click at [901, 253] on div "• Spend up to $4000/month on your card." at bounding box center [998, 255] width 608 height 16
click at [866, 221] on div "What's The Moon X Card? • A reloadable card denominated in USD that can be spen…" at bounding box center [998, 299] width 608 height 220
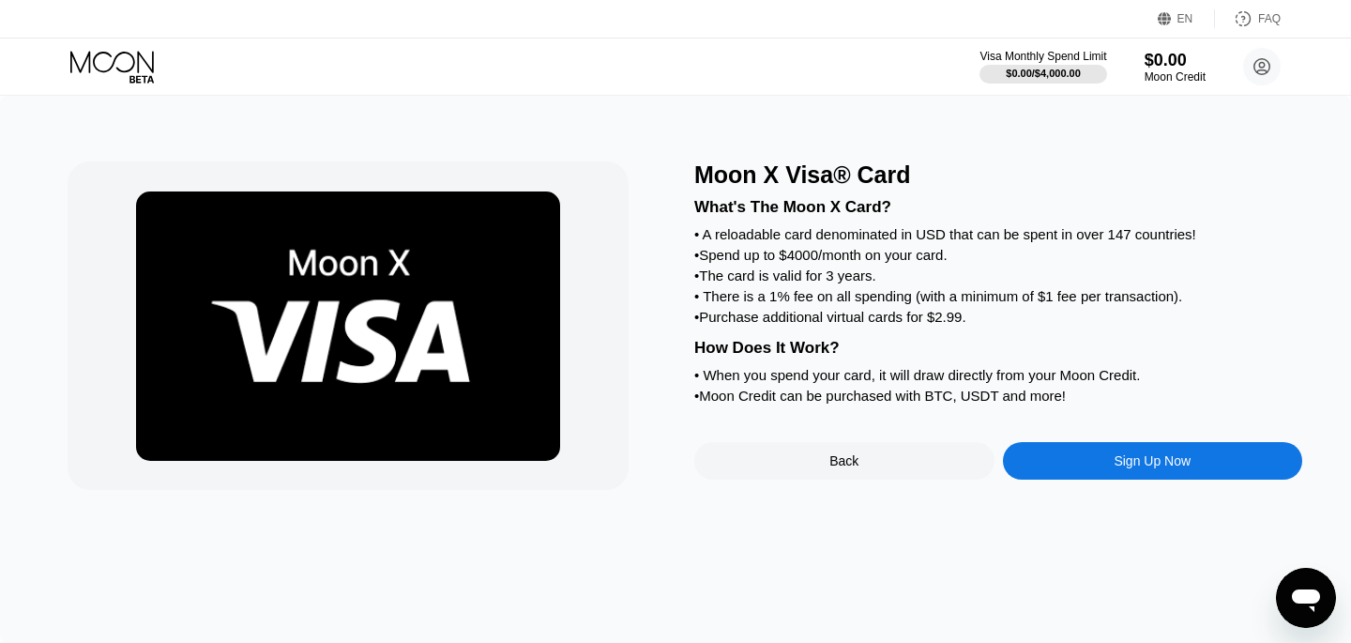
click at [866, 221] on div "What's The Moon X Card? • A reloadable card denominated in USD that can be spen…" at bounding box center [998, 299] width 608 height 220
click at [848, 252] on div "• Spend up to $4000/month on your card." at bounding box center [998, 255] width 608 height 16
click at [807, 236] on div "• A reloadable card denominated in USD that can be spent in over 147 countries!" at bounding box center [998, 234] width 608 height 16
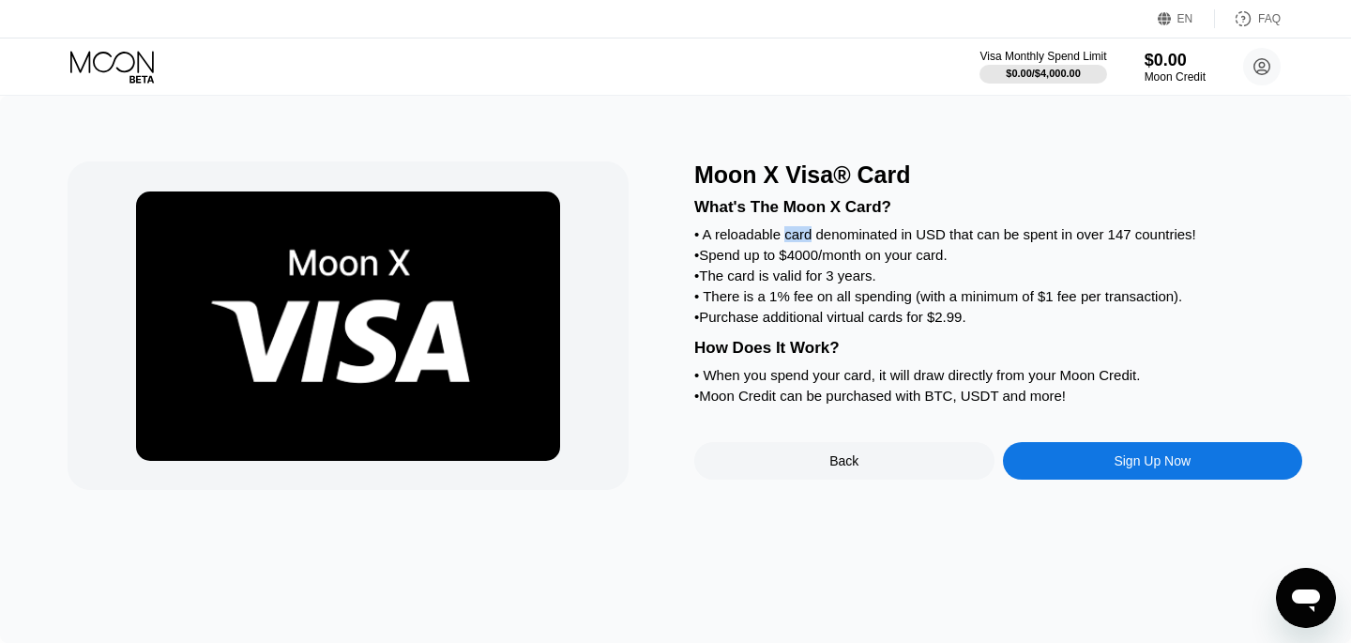
click at [807, 236] on div "• A reloadable card denominated in USD that can be spent in over 147 countries!" at bounding box center [998, 234] width 608 height 16
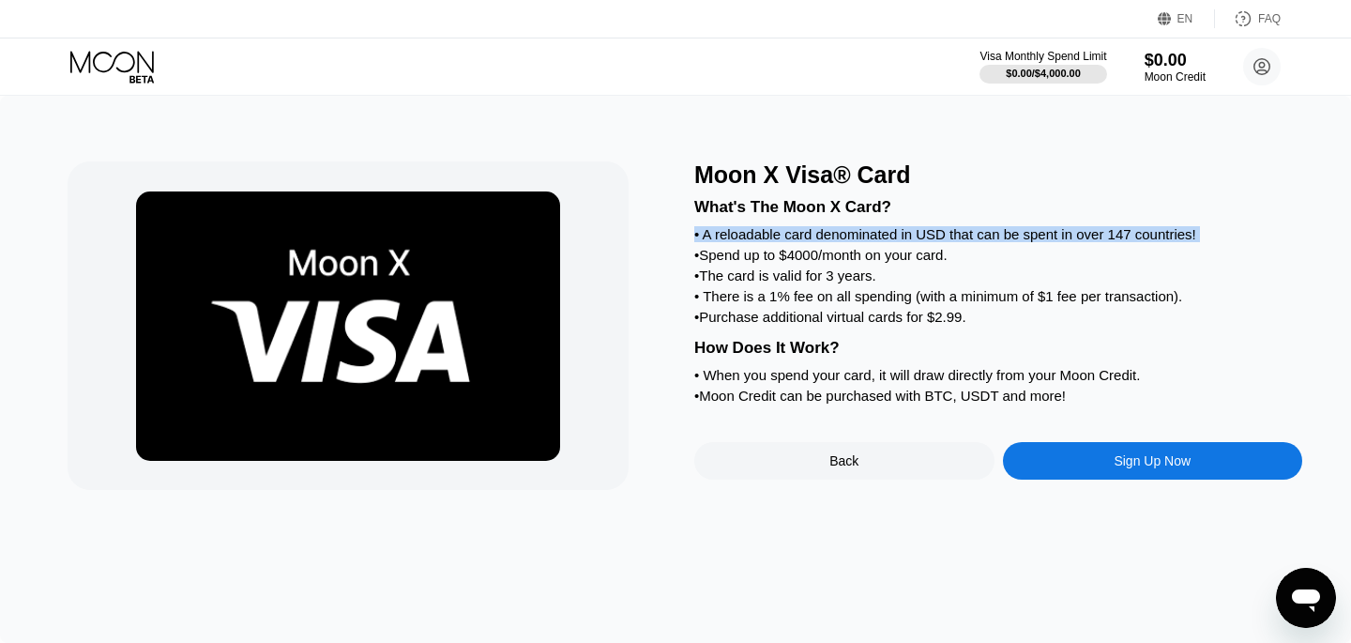
click at [807, 236] on div "• A reloadable card denominated in USD that can be spent in over 147 countries!" at bounding box center [998, 234] width 608 height 16
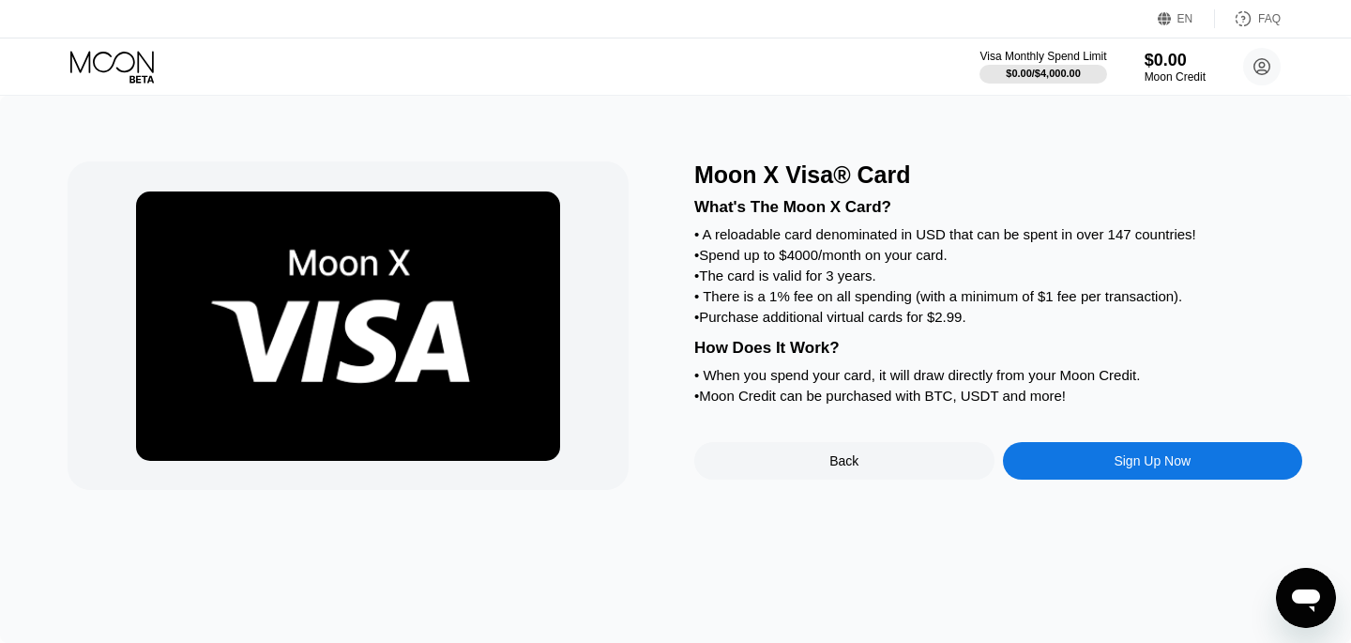
click at [1137, 473] on div "Sign Up Now" at bounding box center [1153, 461] width 300 height 38
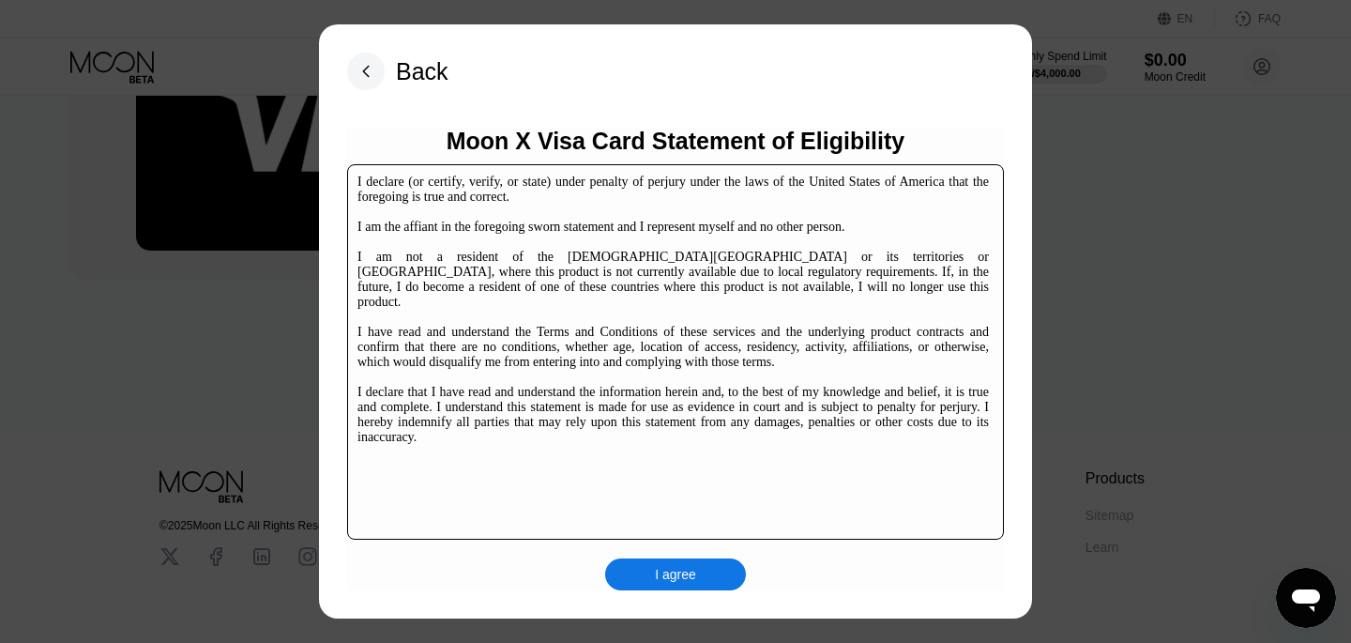
scroll to position [253, 0]
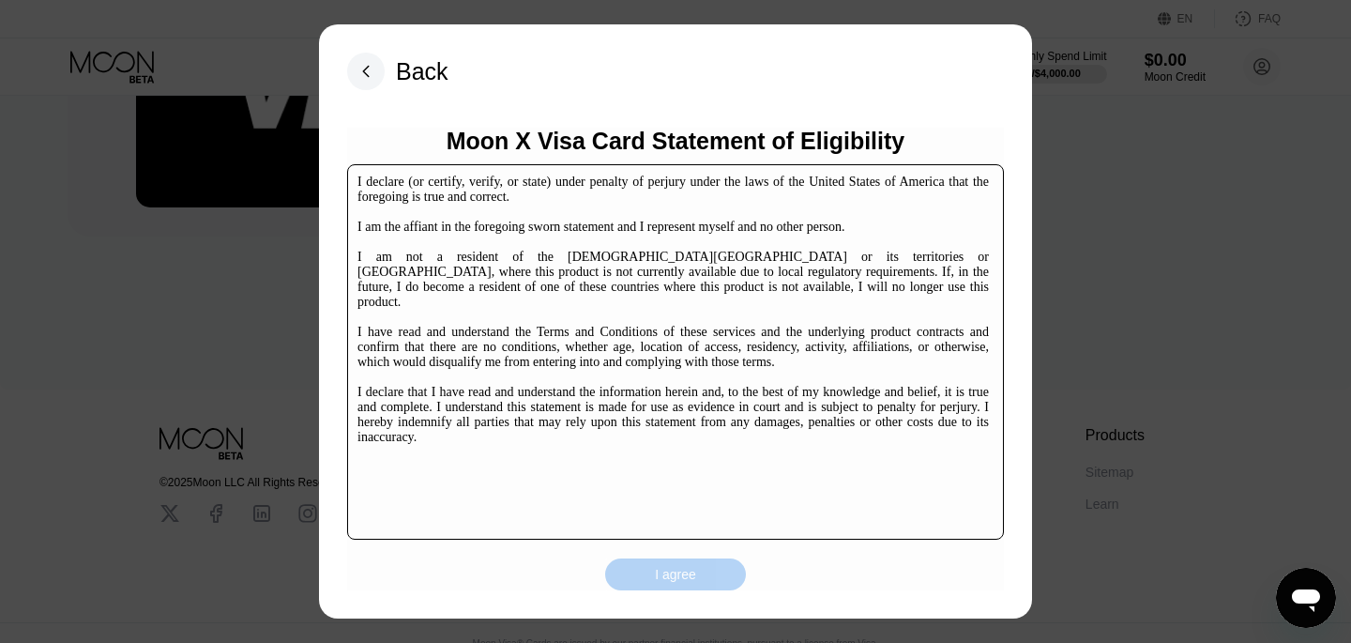
click at [667, 572] on div "I agree" at bounding box center [675, 574] width 41 height 17
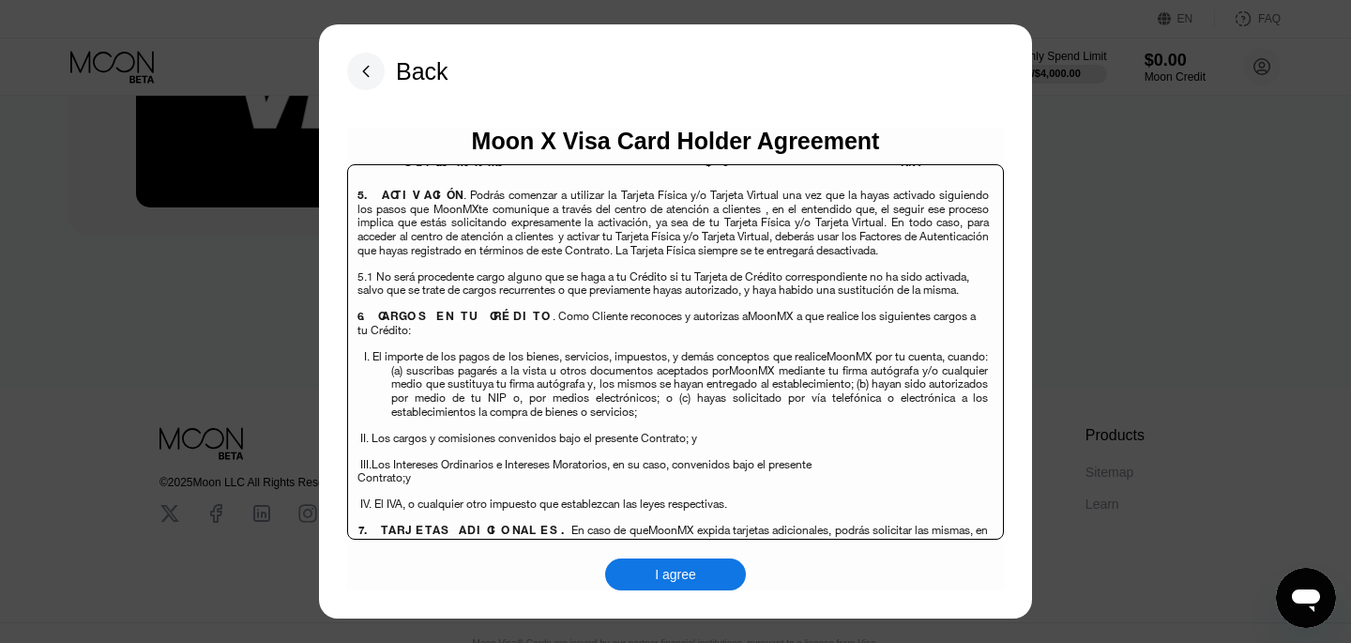
scroll to position [4917, 0]
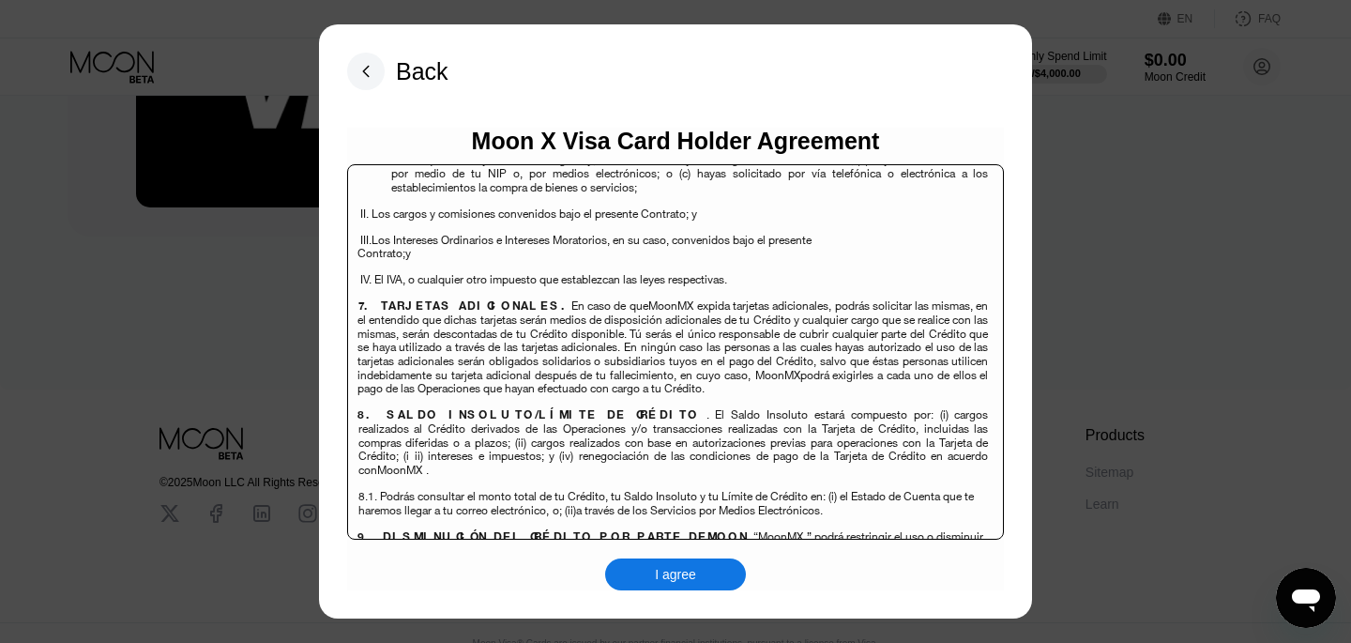
click at [675, 570] on div "I agree" at bounding box center [675, 574] width 41 height 17
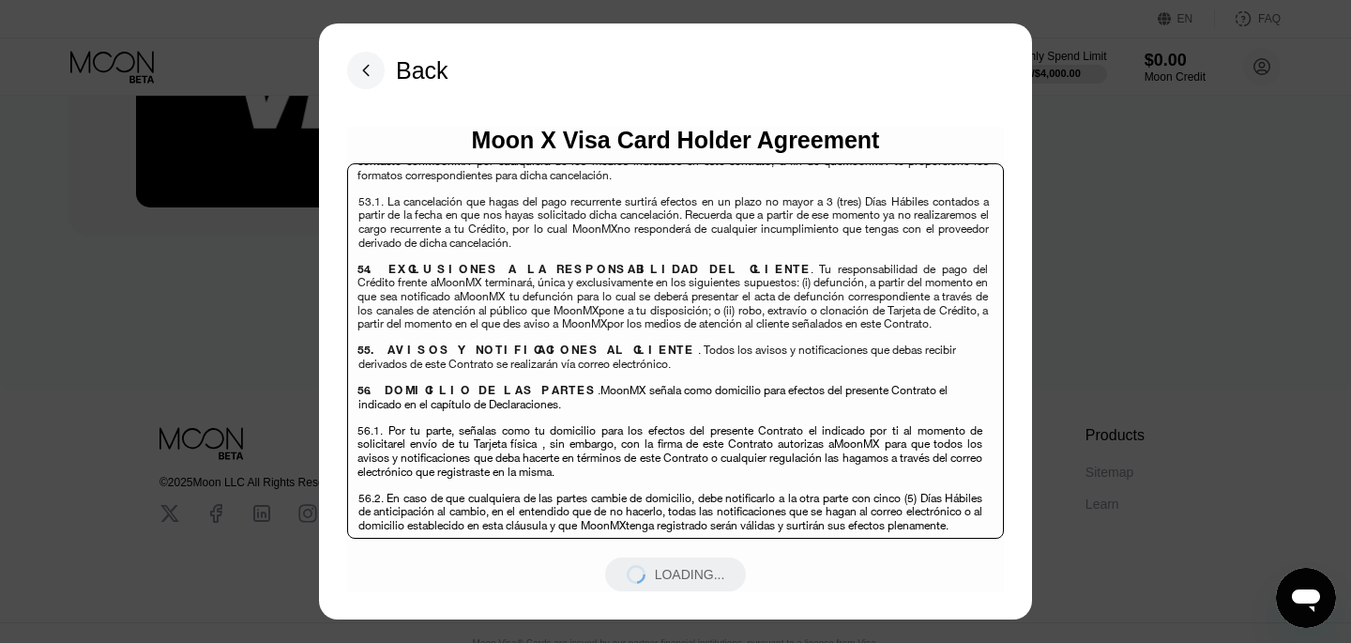
scroll to position [12874, 0]
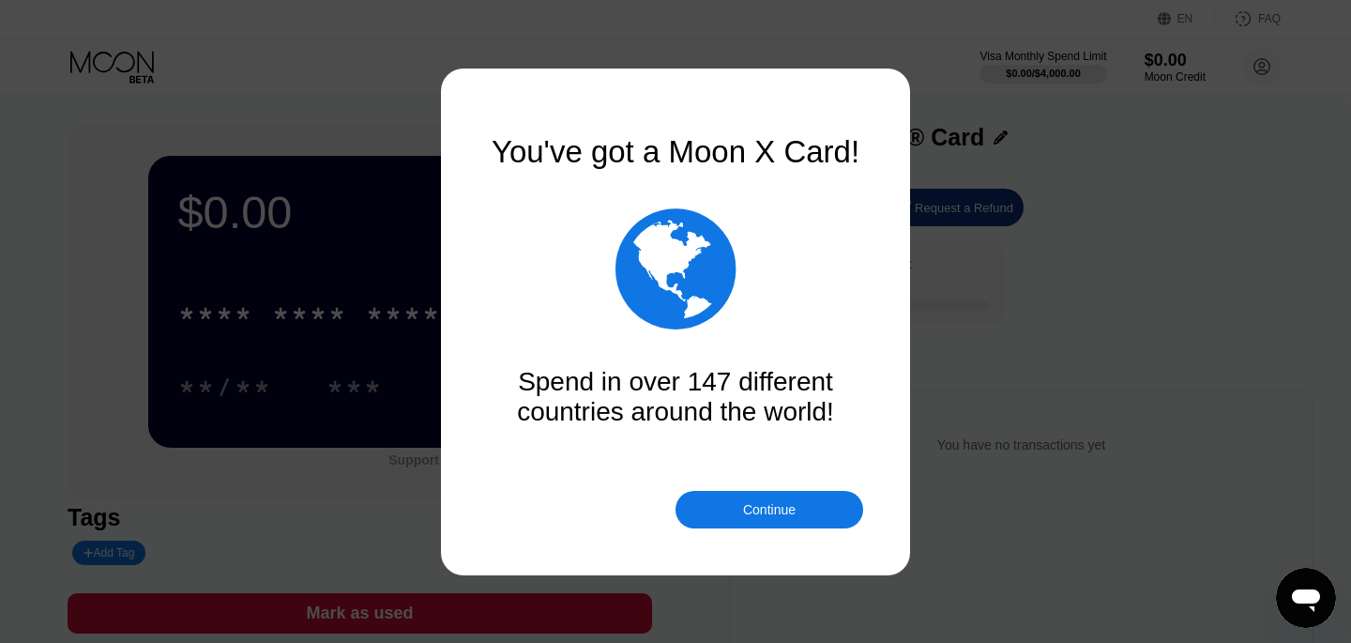
click at [786, 510] on div "Continue" at bounding box center [769, 509] width 53 height 15
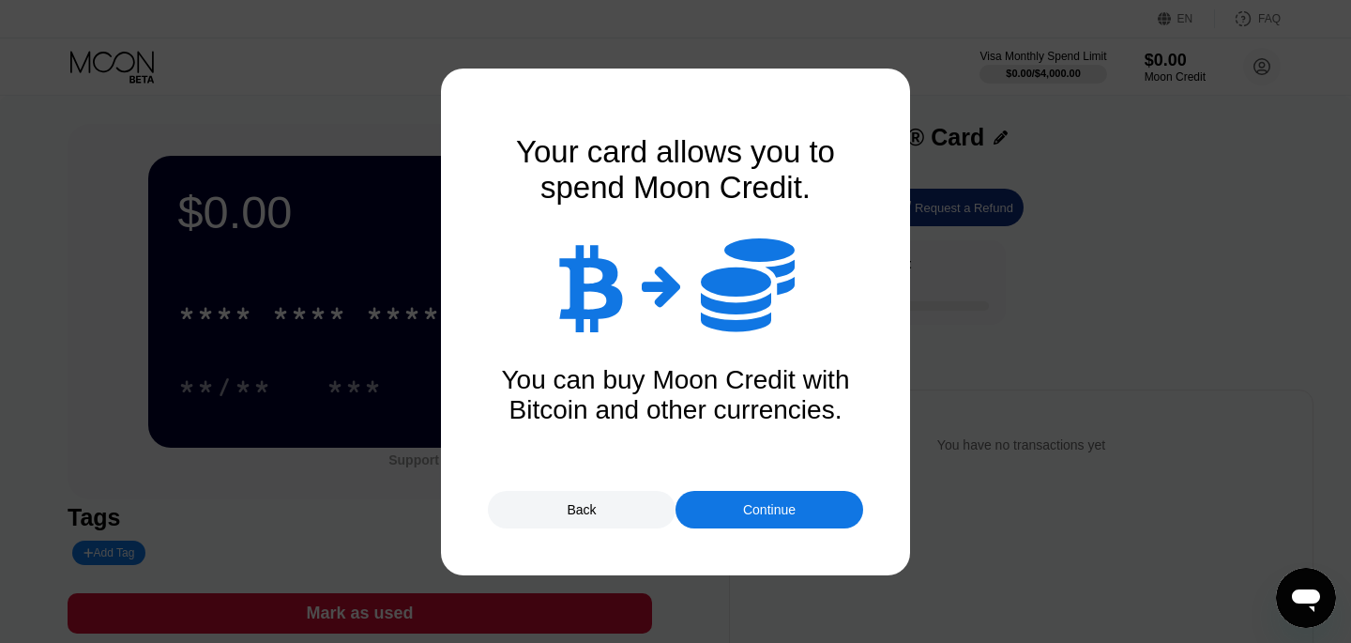
click at [767, 517] on div "Continue" at bounding box center [770, 510] width 188 height 38
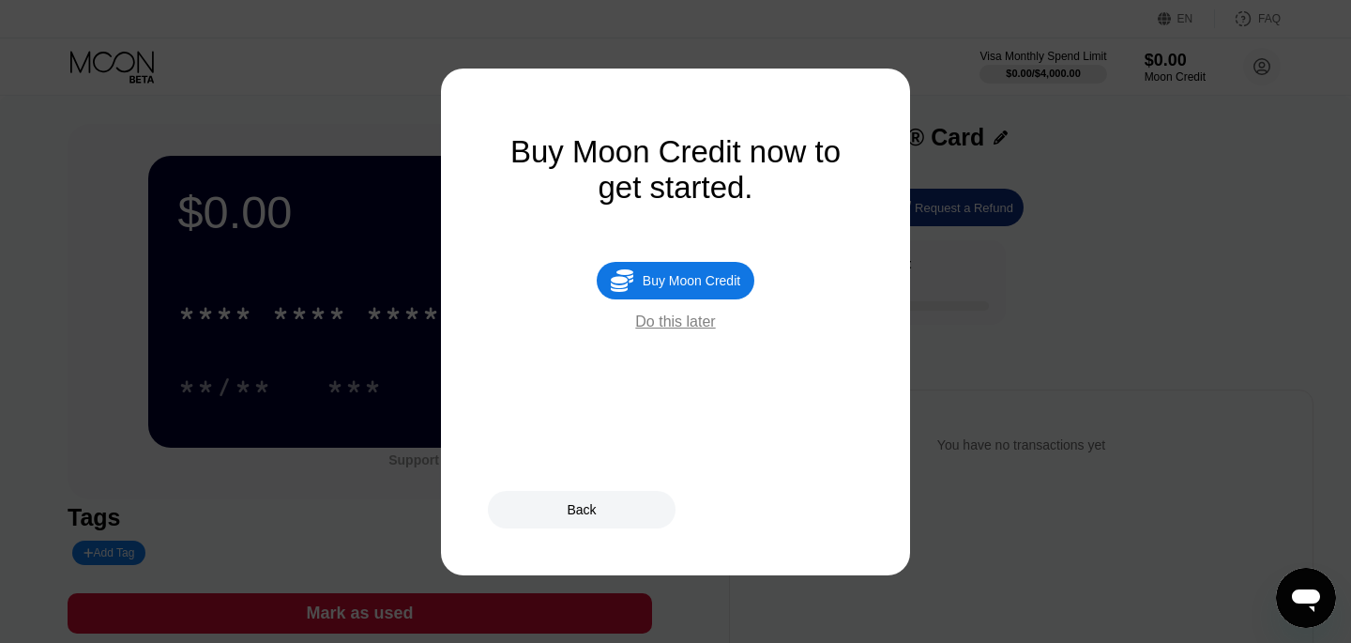
click at [679, 322] on div "Do this later" at bounding box center [675, 321] width 80 height 17
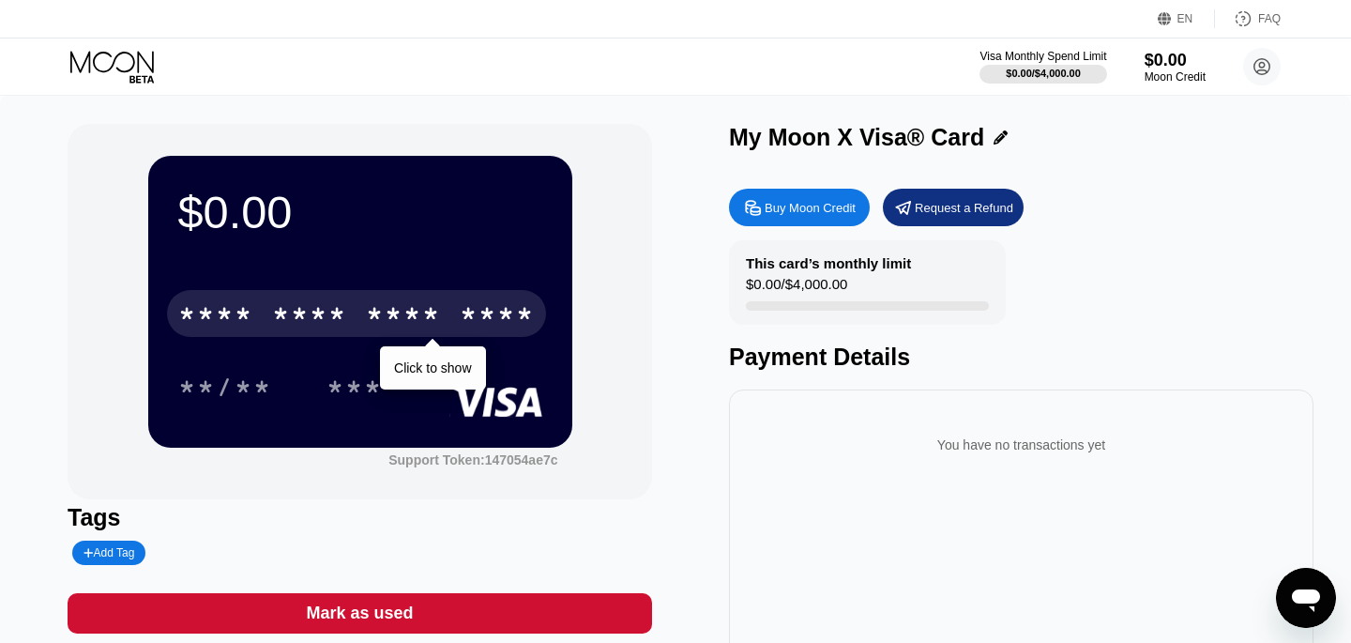
click at [465, 308] on div "****" at bounding box center [497, 316] width 75 height 30
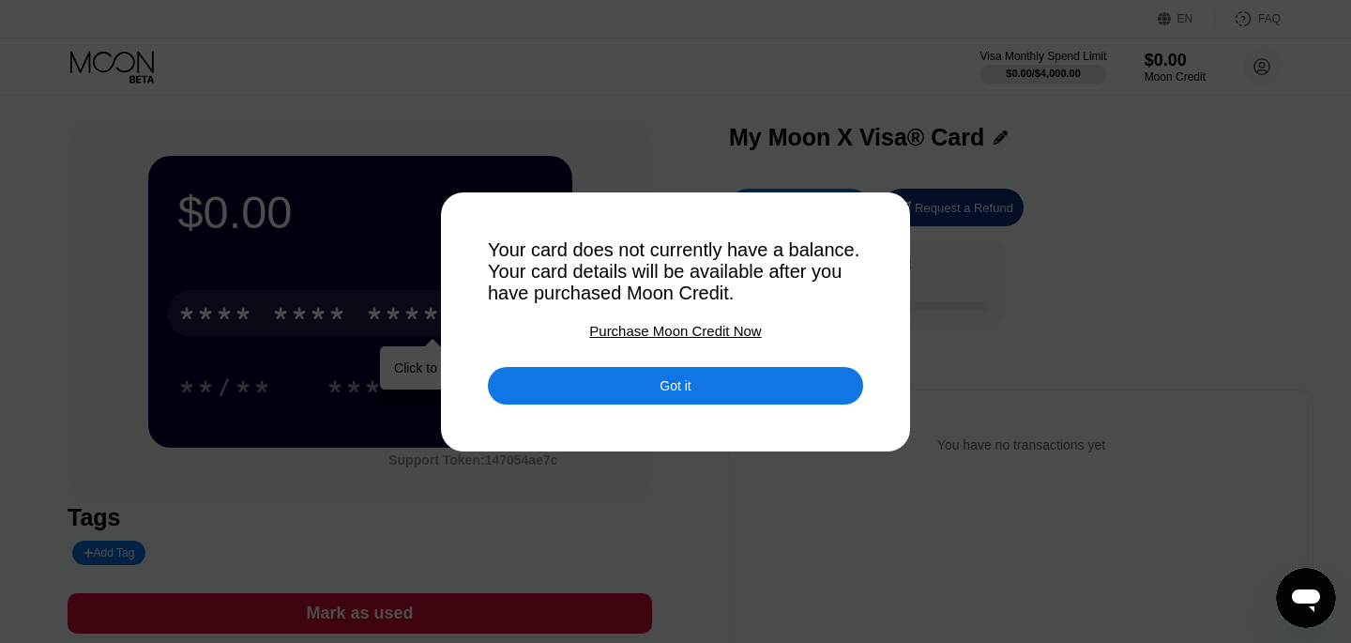
click at [613, 262] on div "Your card does not currently have a balance. Your card details will be availabl…" at bounding box center [675, 271] width 375 height 65
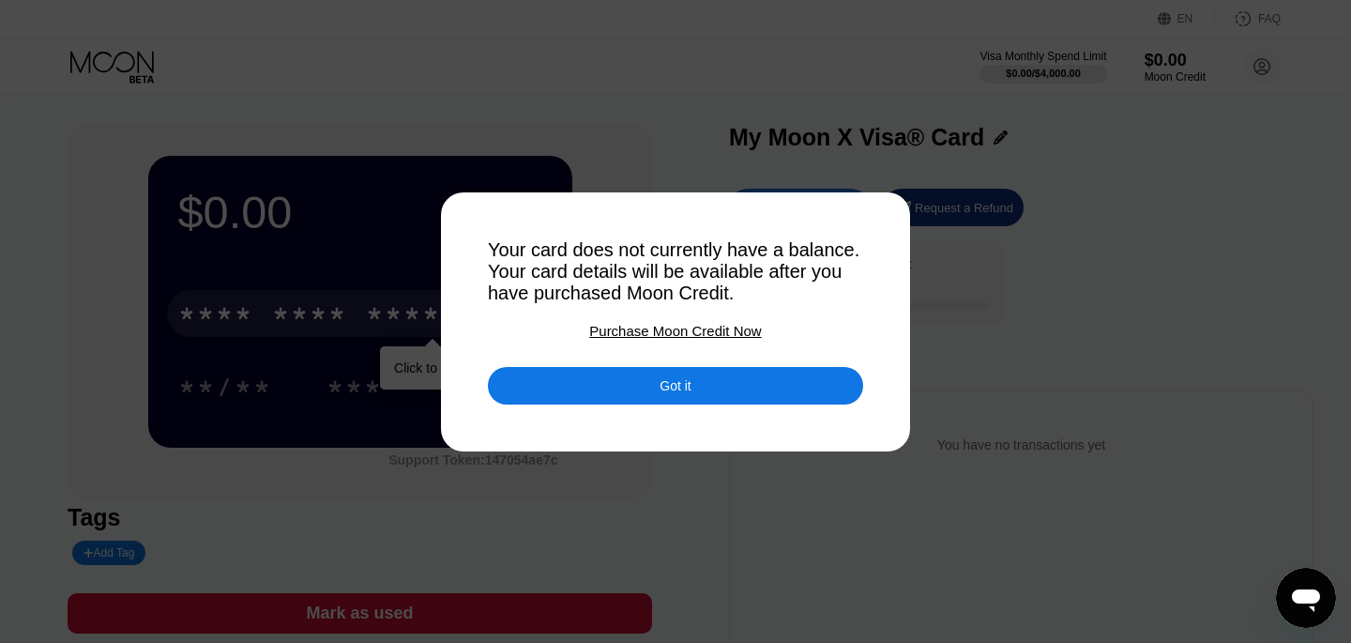
click at [613, 262] on div "Your card does not currently have a balance. Your card details will be availabl…" at bounding box center [675, 271] width 375 height 65
click at [643, 382] on div "Got it" at bounding box center [675, 386] width 375 height 38
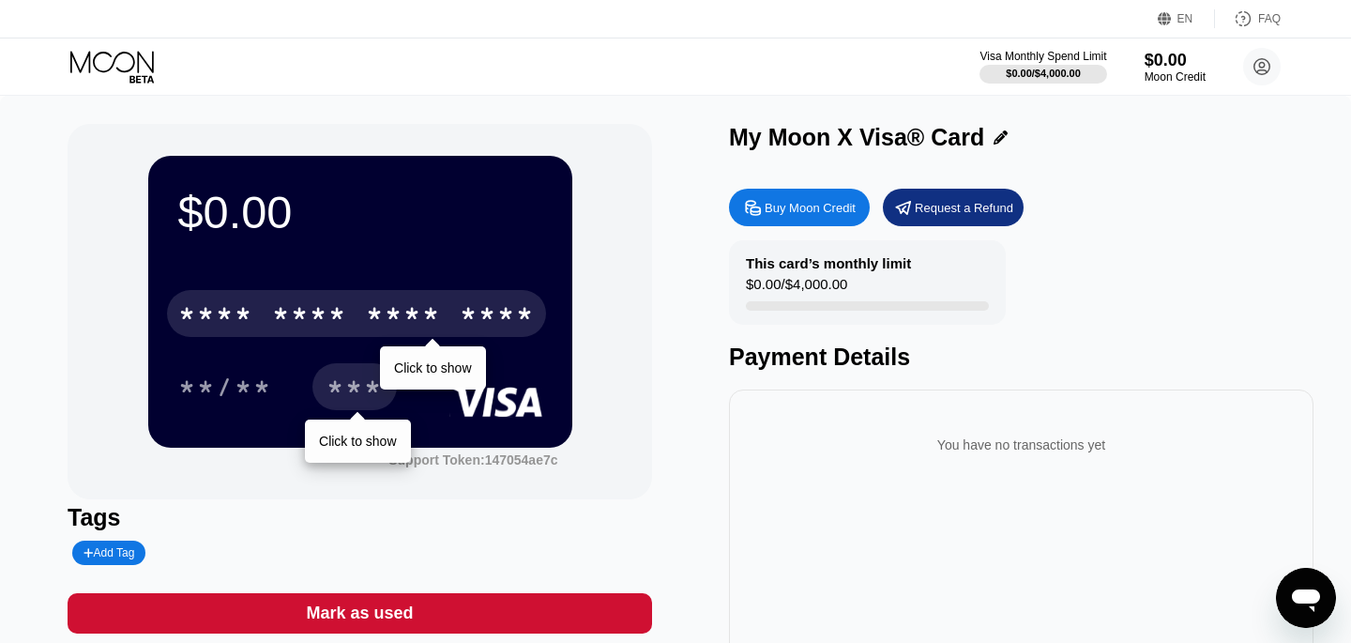
click at [344, 387] on div "***" at bounding box center [355, 389] width 56 height 30
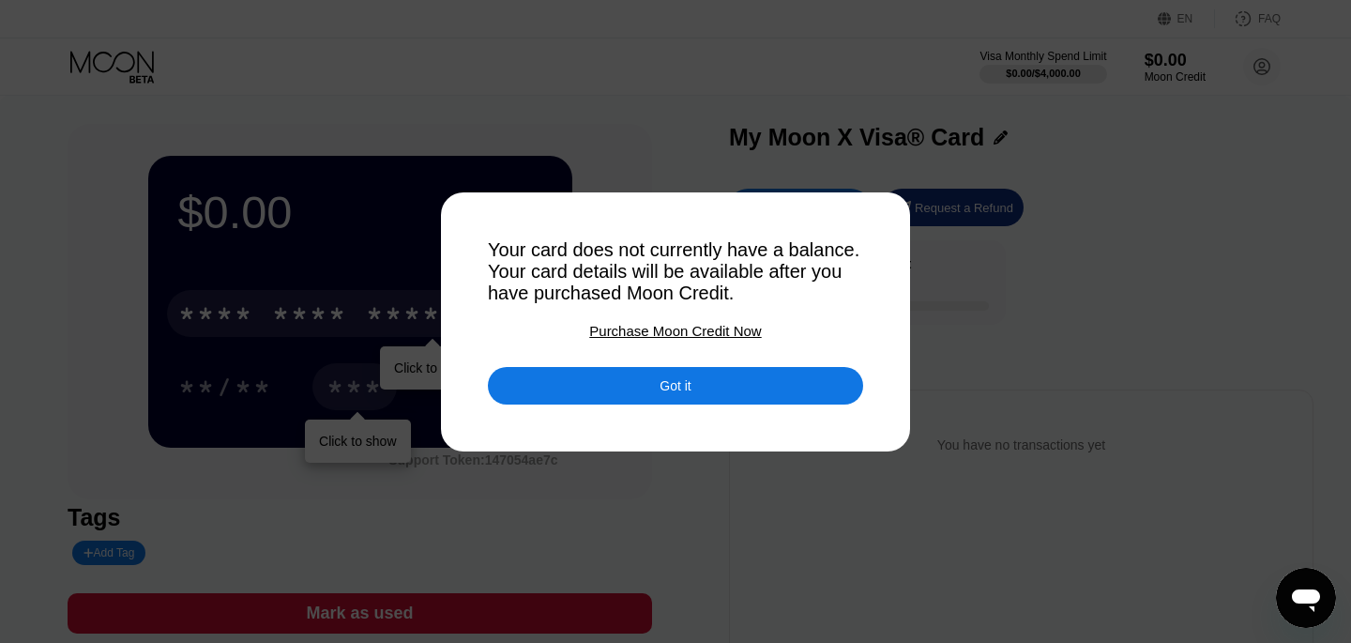
click at [591, 387] on div "Got it" at bounding box center [675, 386] width 375 height 38
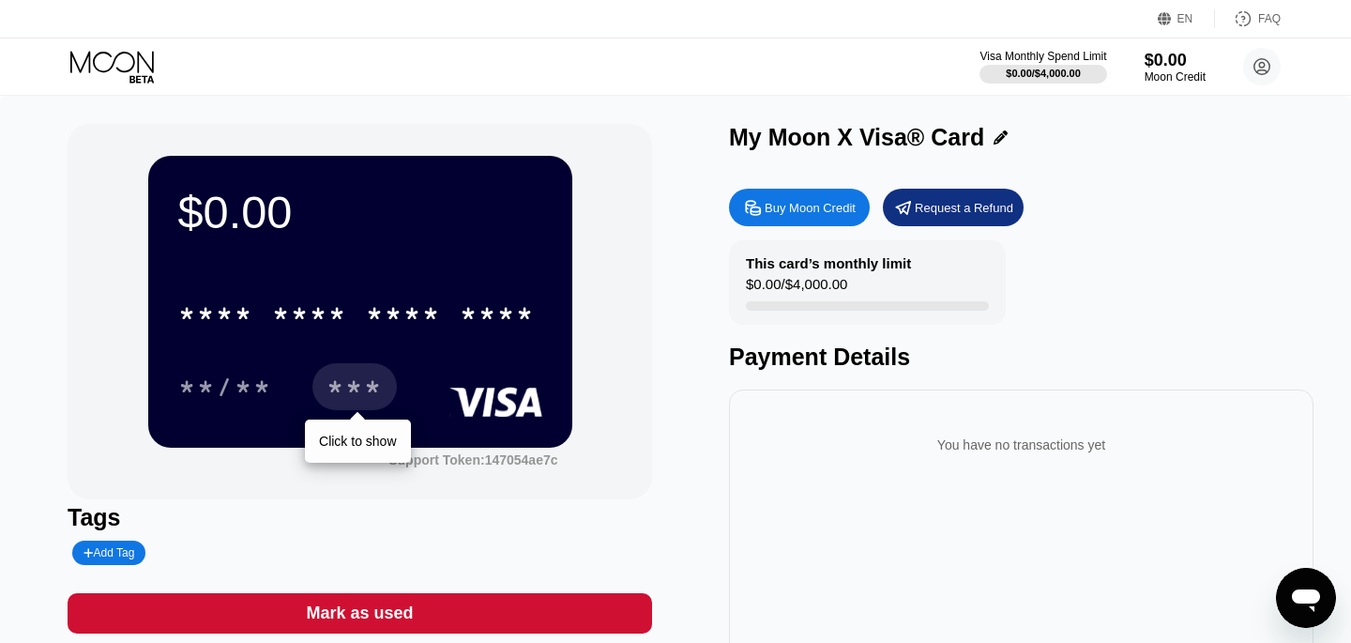
click at [827, 210] on div "Buy Moon Credit" at bounding box center [810, 208] width 91 height 16
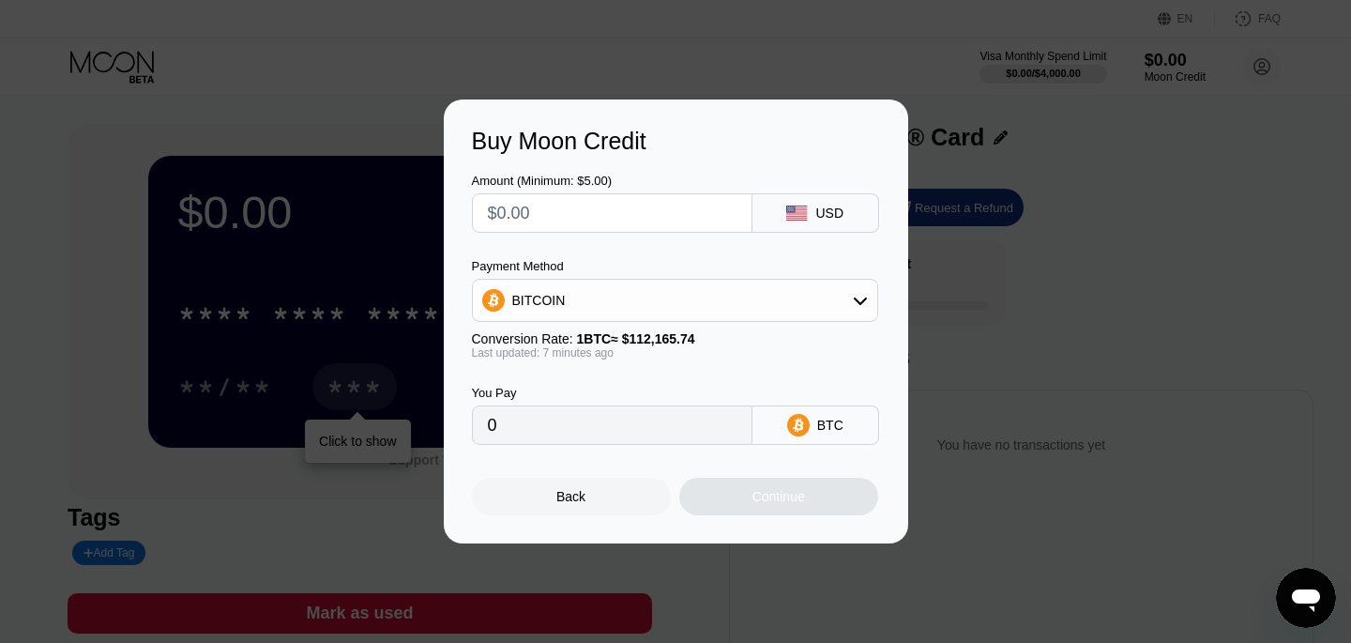
click at [683, 293] on div "BITCOIN" at bounding box center [675, 301] width 404 height 38
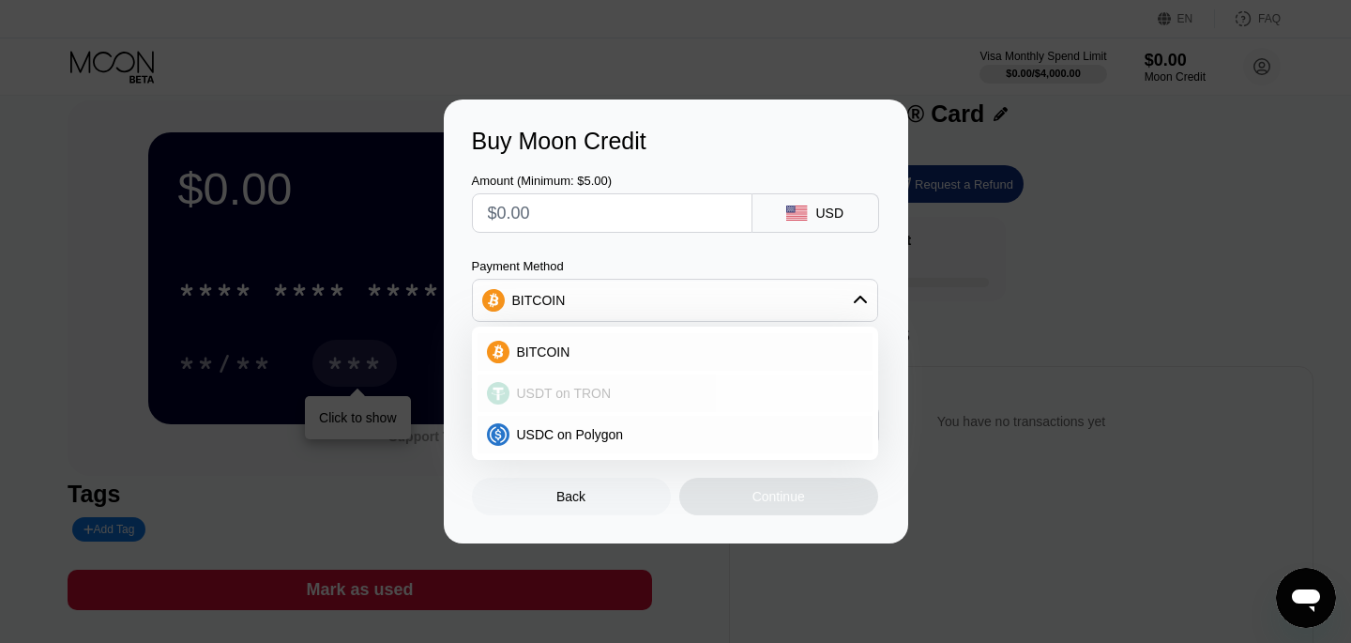
scroll to position [51, 0]
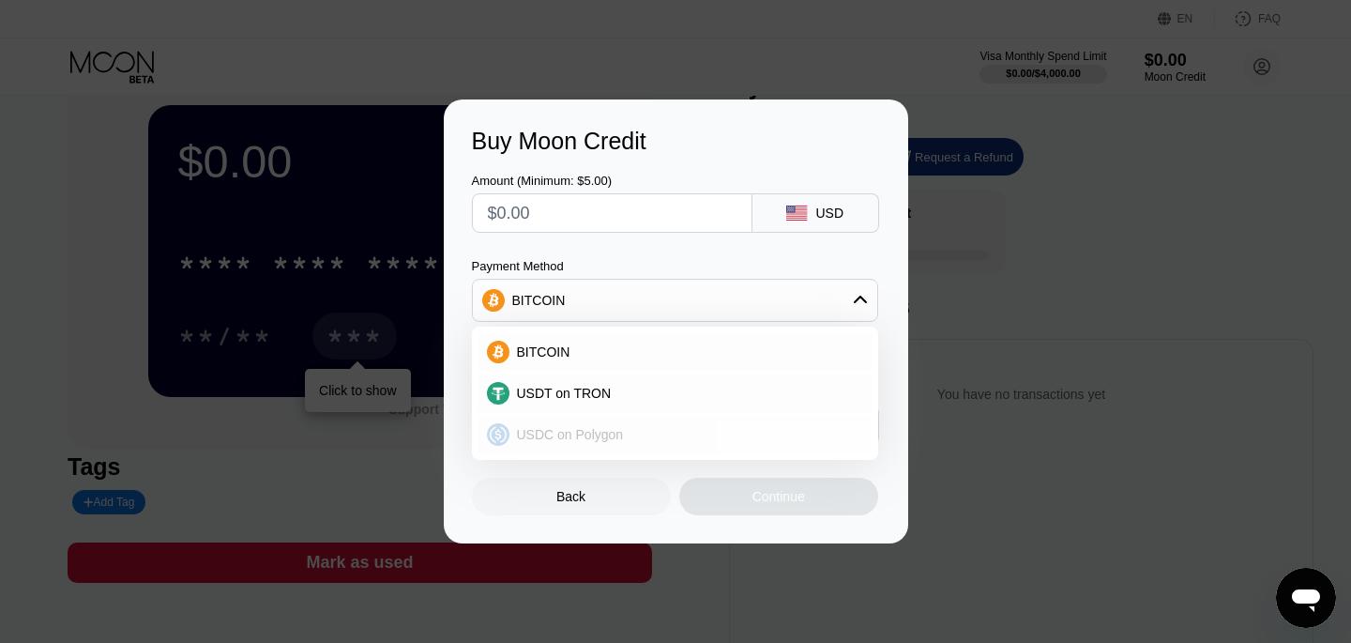
click at [611, 438] on span "USDC on Polygon" at bounding box center [570, 434] width 107 height 15
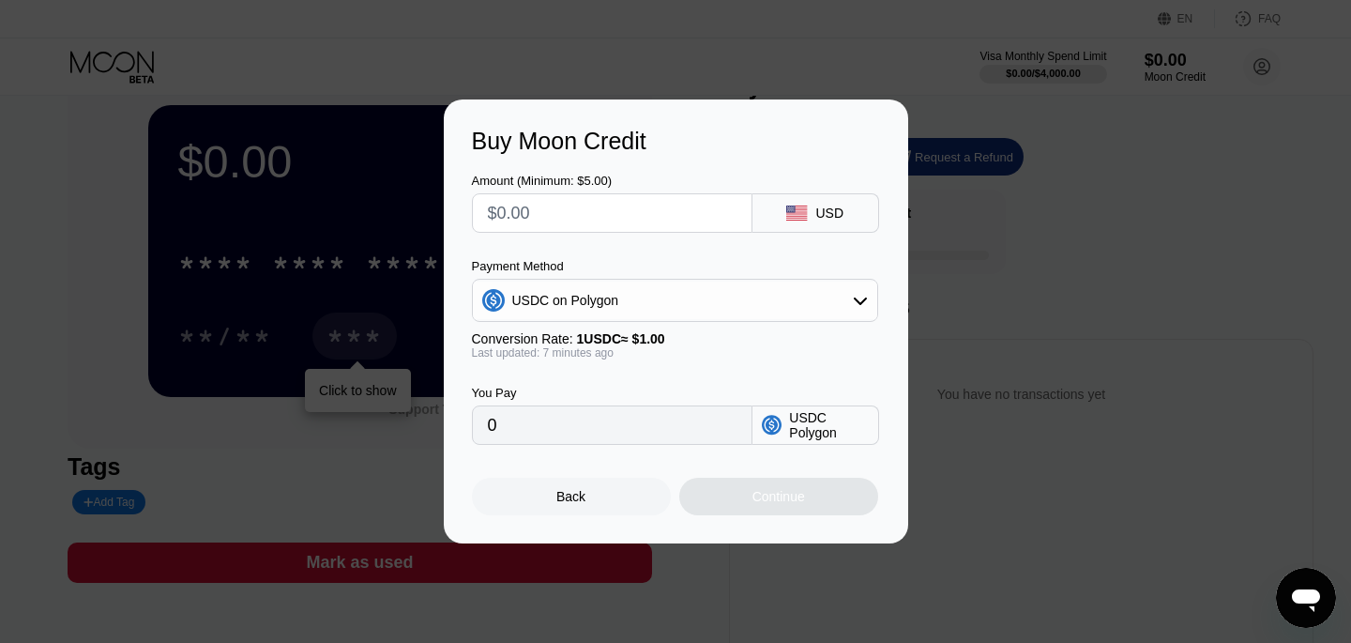
scroll to position [38, 0]
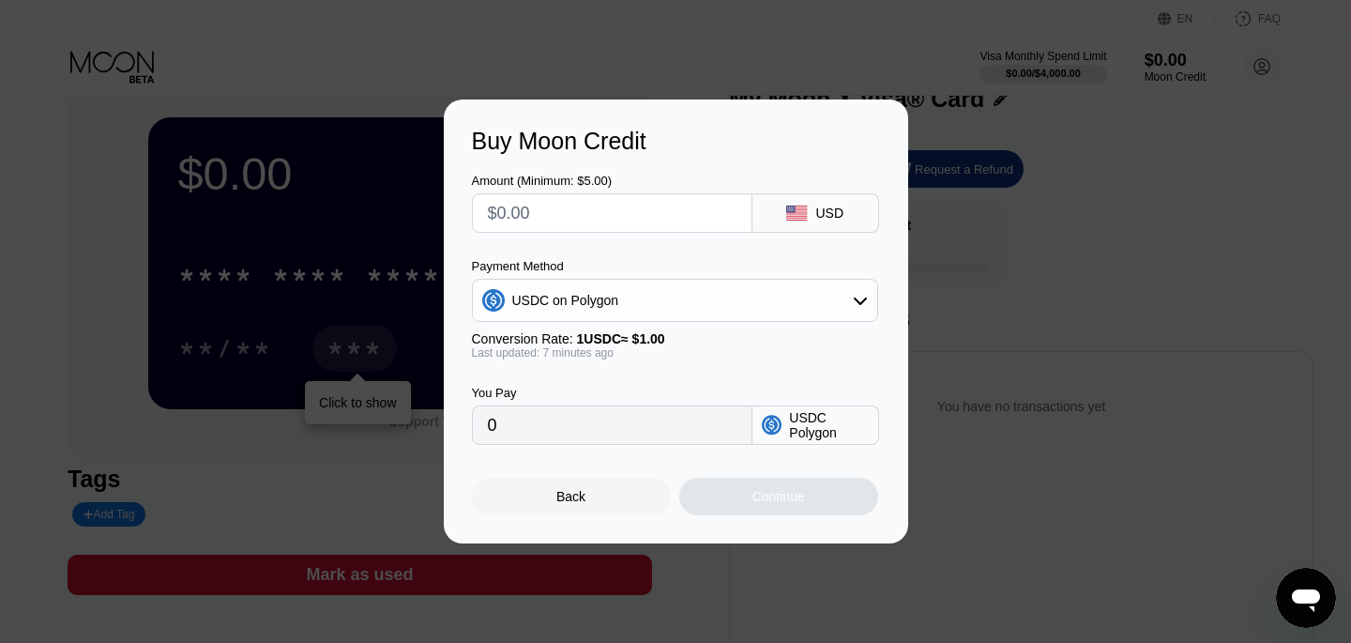
click at [568, 220] on input "text" at bounding box center [612, 213] width 249 height 38
type input "$1"
type input "1.00000000"
click at [576, 211] on input "$1" at bounding box center [612, 213] width 249 height 38
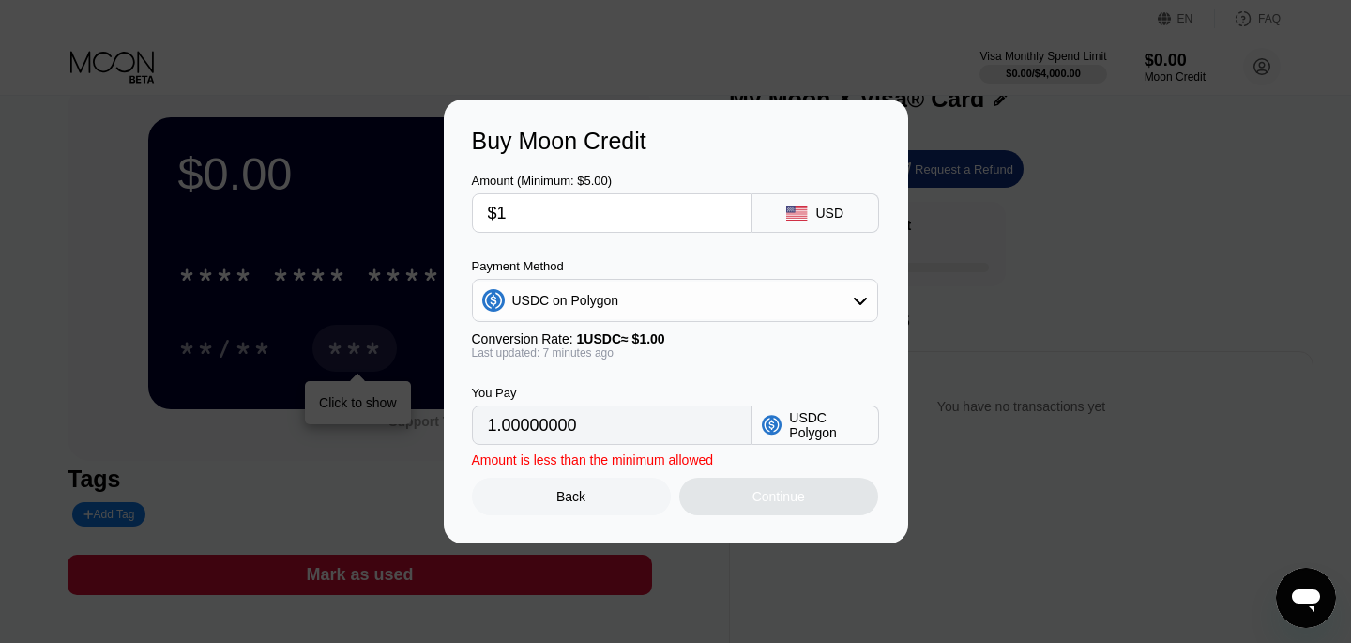
click at [576, 211] on input "$1" at bounding box center [612, 213] width 249 height 38
type input "$5"
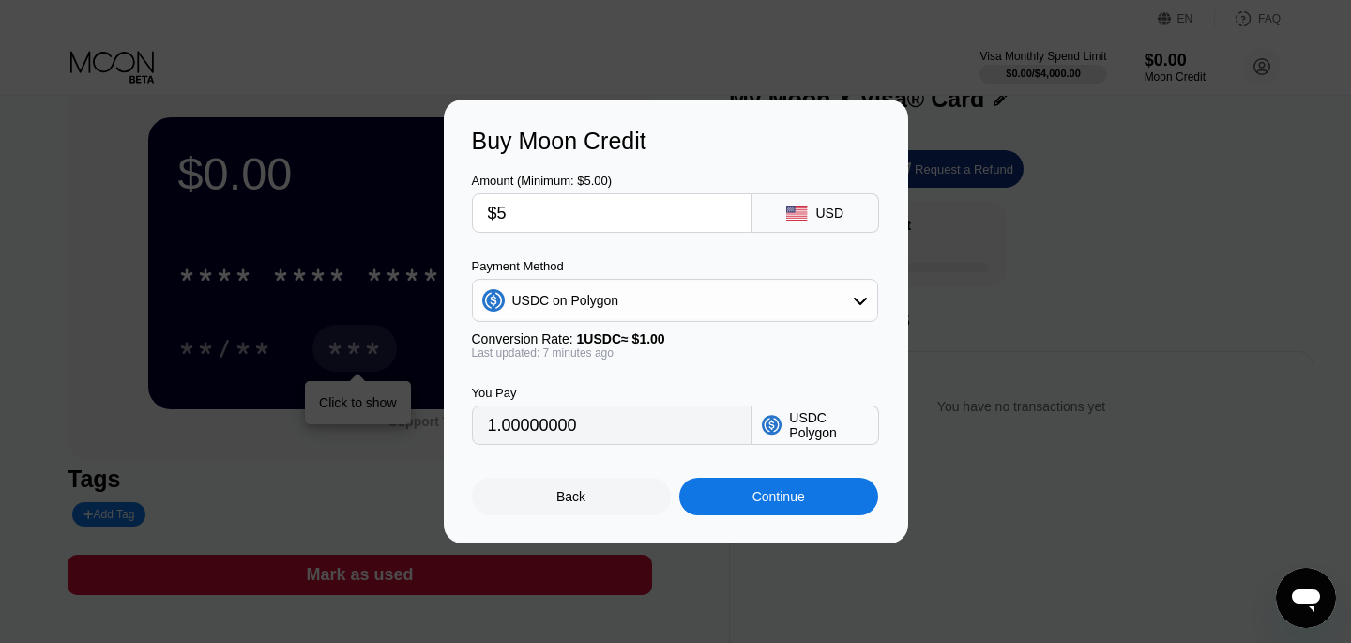
type input "5.00000000"
type input "$5"
click at [569, 248] on div "Amount (Minimum: $5.00) $5 USD Payment Method USDC on Polygon Conversion Rate: …" at bounding box center [676, 300] width 408 height 290
click at [584, 496] on div "Back" at bounding box center [571, 496] width 29 height 15
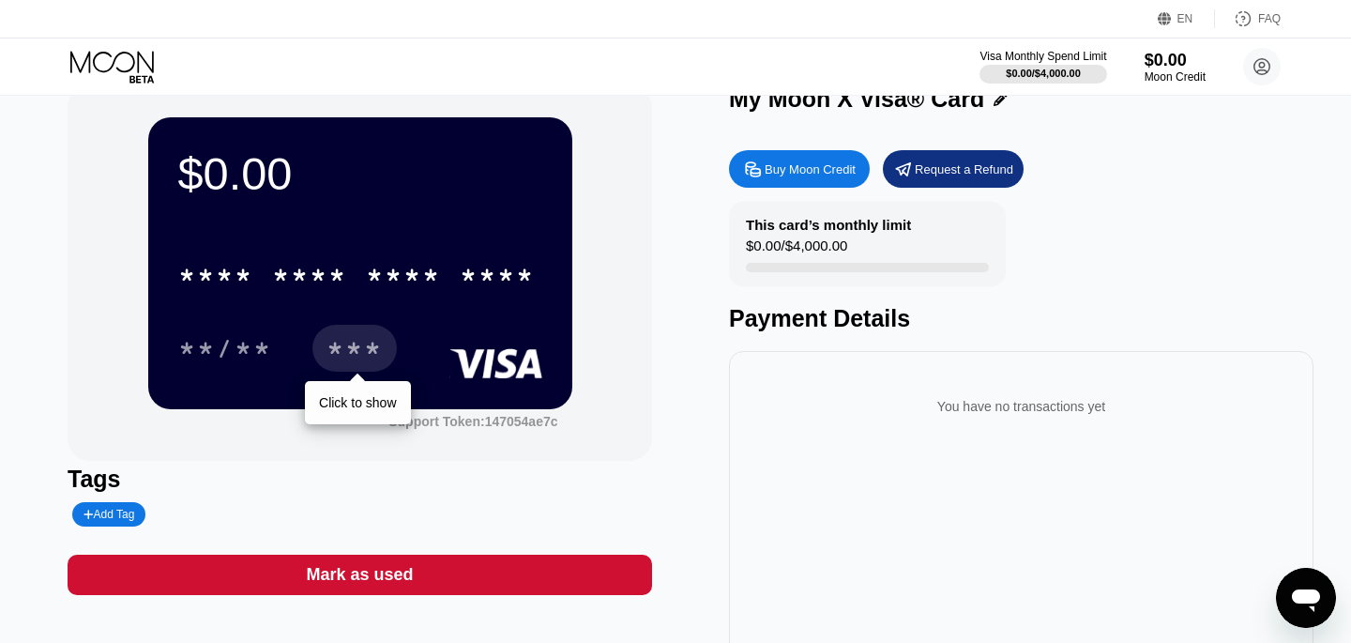
scroll to position [0, 0]
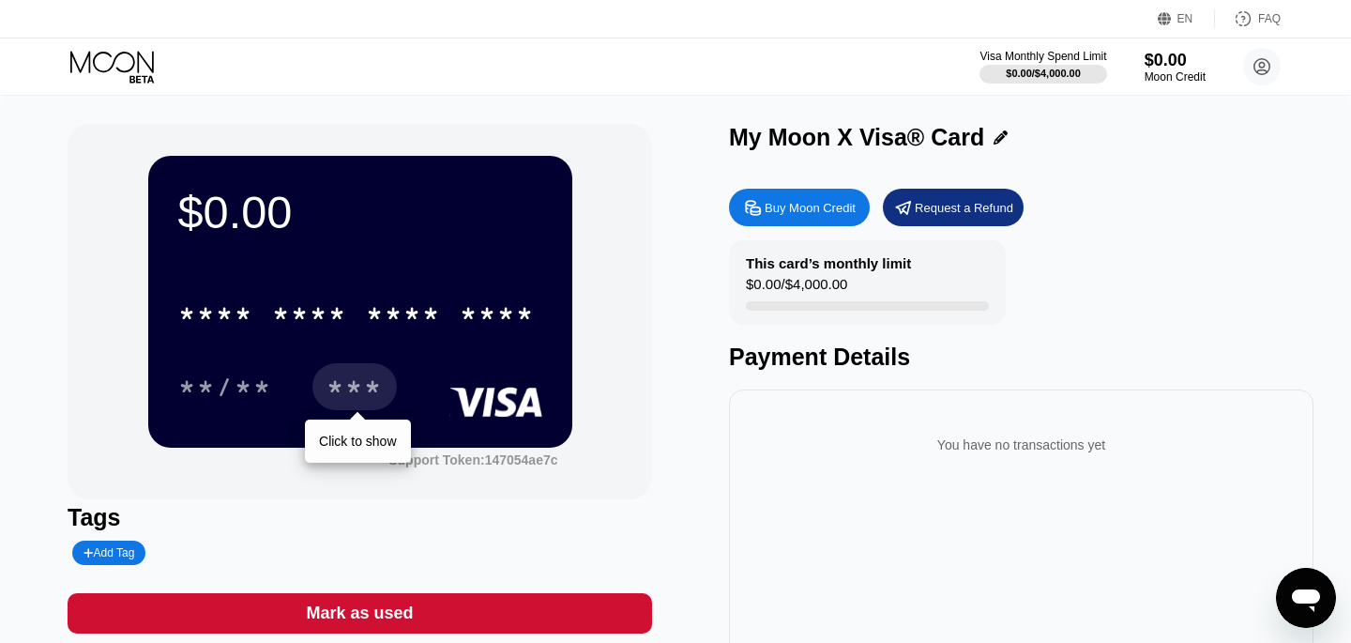
click at [95, 75] on icon at bounding box center [113, 67] width 87 height 33
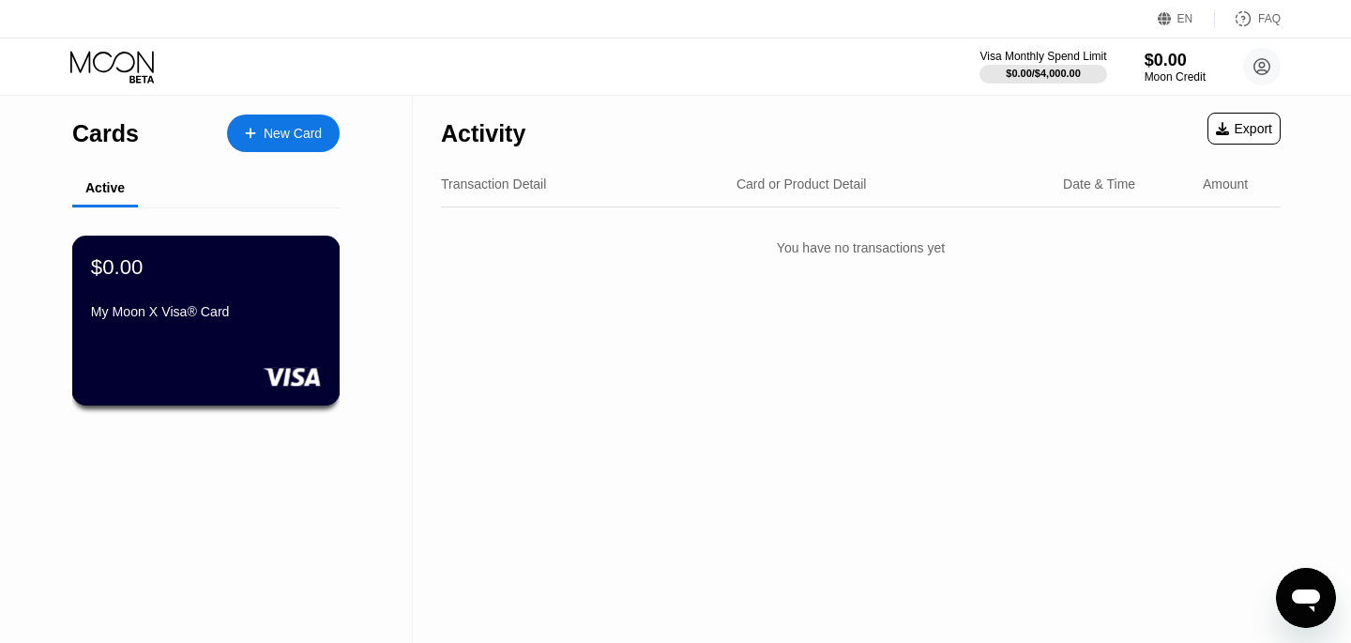
click at [252, 311] on div "My Moon X Visa® Card" at bounding box center [206, 311] width 230 height 15
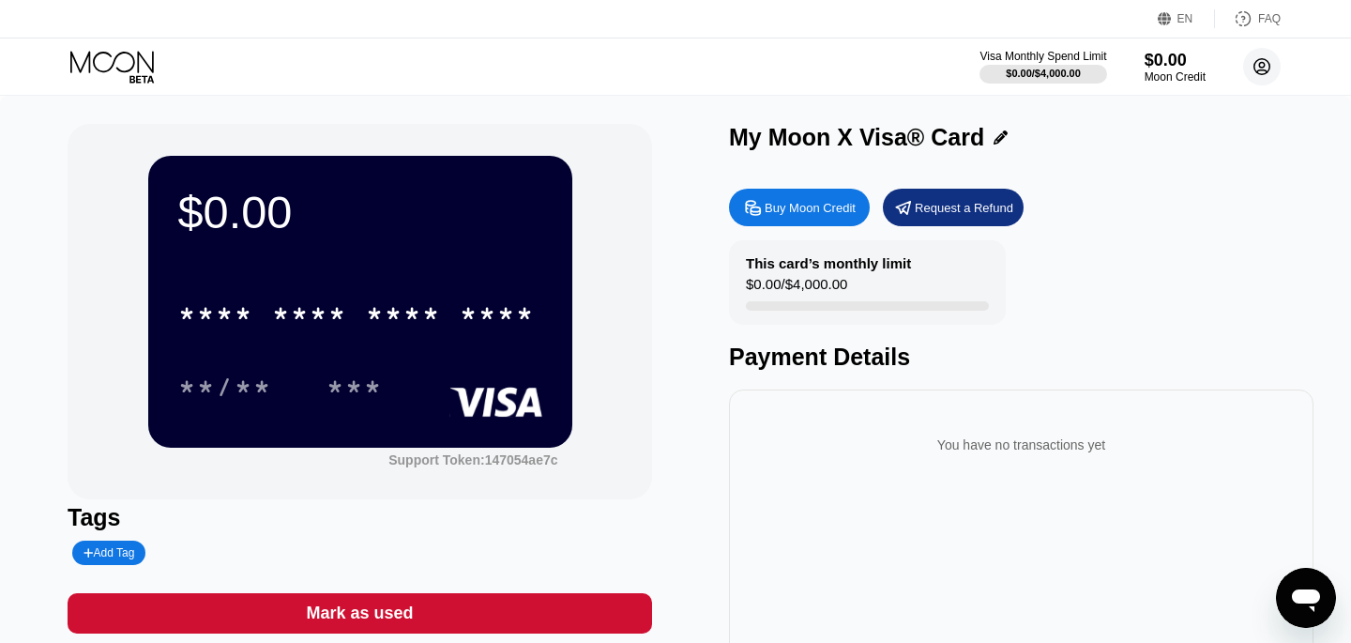
click at [1269, 67] on circle at bounding box center [1263, 67] width 38 height 38
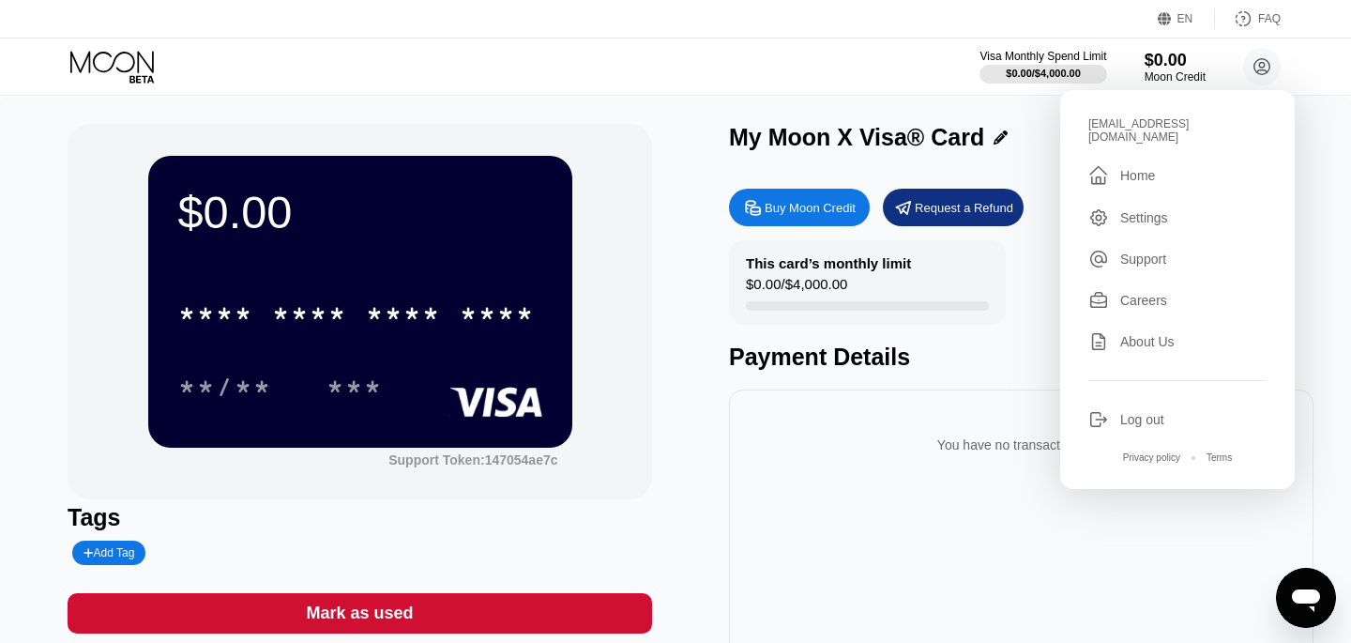
click at [1140, 223] on div "Settings" at bounding box center [1145, 217] width 48 height 15
